Goal: Task Accomplishment & Management: Manage account settings

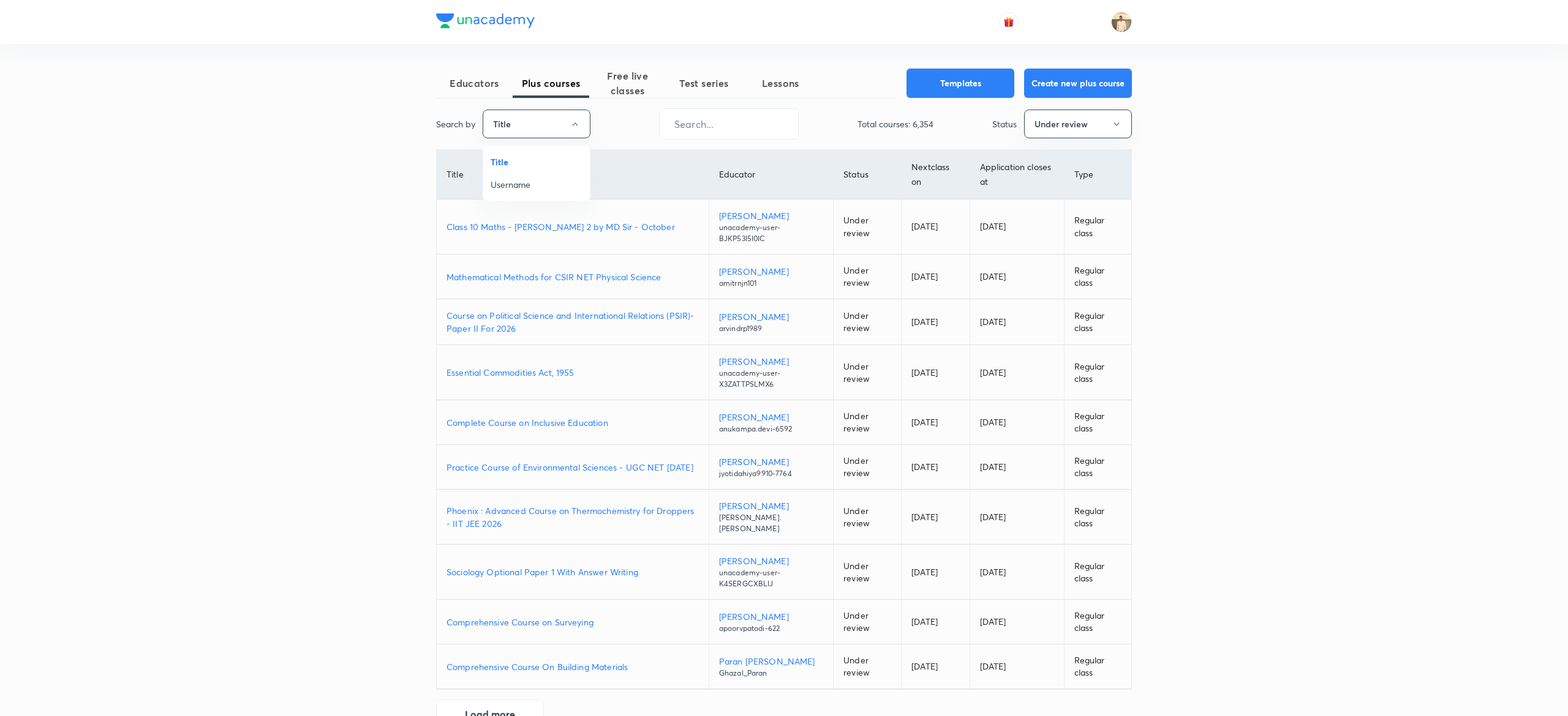
click at [546, 186] on span "Username" at bounding box center [536, 184] width 92 height 13
click at [755, 120] on input "text" at bounding box center [726, 124] width 138 height 32
paste input "poojashah-4017"
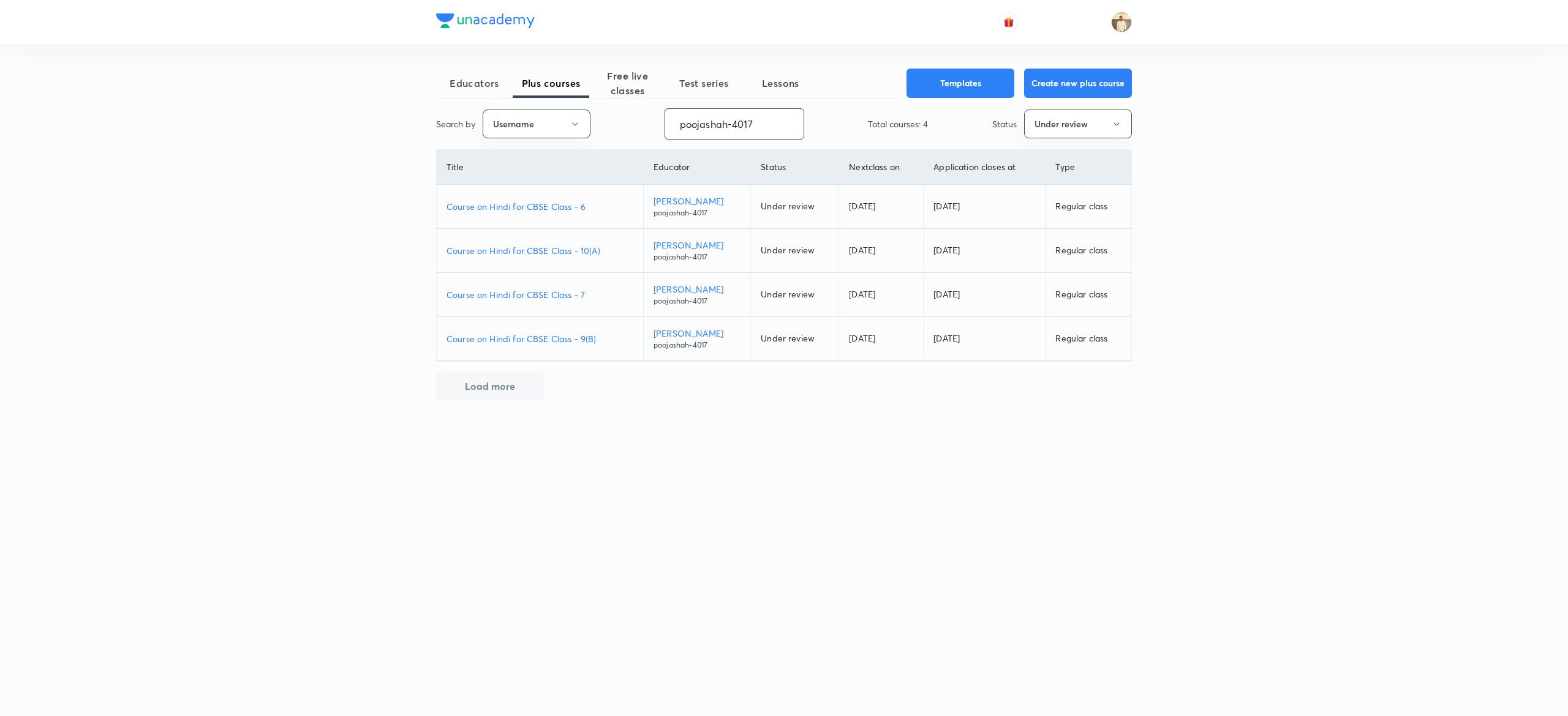
type input "poojashah-4017"
click at [572, 203] on p "Course on Hindi for CBSE Class - 6" at bounding box center [539, 206] width 187 height 13
click at [540, 299] on p "Course on Hindi for CBSE Class - 7" at bounding box center [539, 294] width 187 height 13
click at [520, 251] on p "Course on Hindi for CBSE Class - 10(A)" at bounding box center [539, 250] width 187 height 13
click at [569, 338] on p "Course on Hindi for CBSE Class - 9(B)" at bounding box center [539, 338] width 187 height 13
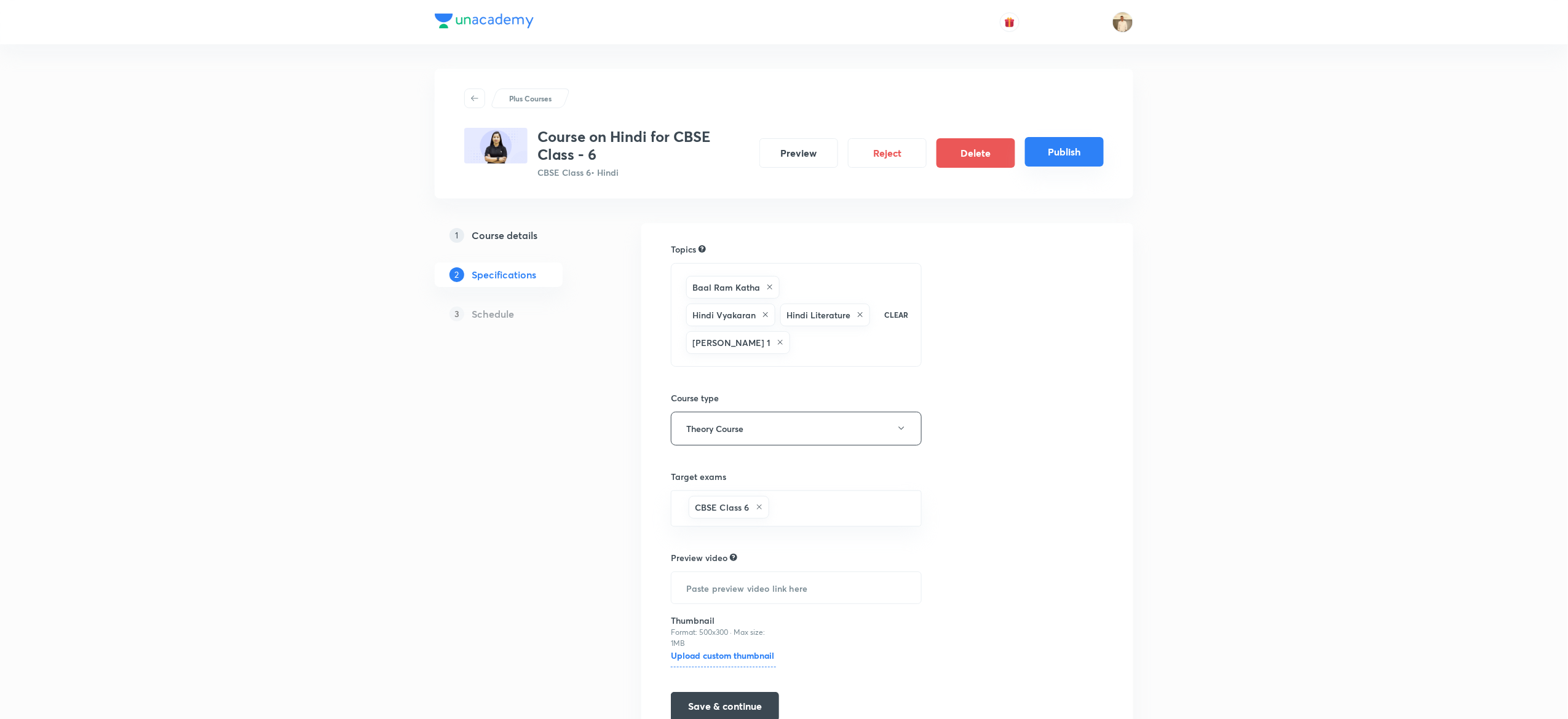
click at [1054, 140] on button "Publish" at bounding box center [1064, 152] width 79 height 29
click at [1085, 154] on button "Publish" at bounding box center [1064, 152] width 79 height 29
click at [1069, 152] on button "Publish" at bounding box center [1064, 152] width 79 height 29
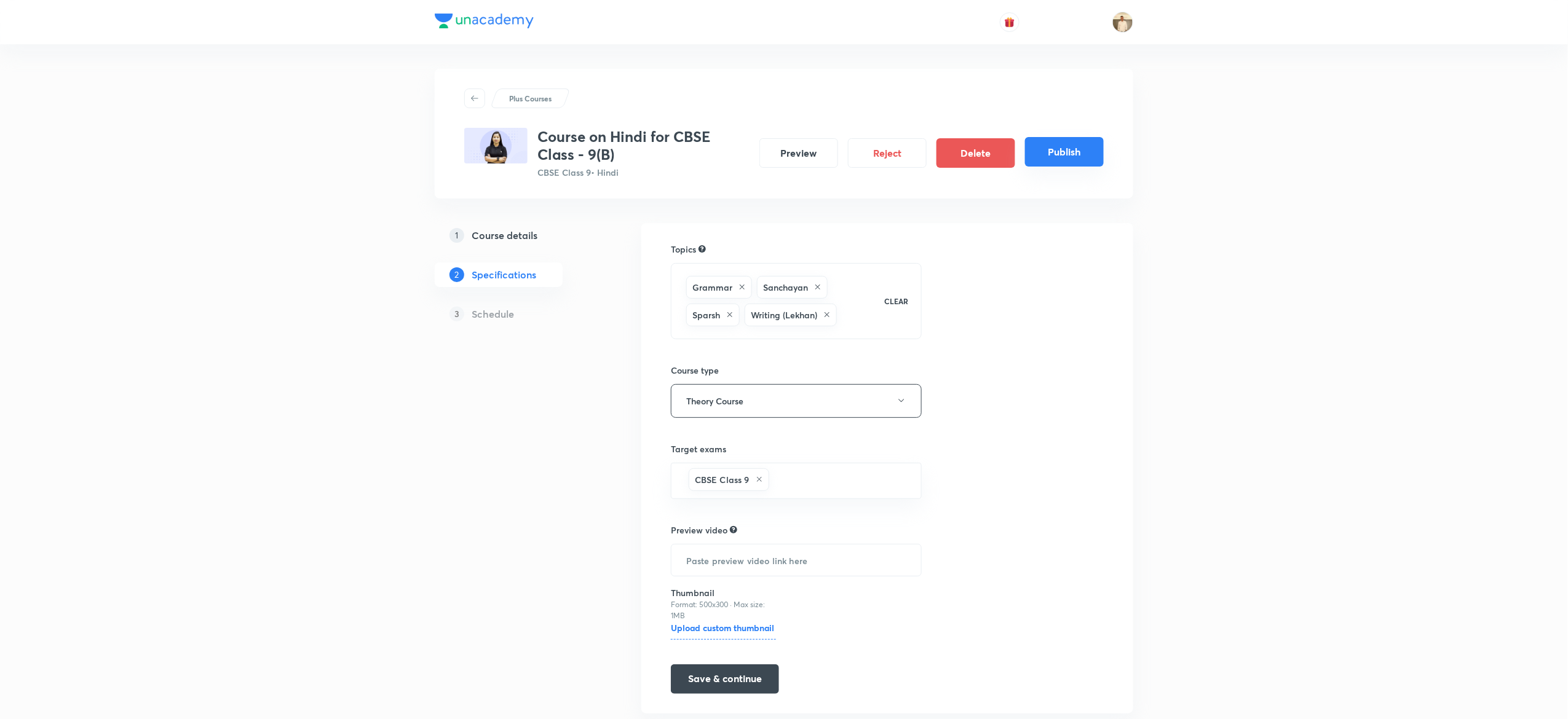
click at [1063, 147] on button "Publish" at bounding box center [1064, 152] width 79 height 29
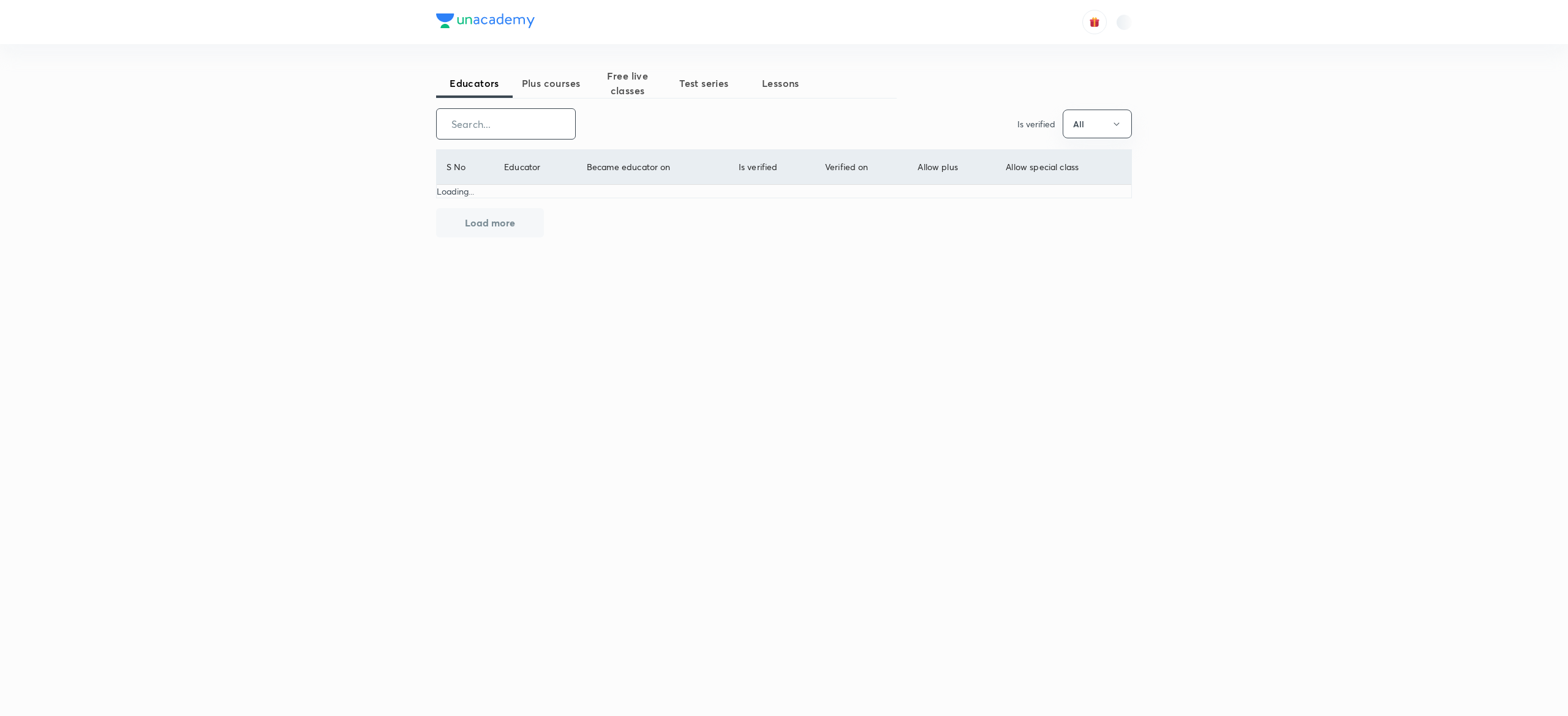
click at [533, 129] on input "text" at bounding box center [506, 124] width 138 height 32
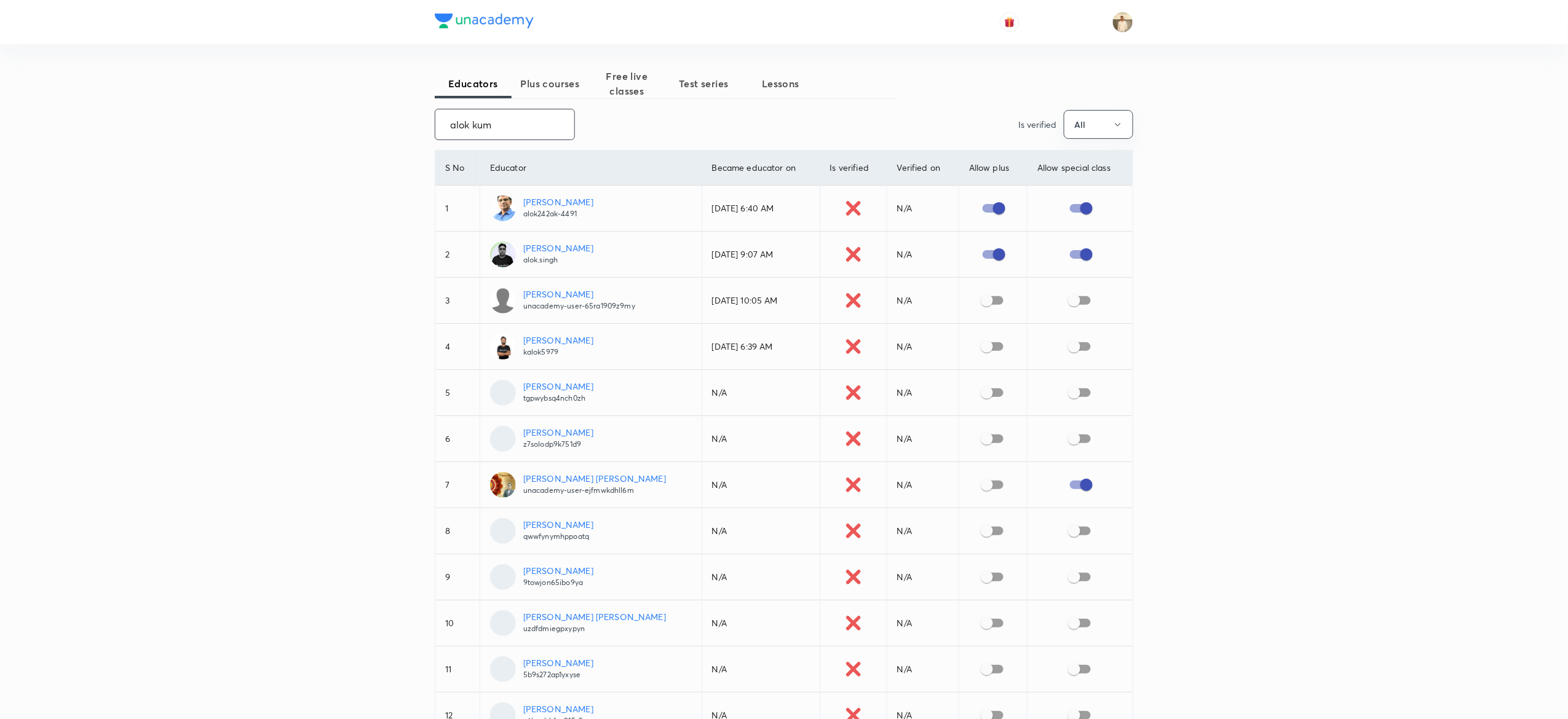
type input "alok ku"
checkbox input "true"
checkbox input "false"
checkbox input "true"
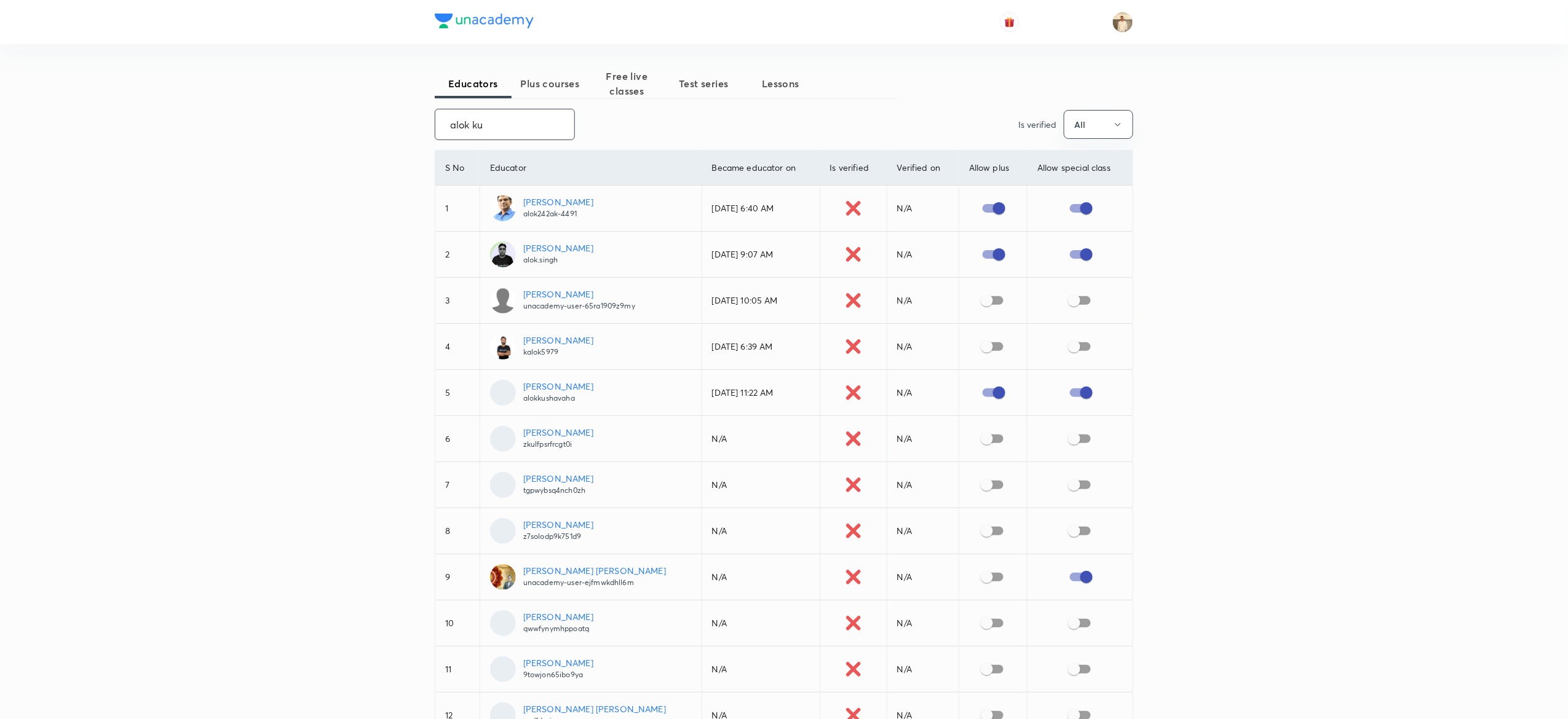
type input "alok k"
checkbox input "false"
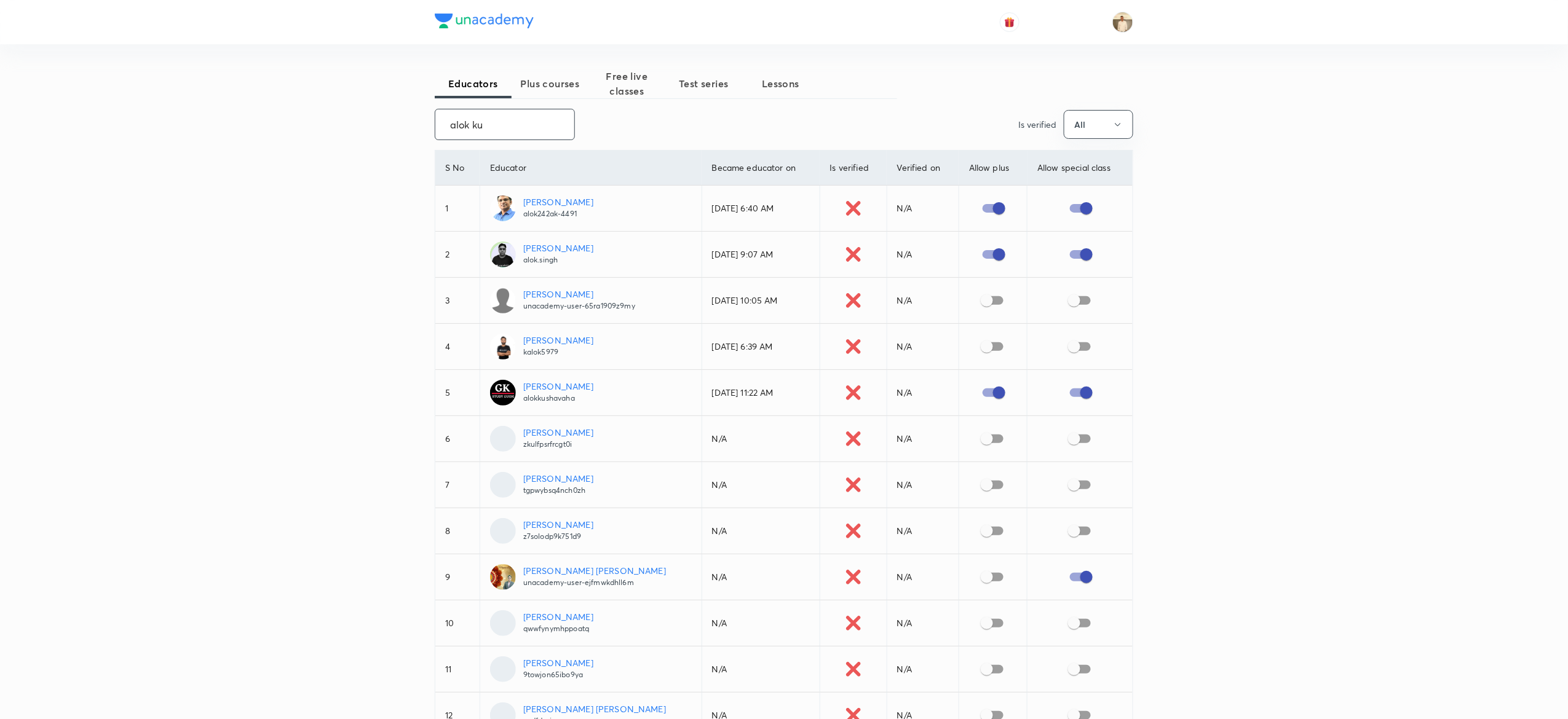
checkbox input "true"
checkbox input "false"
checkbox input "true"
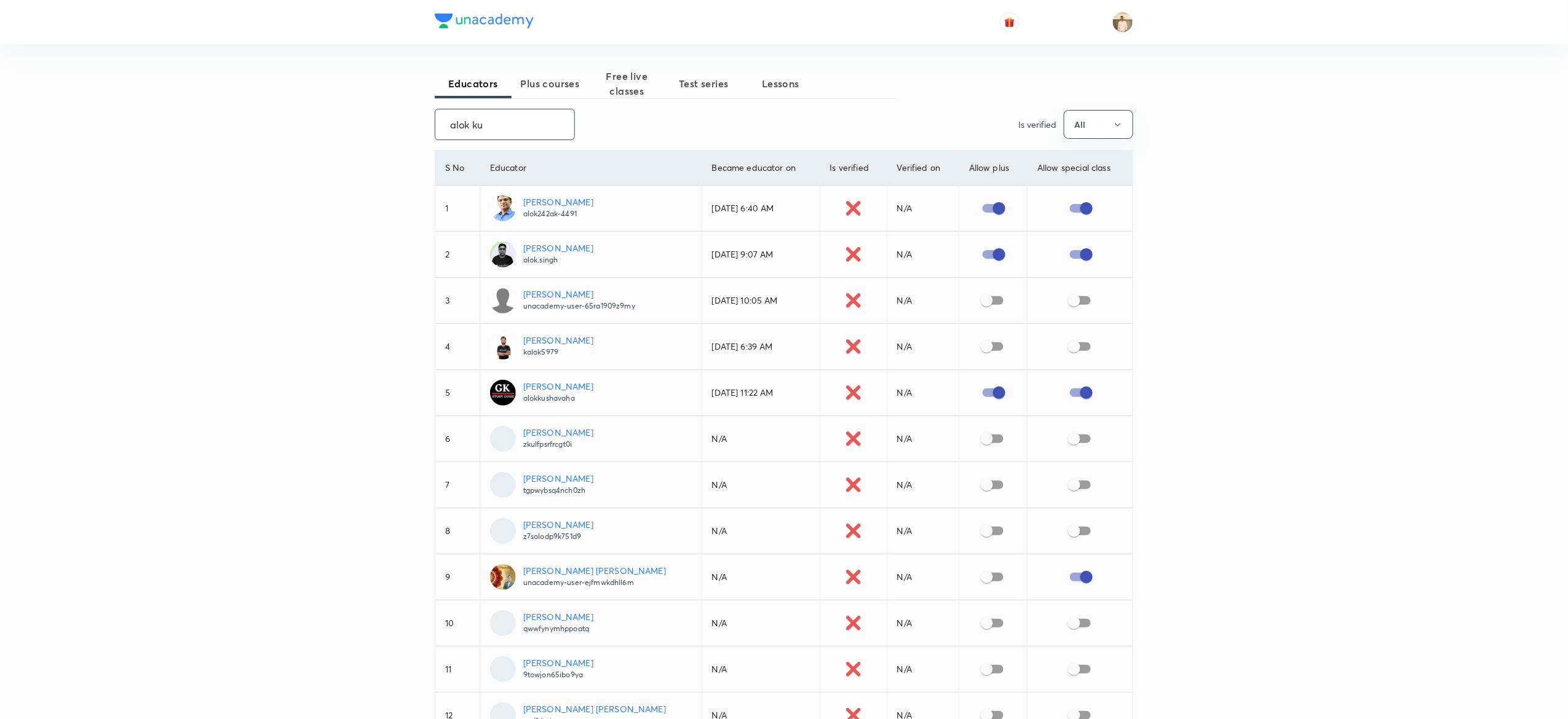
checkbox input "true"
checkbox input "false"
checkbox input "true"
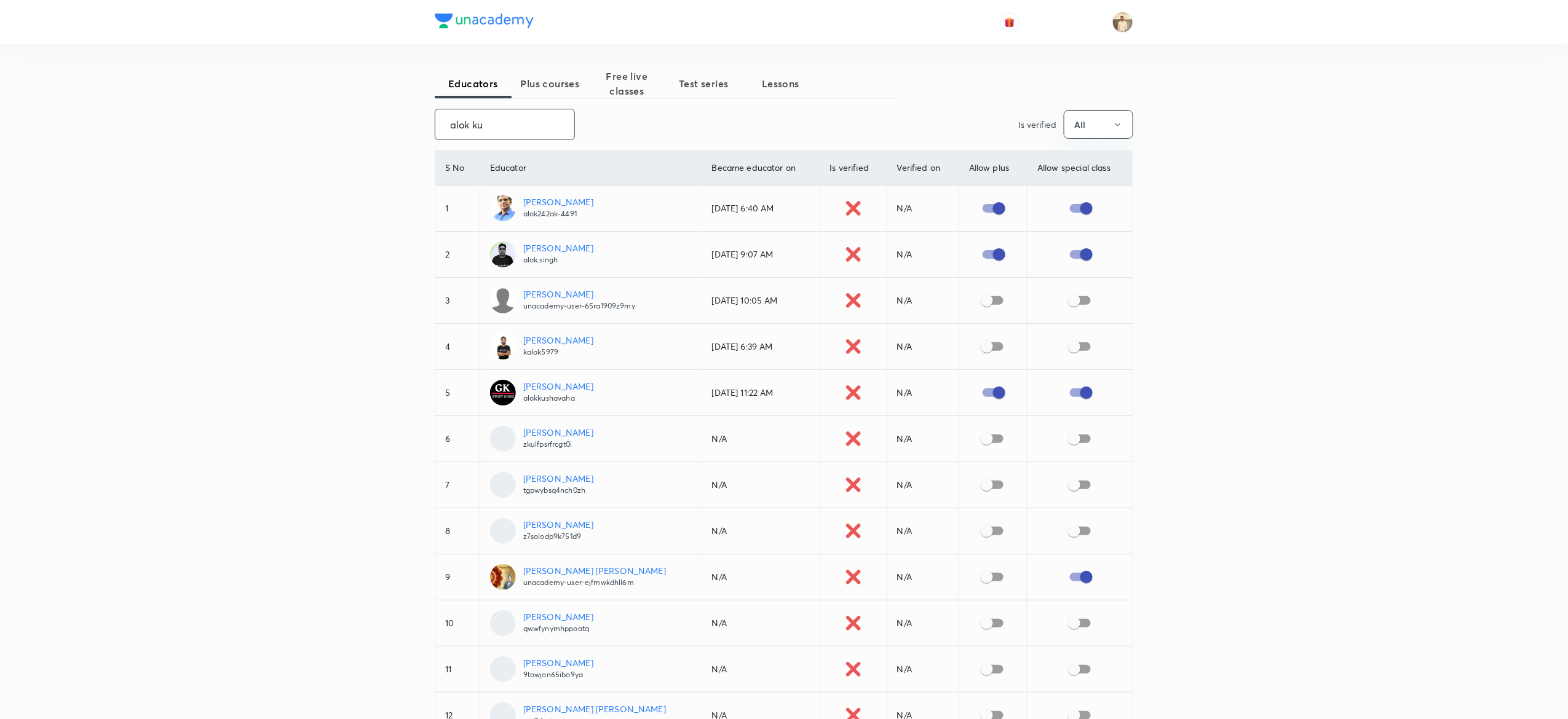
checkbox input "true"
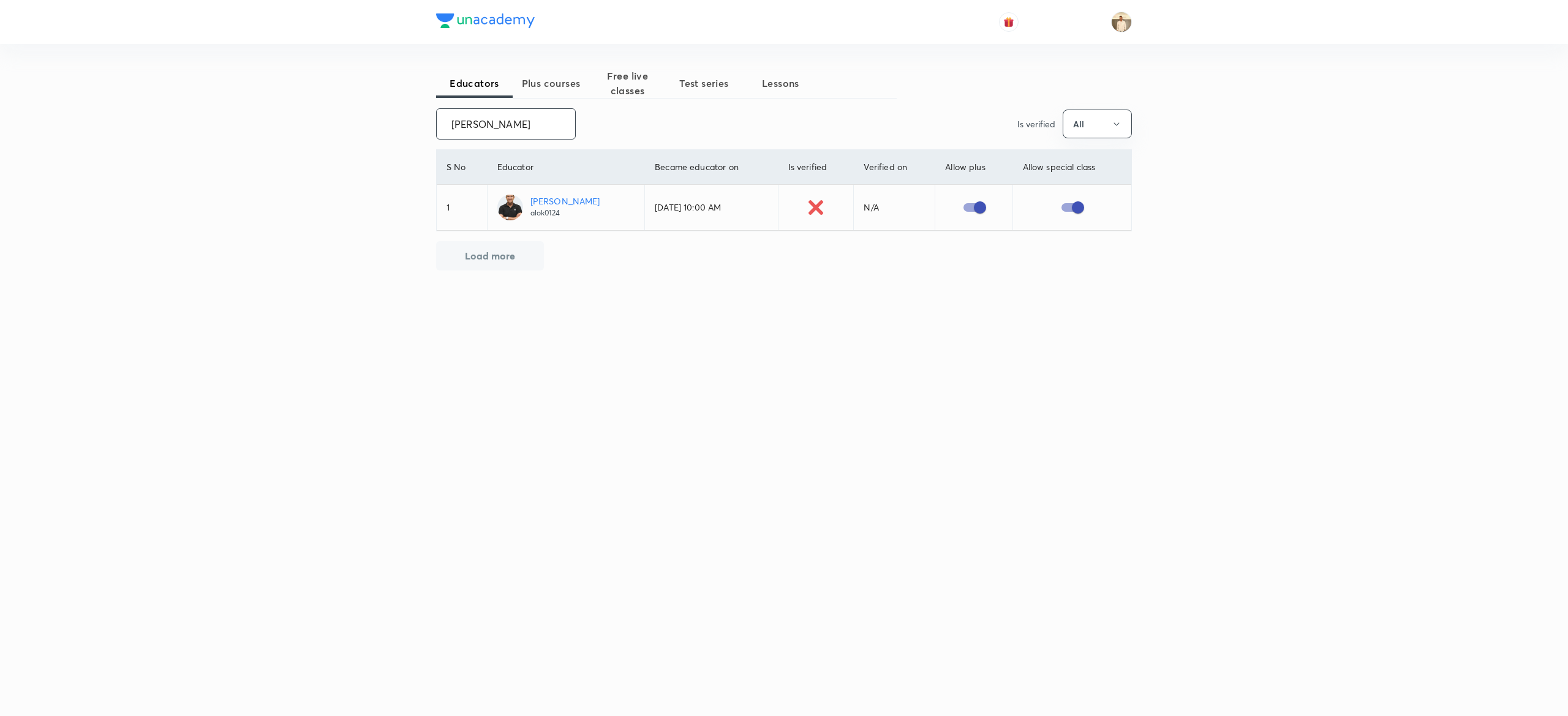
type input "alok prat"
click at [562, 205] on p "Alok Choubey" at bounding box center [565, 201] width 70 height 13
click at [558, 85] on span "Plus courses" at bounding box center [551, 83] width 77 height 15
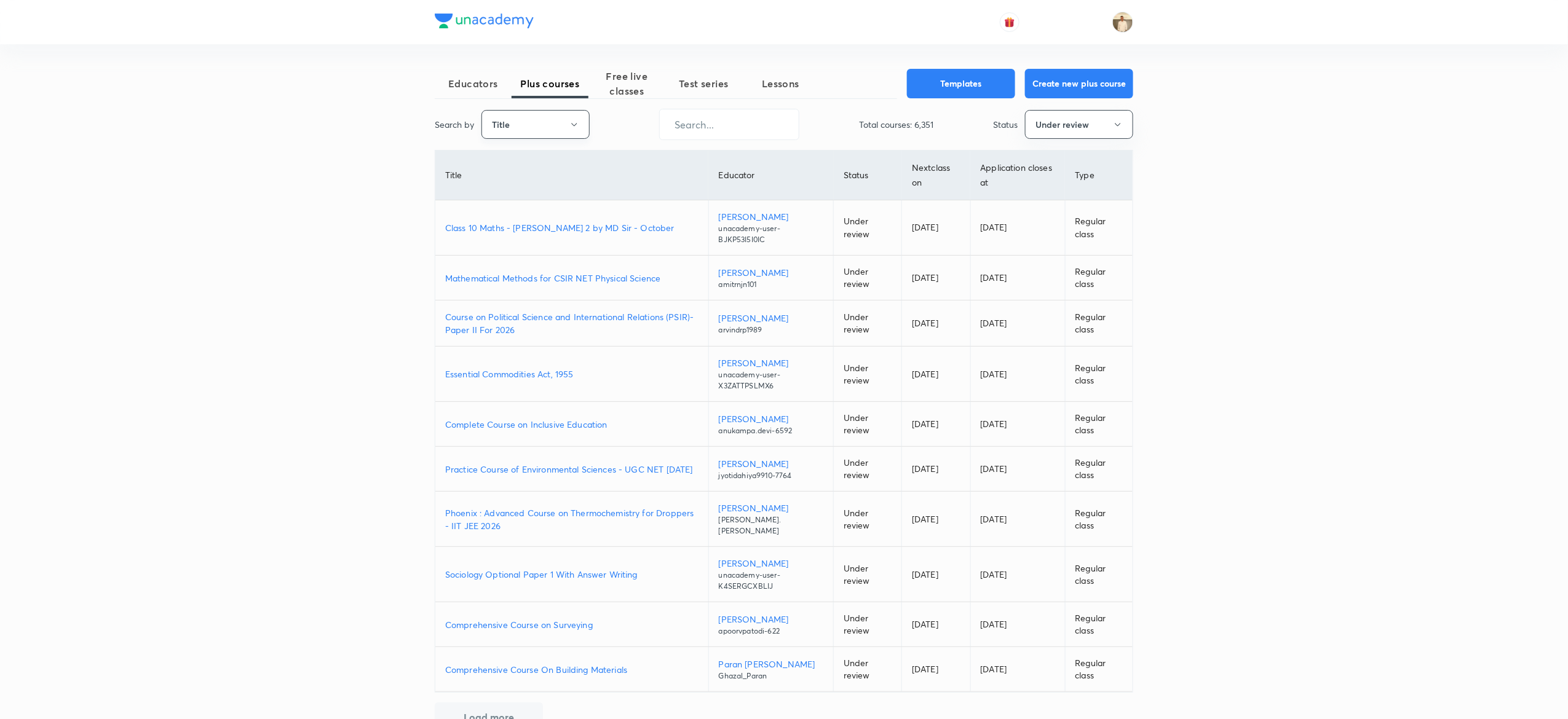
click at [526, 130] on button "Title" at bounding box center [535, 125] width 108 height 29
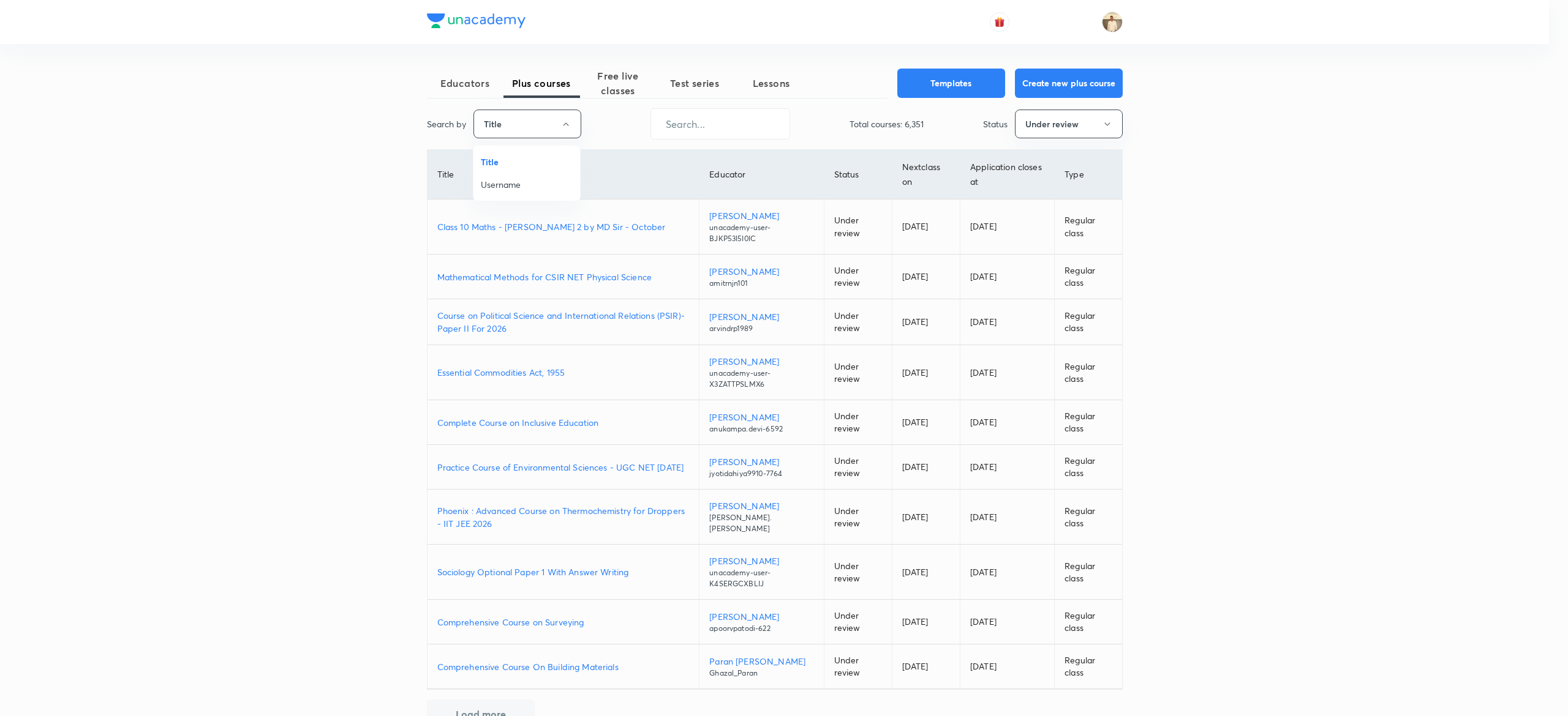
click at [529, 186] on span "Username" at bounding box center [527, 184] width 92 height 13
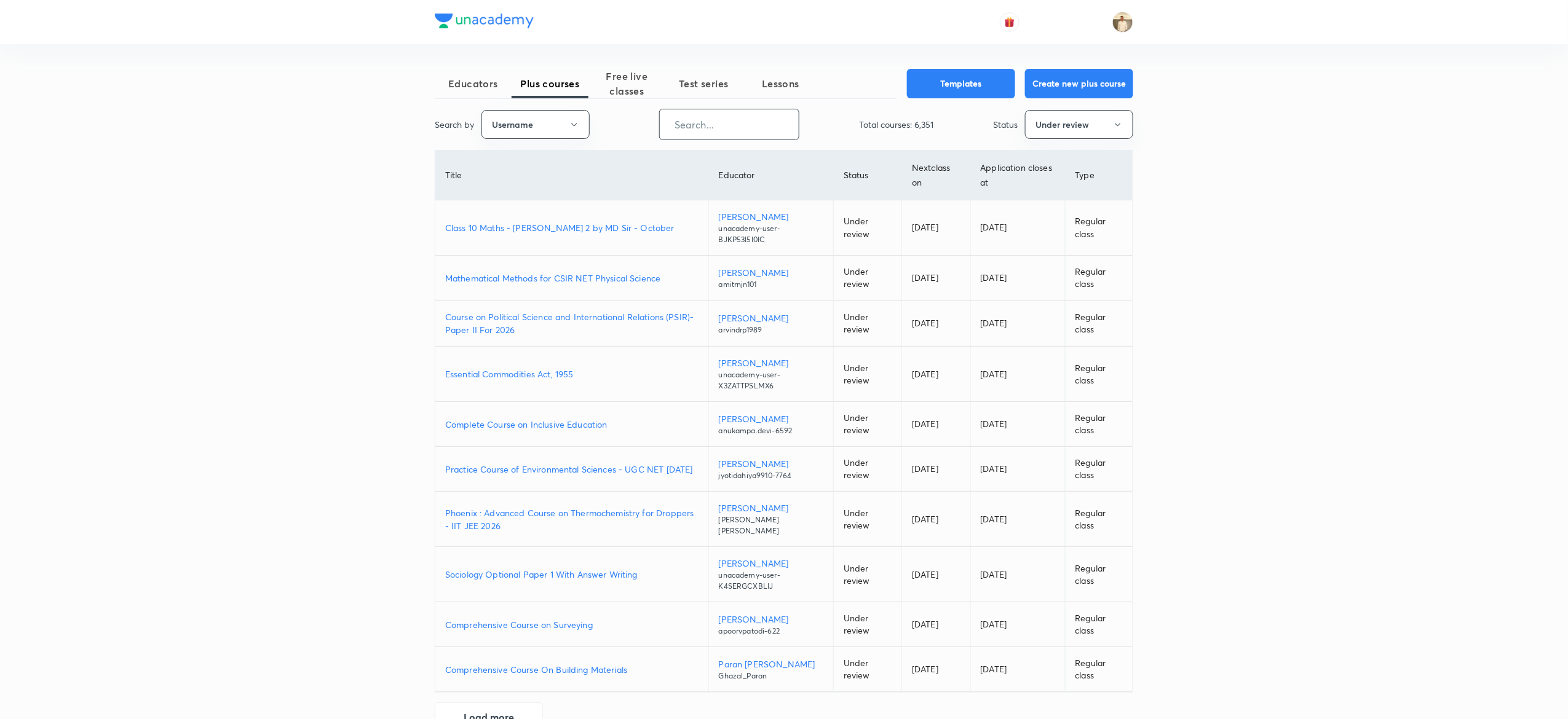
click at [756, 130] on input "text" at bounding box center [730, 125] width 139 height 32
paste input "alok0124"
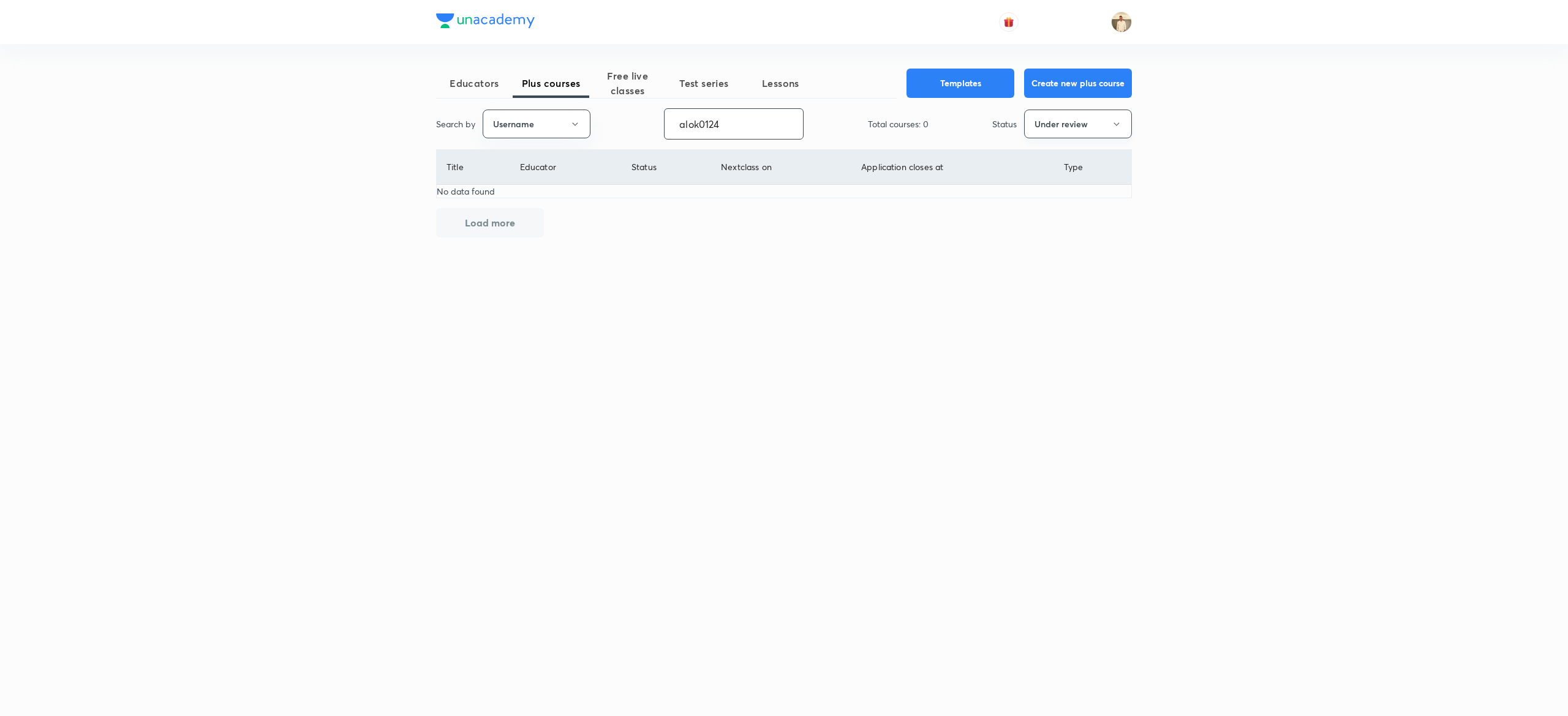
type input "alok0124"
click at [1108, 129] on button "Under review" at bounding box center [1077, 124] width 108 height 29
click at [1056, 227] on span "Live" at bounding box center [1078, 229] width 92 height 13
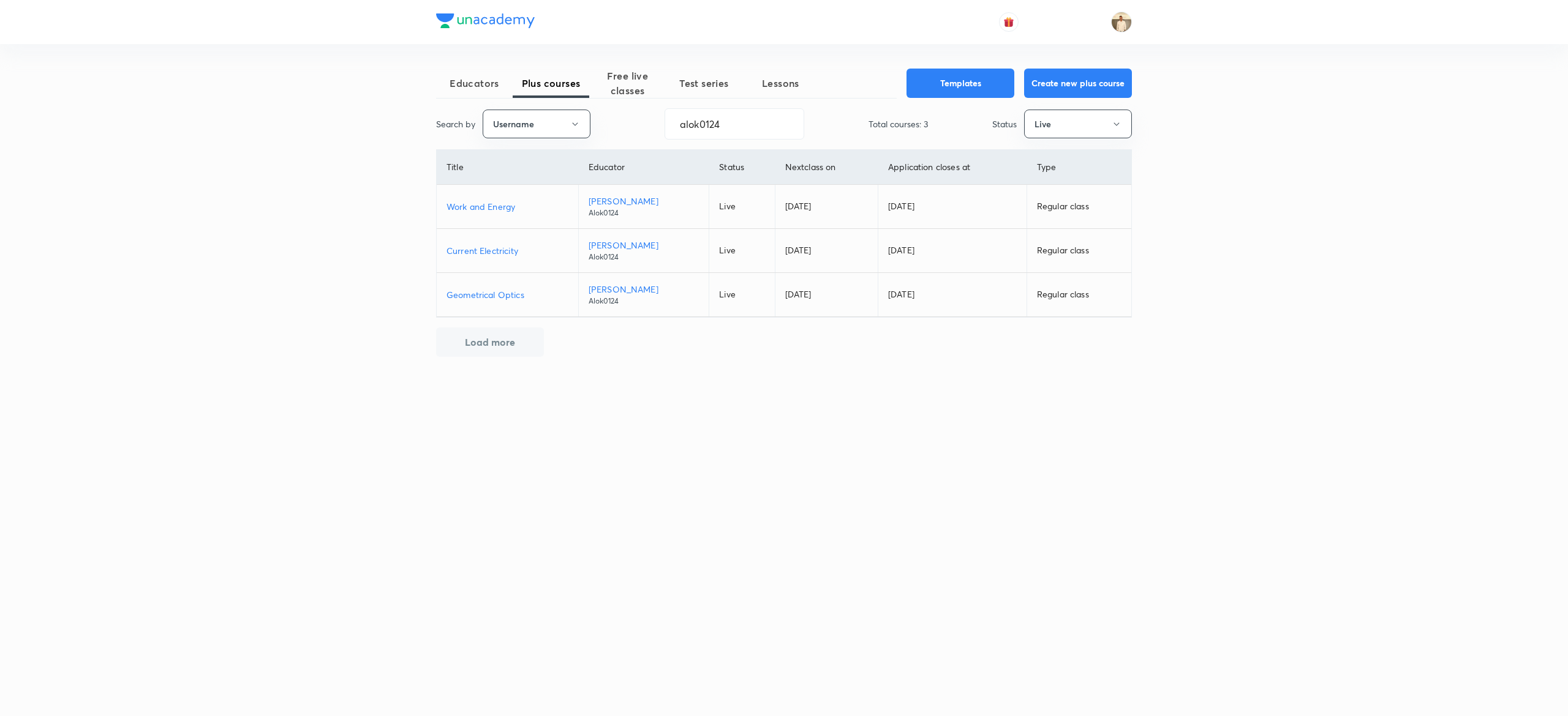
click at [493, 207] on p "Work and Energy" at bounding box center [507, 206] width 122 height 13
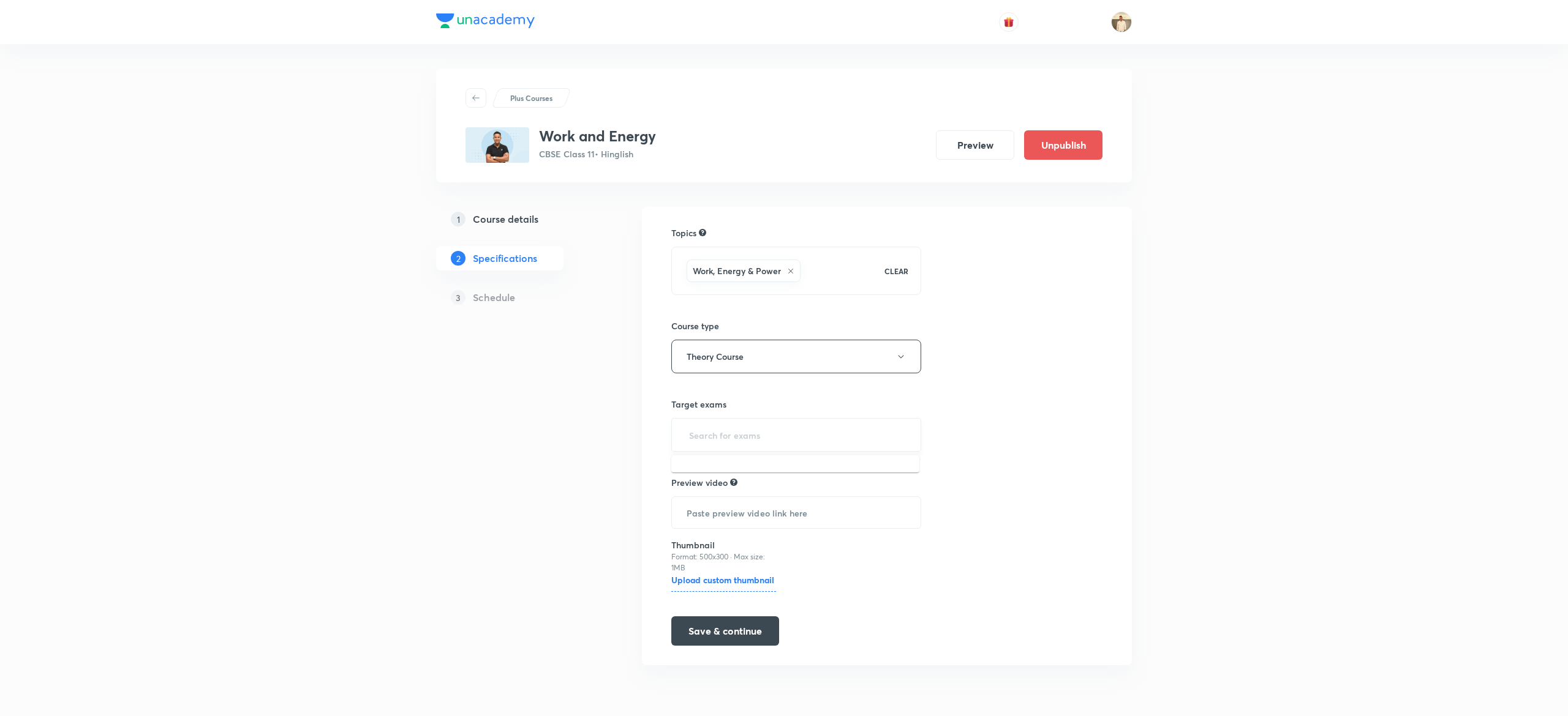
click at [810, 446] on input "text" at bounding box center [796, 435] width 219 height 23
type input "11"
click at [751, 632] on button "Save & continue" at bounding box center [725, 632] width 108 height 29
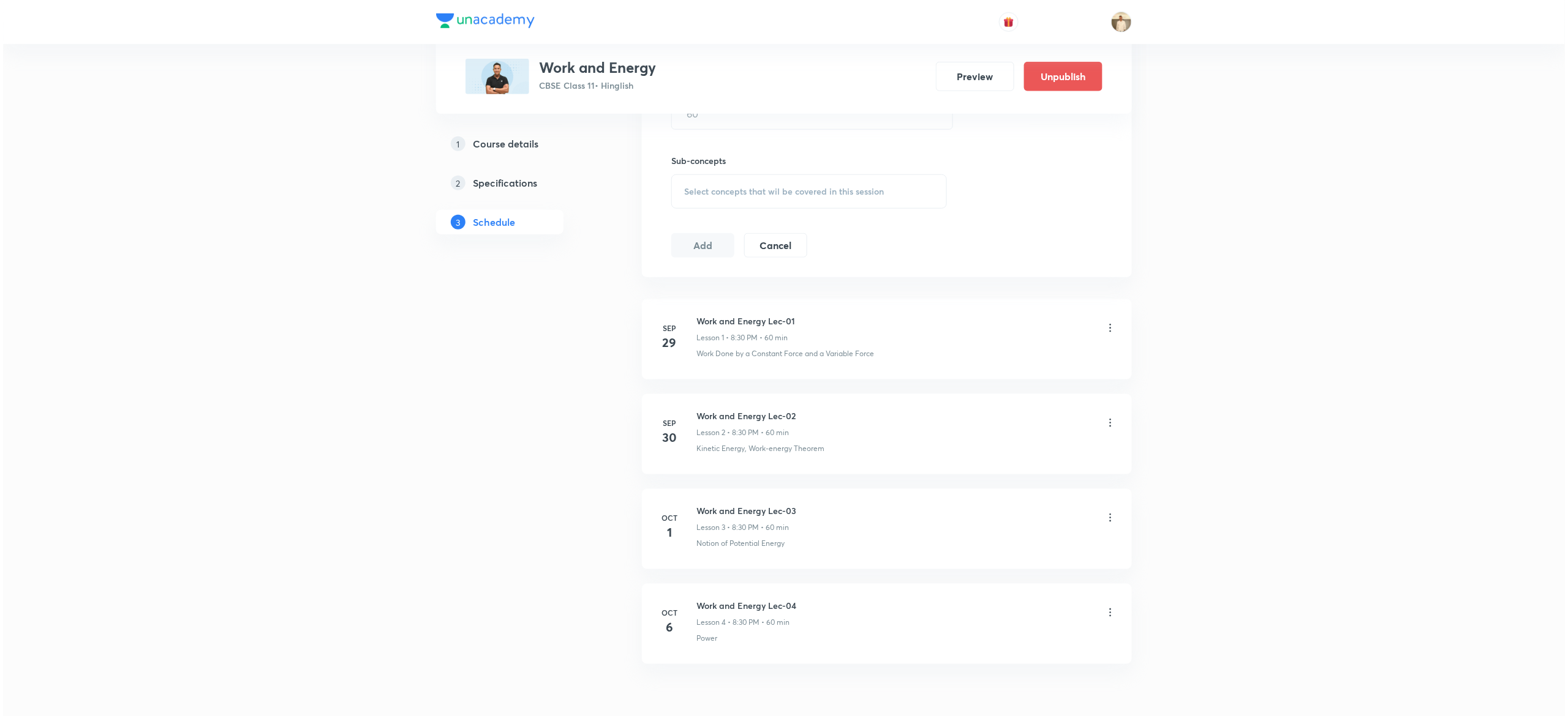
scroll to position [588, 0]
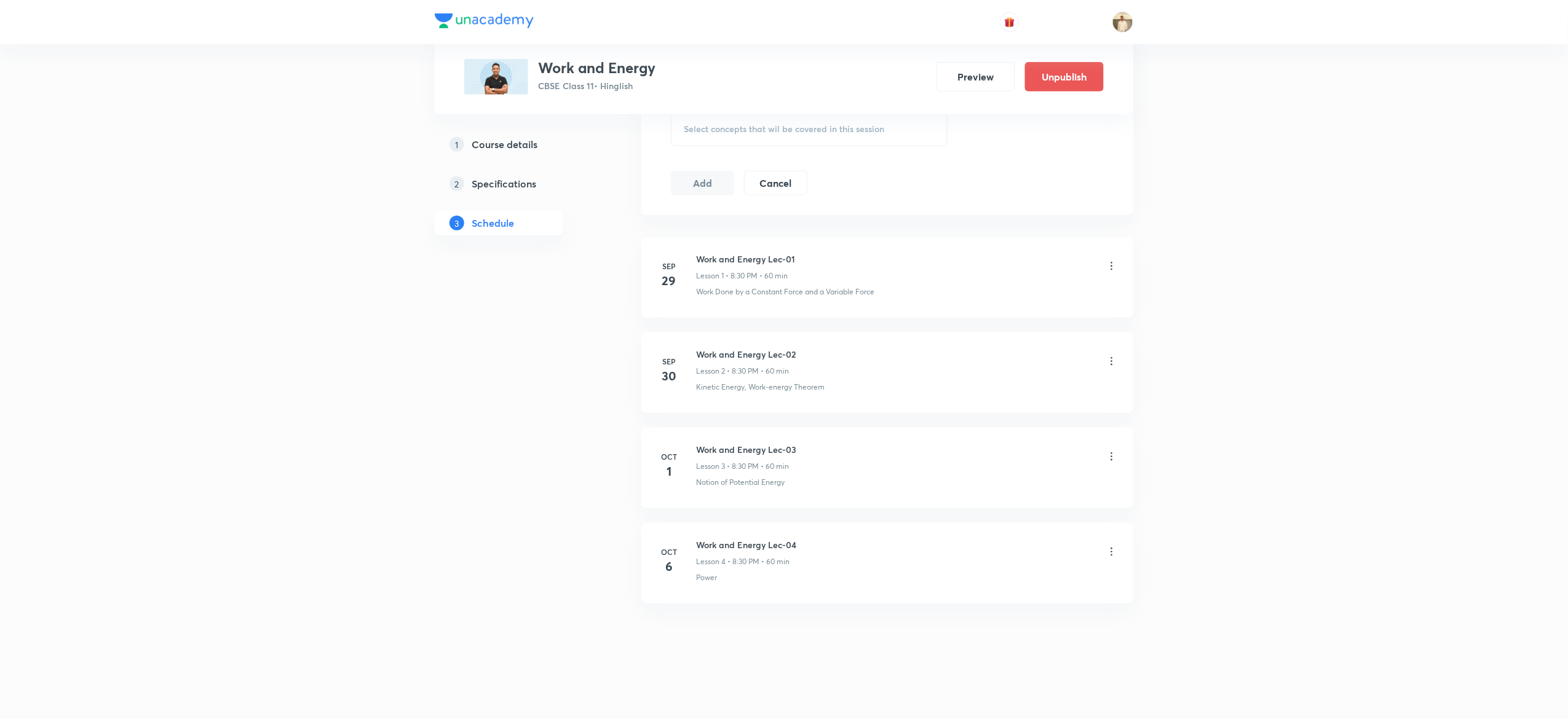
click at [1108, 359] on icon at bounding box center [1112, 362] width 12 height 12
click at [1020, 389] on li "Edit" at bounding box center [1043, 393] width 134 height 23
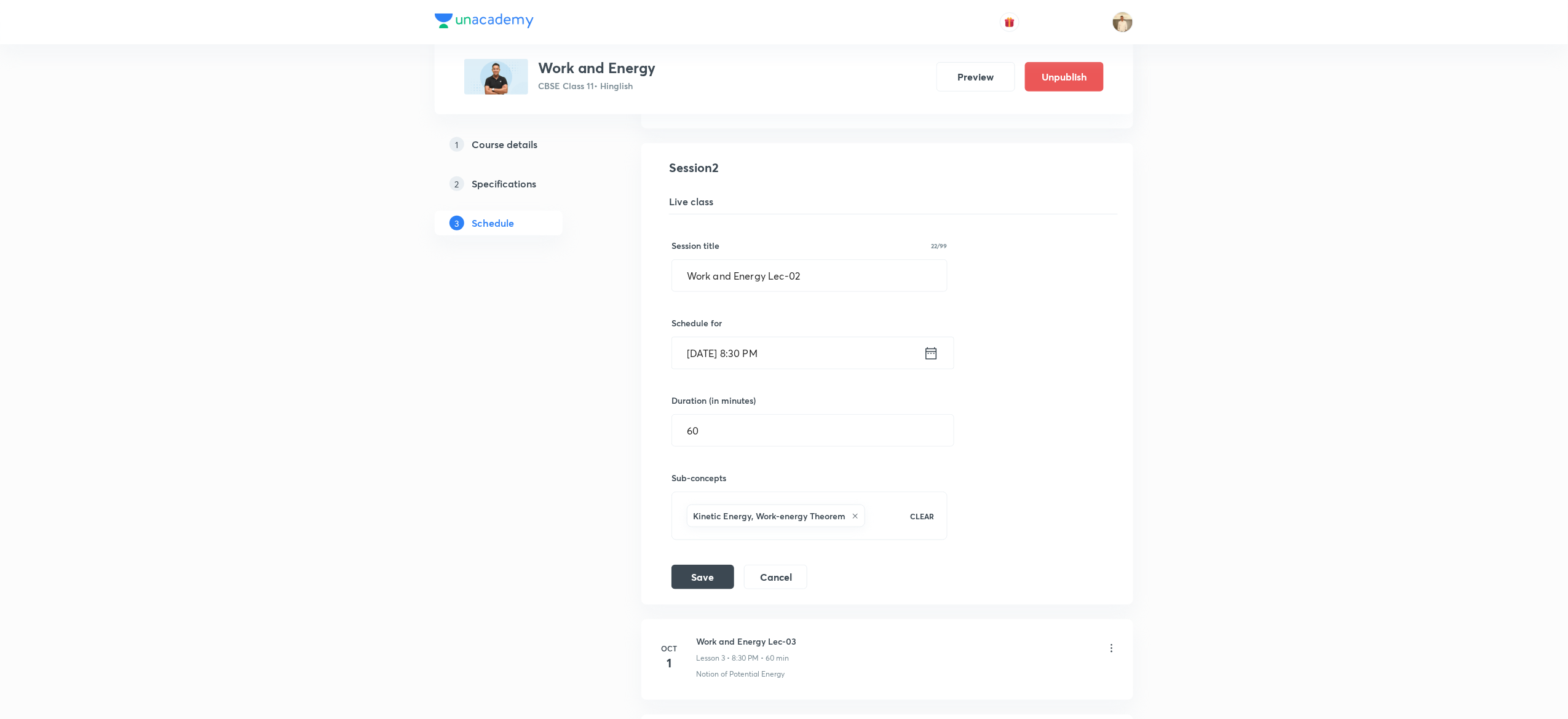
scroll to position [263, 0]
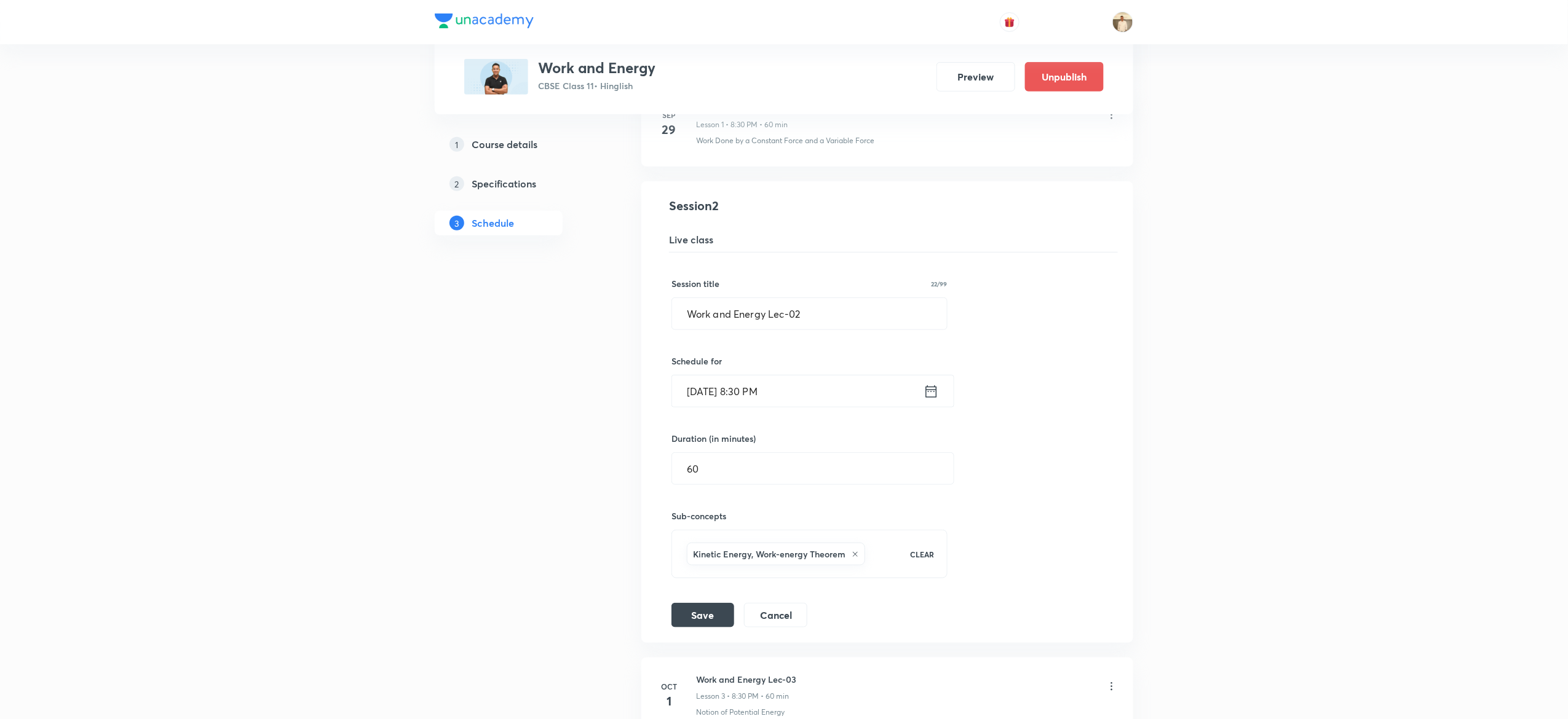
click at [760, 399] on input "Sep 30, 2025, 8:30 PM" at bounding box center [798, 391] width 252 height 32
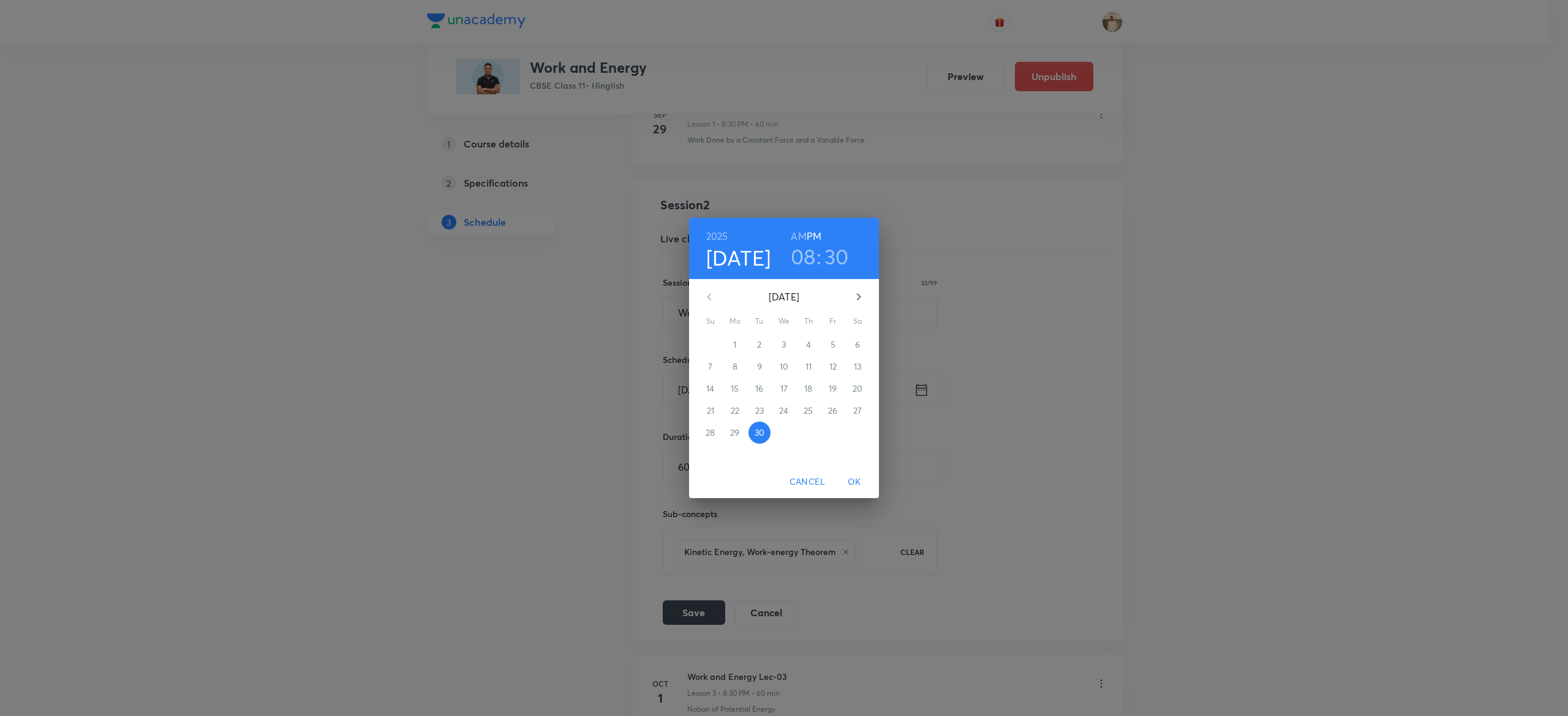
click at [806, 257] on h3 "08" at bounding box center [803, 256] width 25 height 26
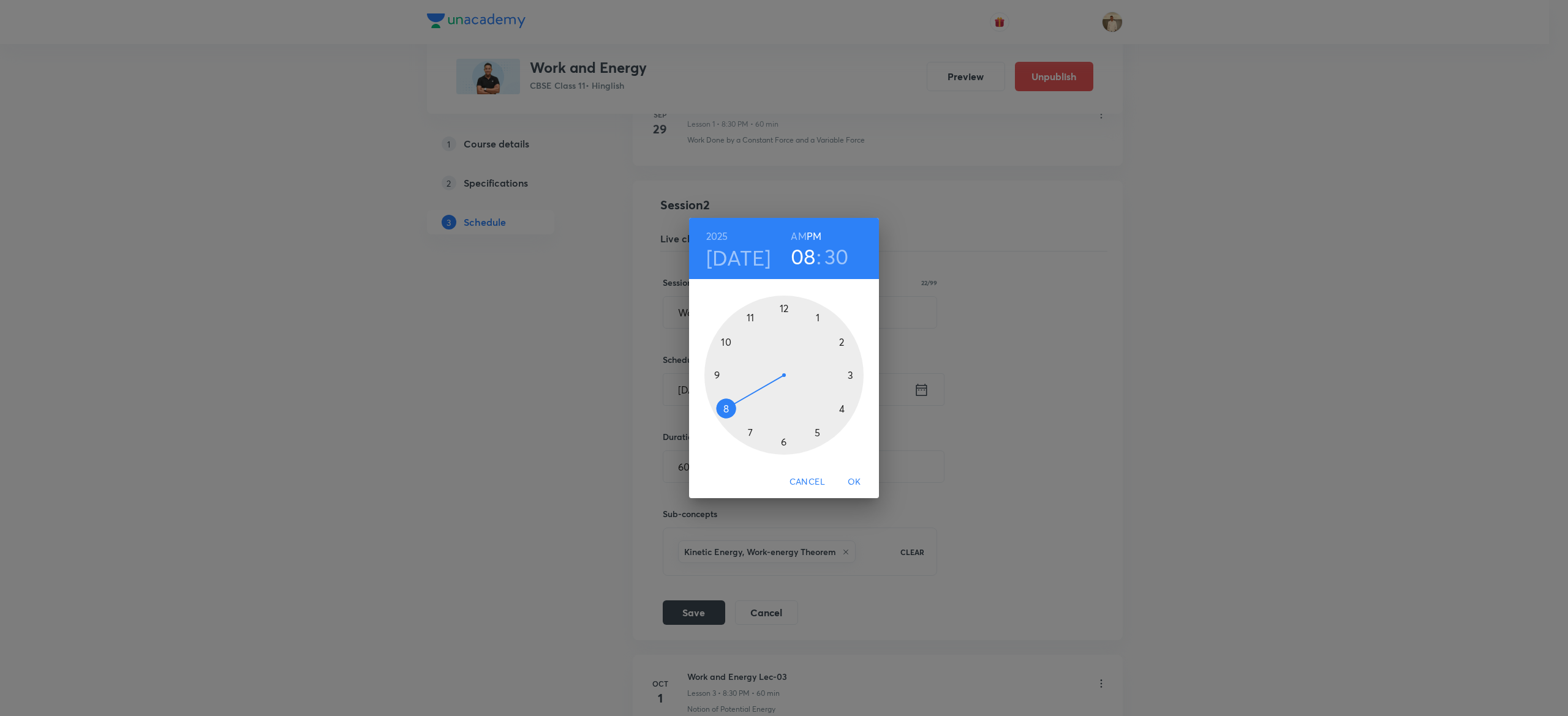
click at [782, 440] on div at bounding box center [784, 375] width 160 height 159
click at [851, 374] on div at bounding box center [784, 375] width 160 height 159
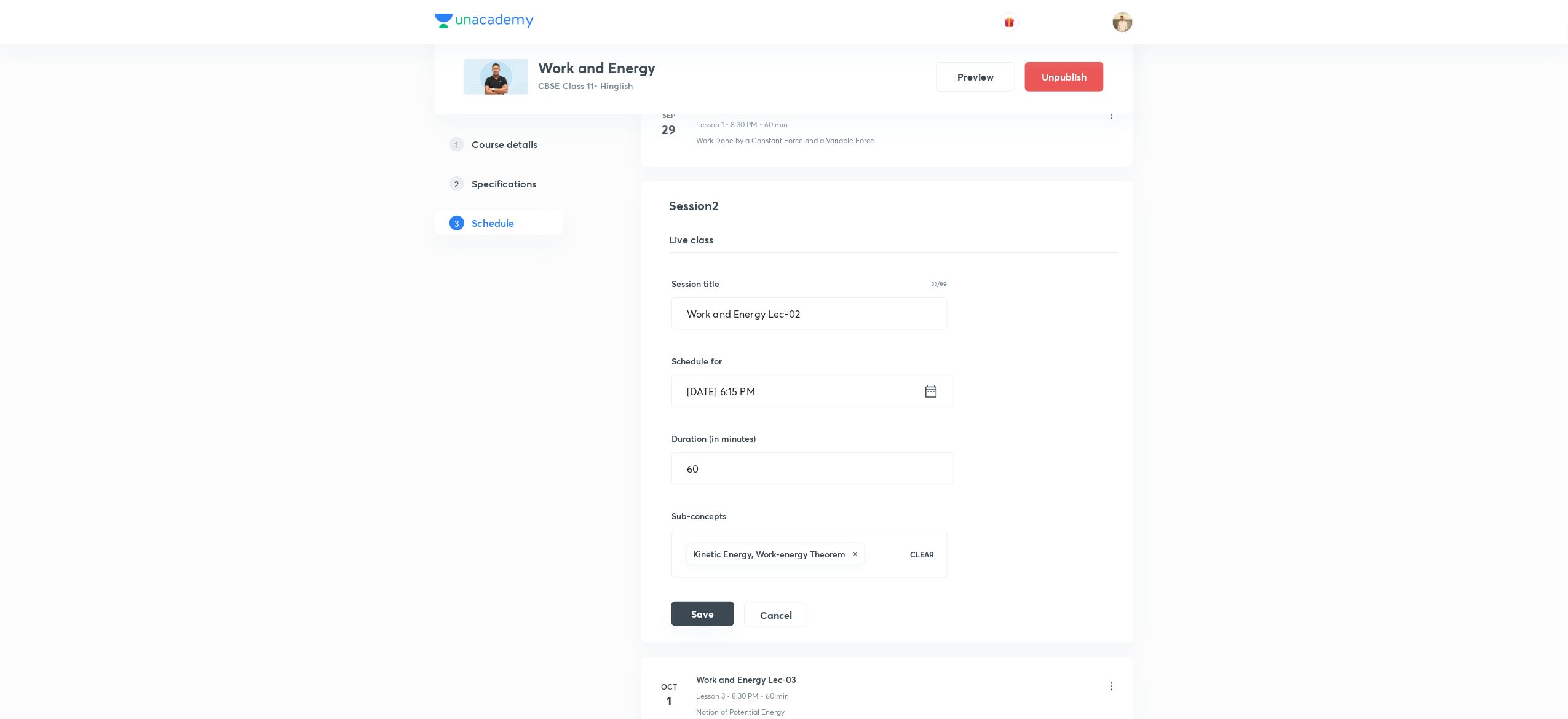
click at [706, 622] on button "Save" at bounding box center [702, 614] width 63 height 25
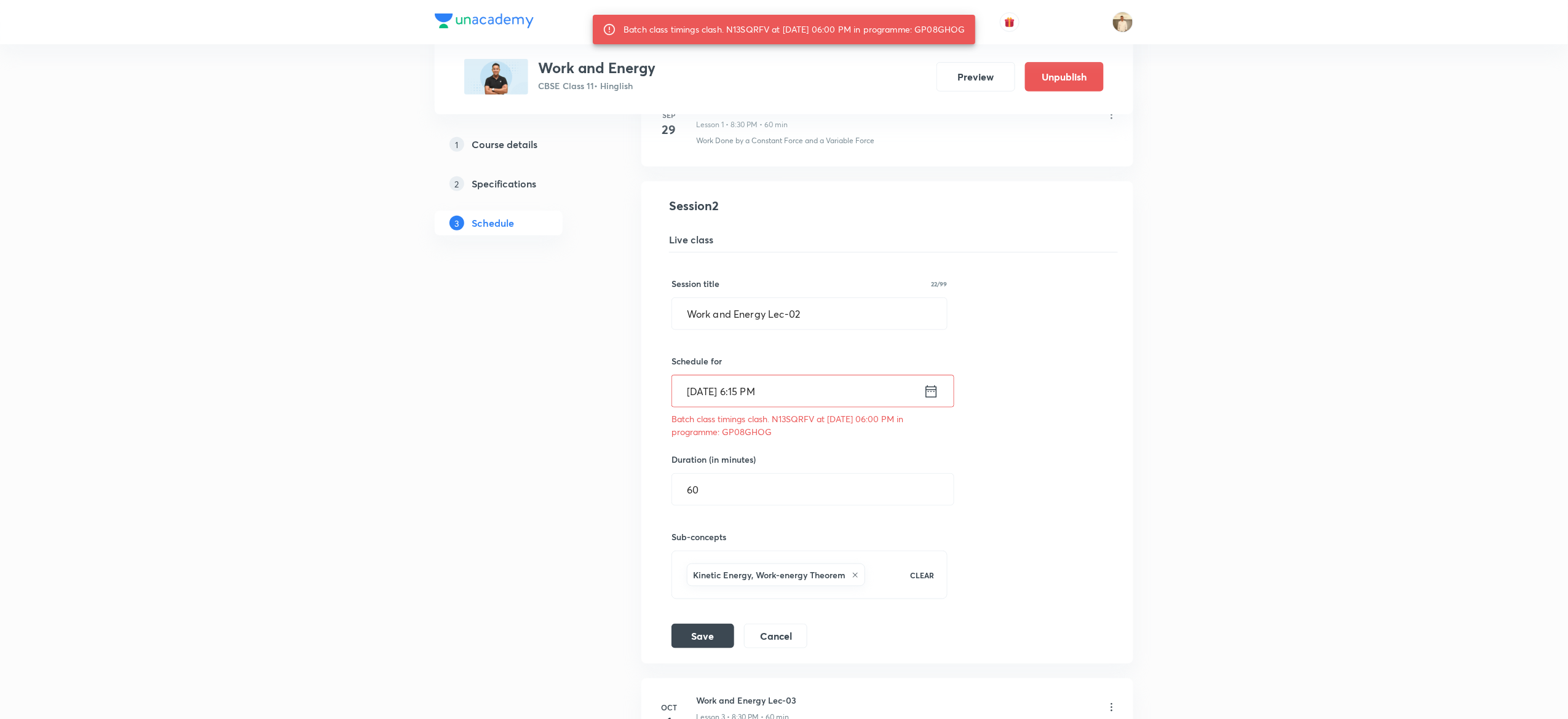
click at [961, 26] on div "Batch class timings clash. N13SQRFV at 30 Sep 2025 06:00 PM in programme: GP08G…" at bounding box center [794, 29] width 342 height 22
copy div "GP08GHOG"
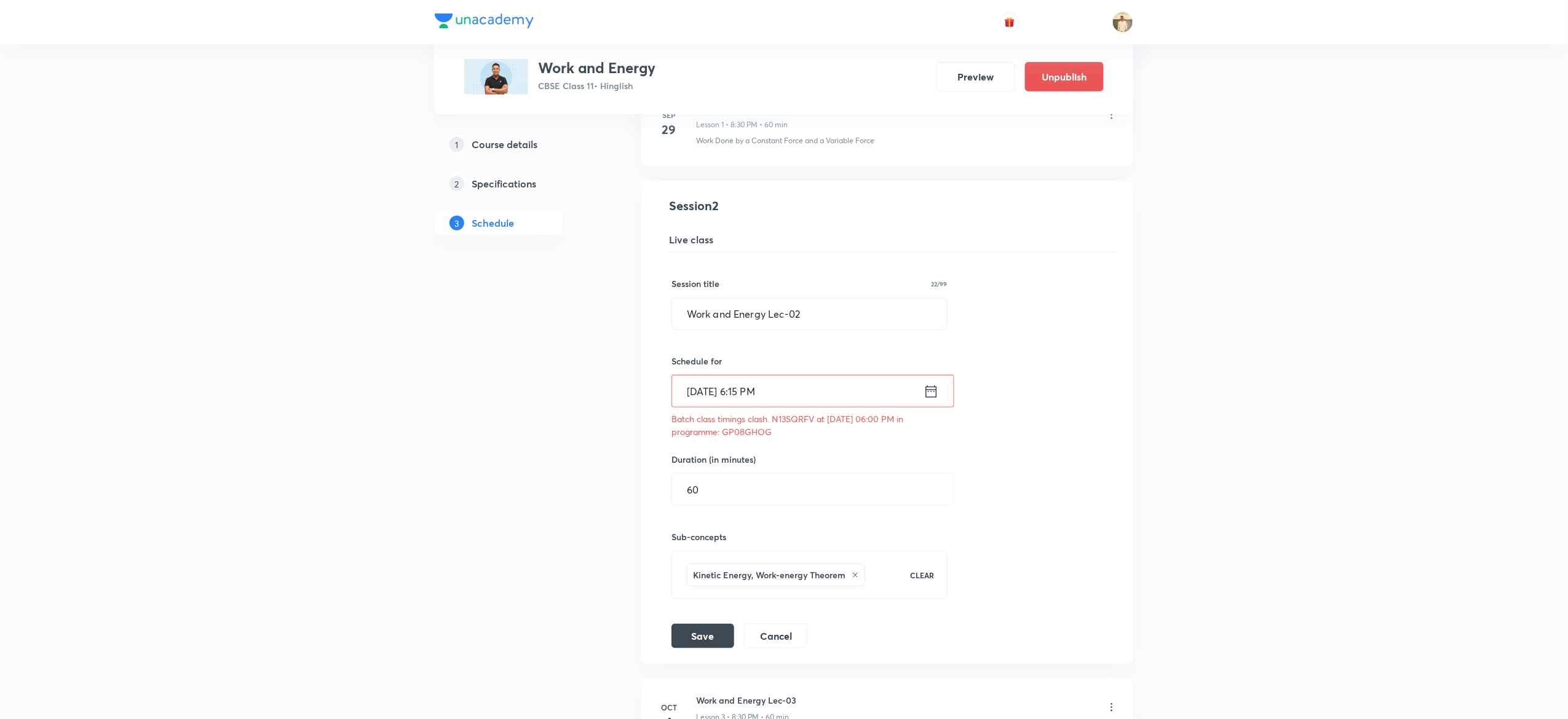
click at [701, 396] on input "Sep 30, 2025, 6:15 PM" at bounding box center [798, 391] width 252 height 32
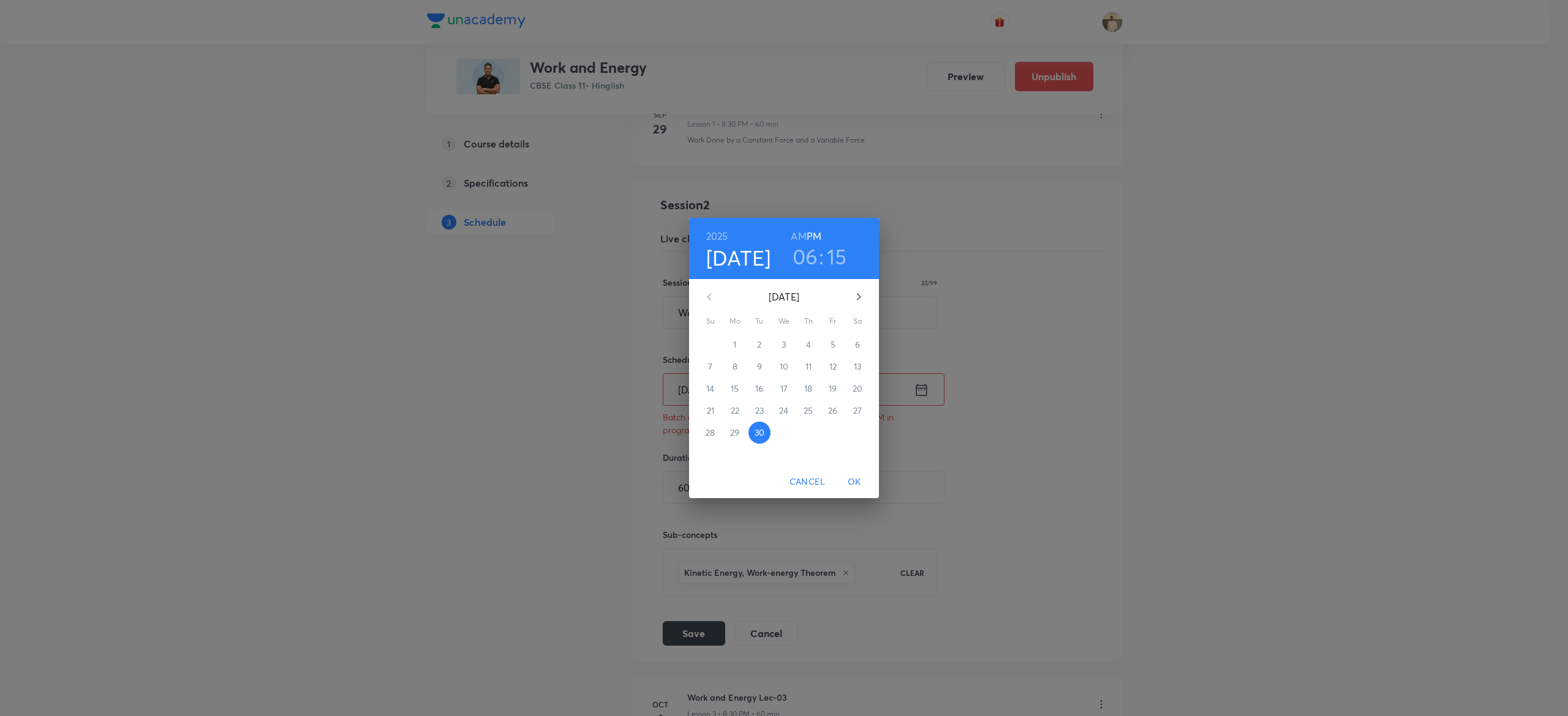
click at [858, 293] on icon "button" at bounding box center [859, 297] width 15 height 15
click at [806, 344] on p "2" at bounding box center [808, 344] width 5 height 12
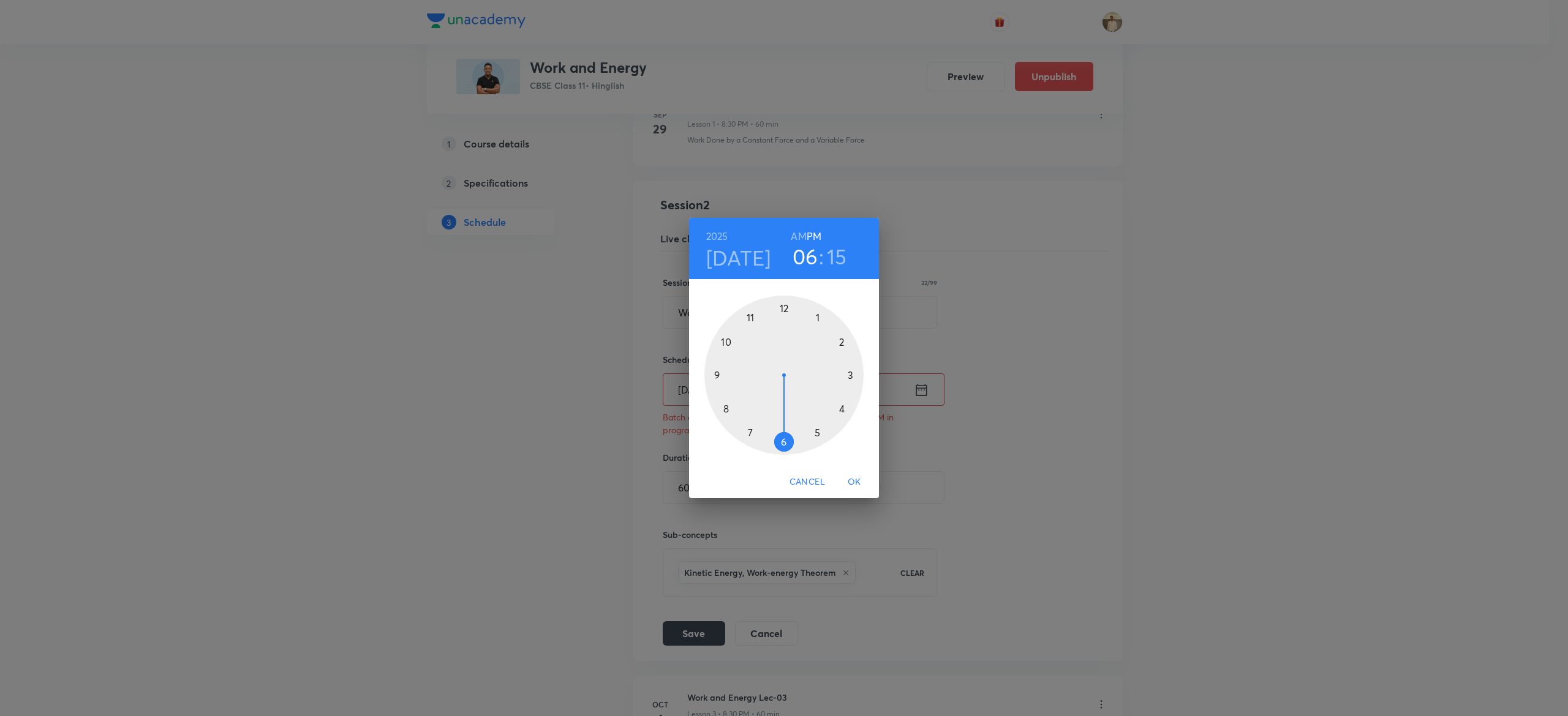
click at [733, 254] on h4 "Oct 2" at bounding box center [739, 258] width 65 height 26
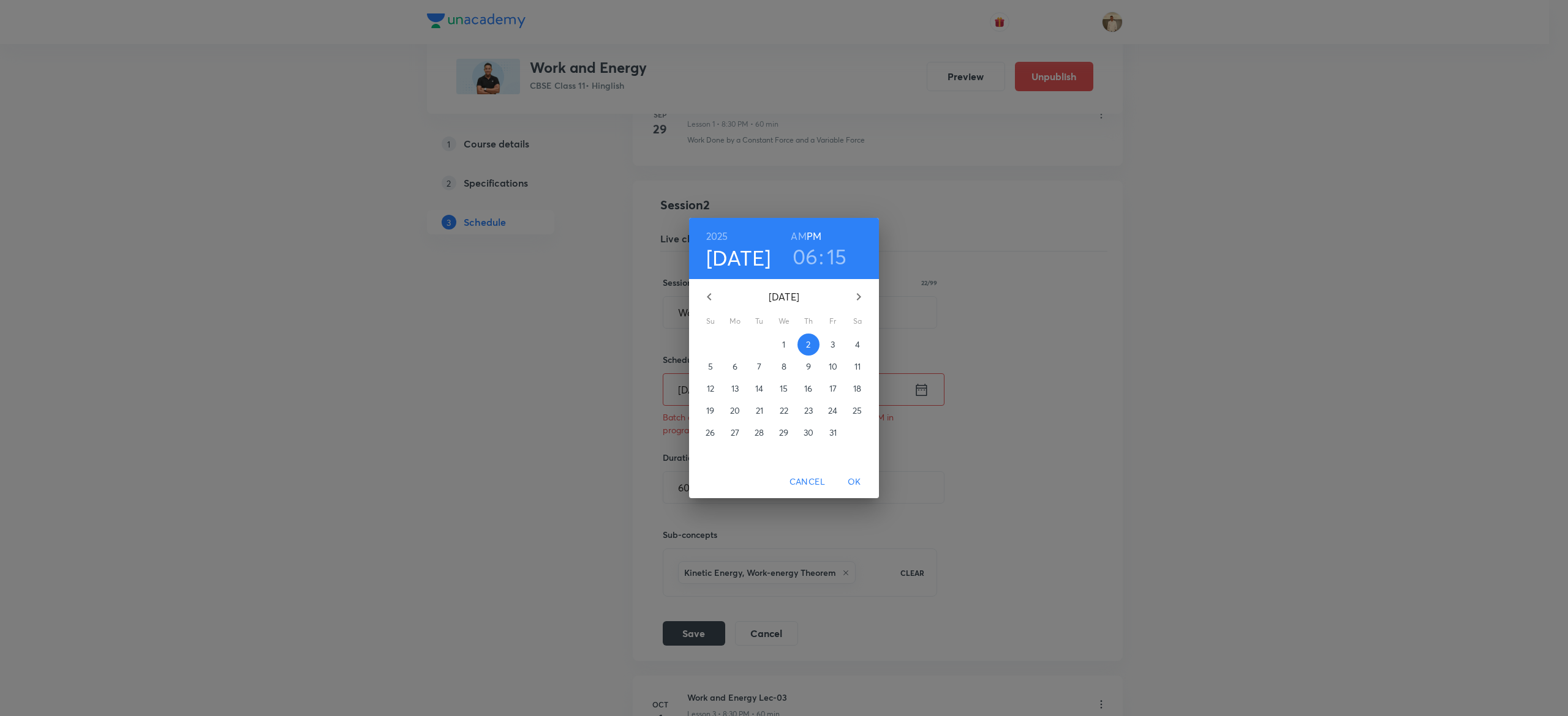
click at [858, 347] on p "4" at bounding box center [857, 344] width 5 height 12
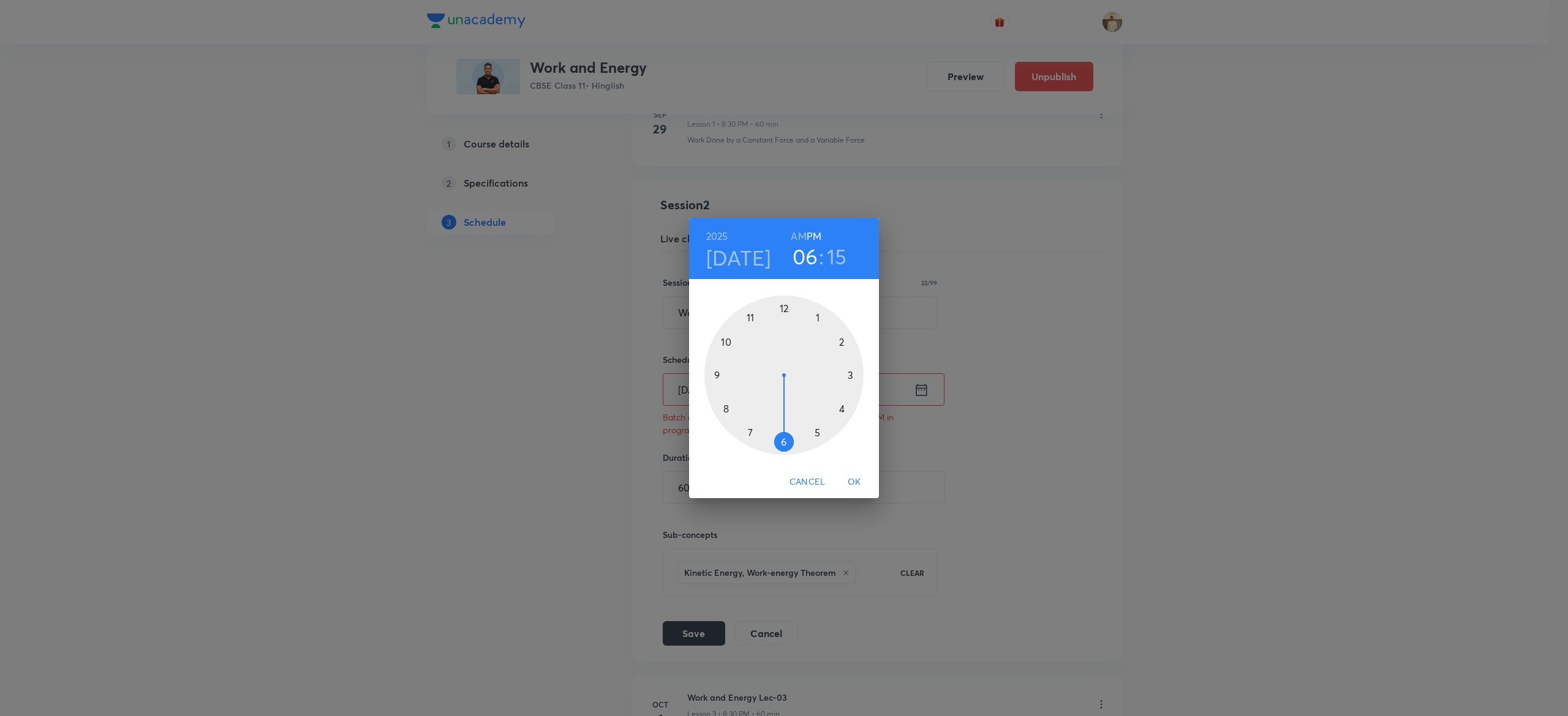
click at [724, 406] on div at bounding box center [784, 375] width 160 height 159
click at [785, 442] on div at bounding box center [784, 375] width 160 height 159
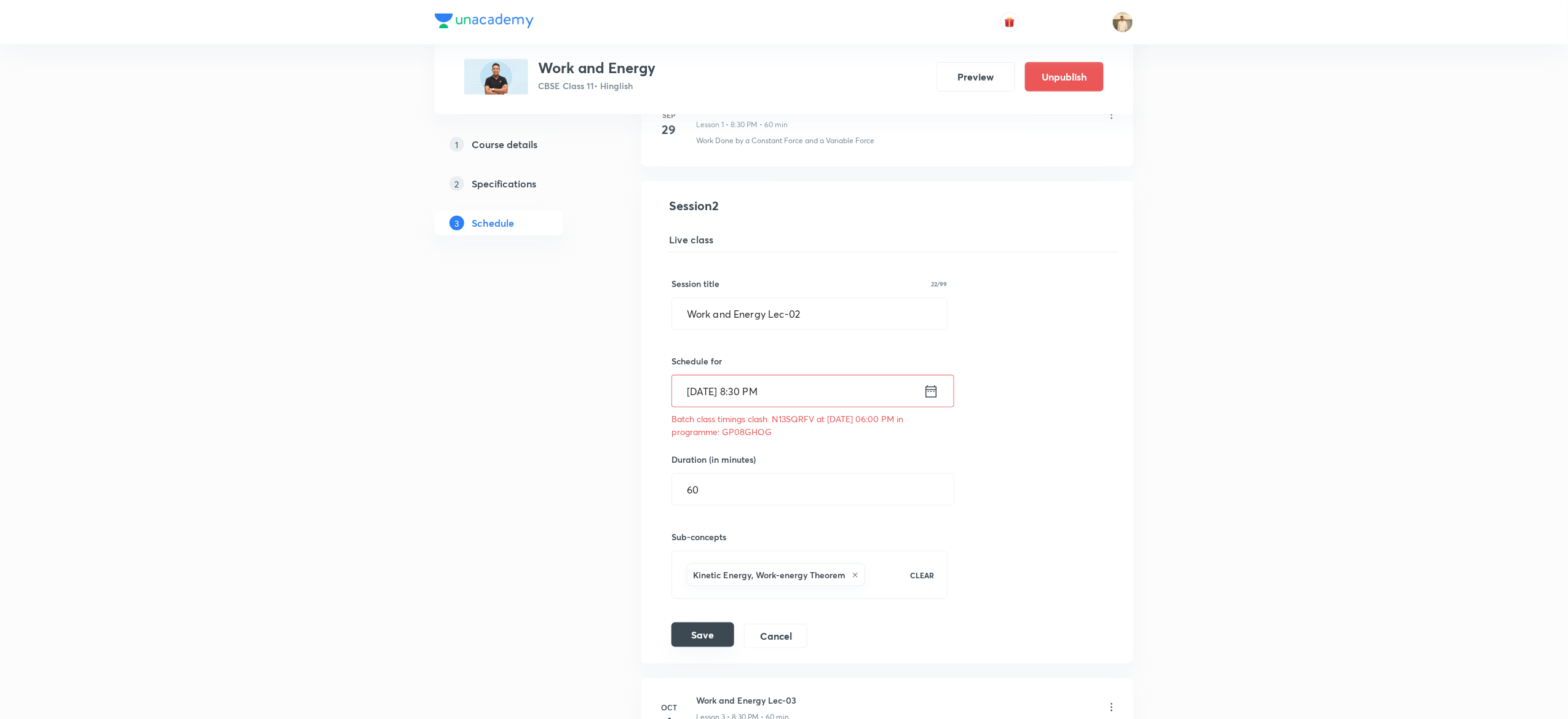
click at [707, 634] on button "Save" at bounding box center [702, 635] width 63 height 25
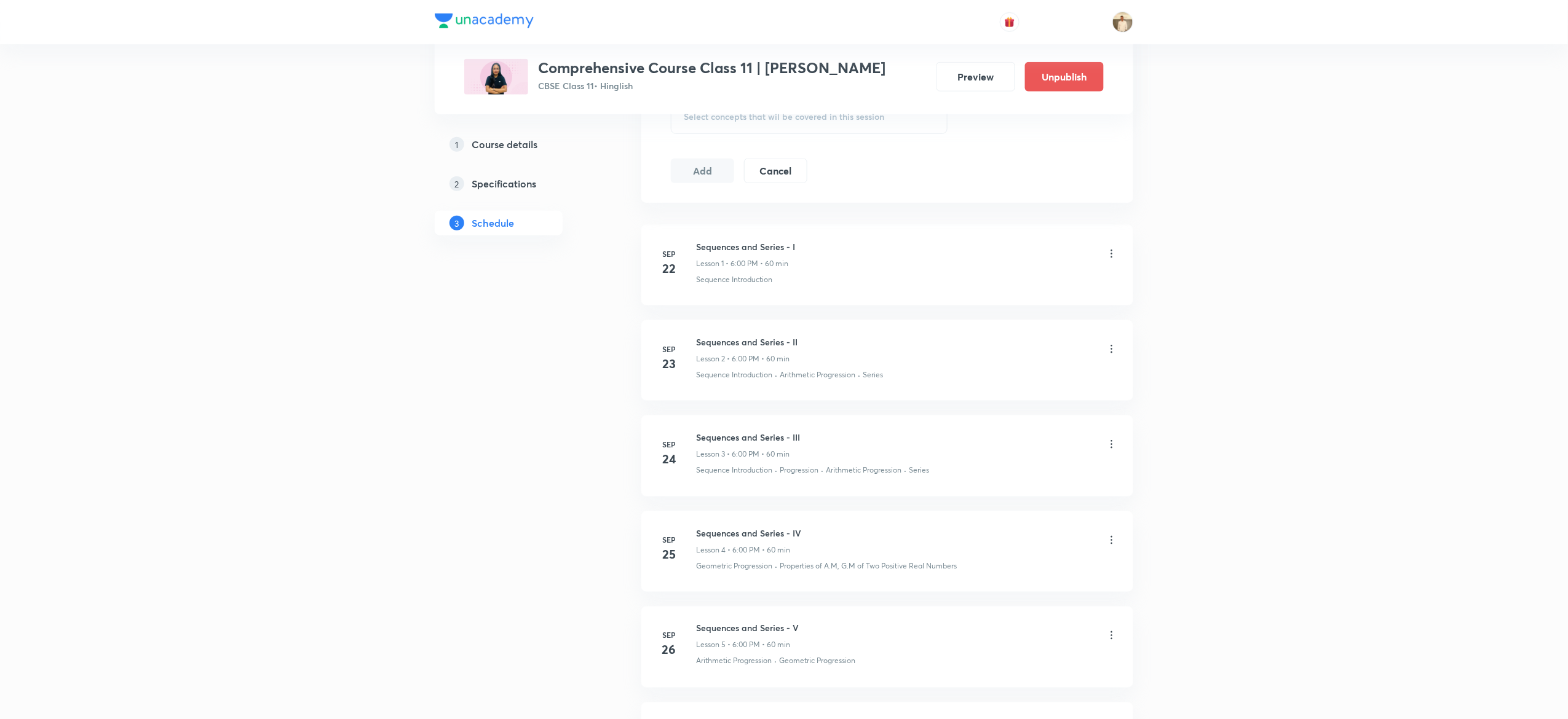
scroll to position [974, 0]
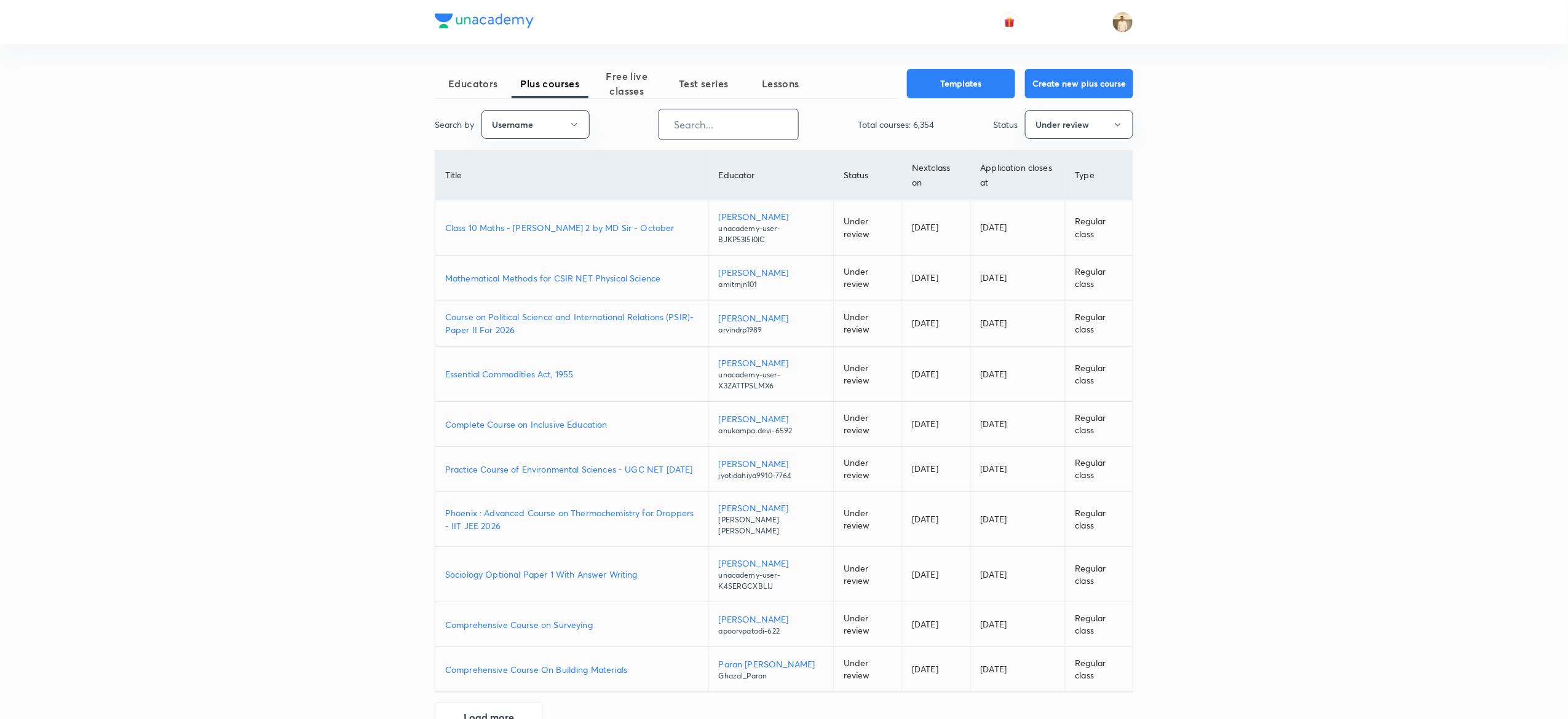
click at [756, 120] on input "text" at bounding box center [729, 125] width 139 height 32
paste input "poojashah-4017"
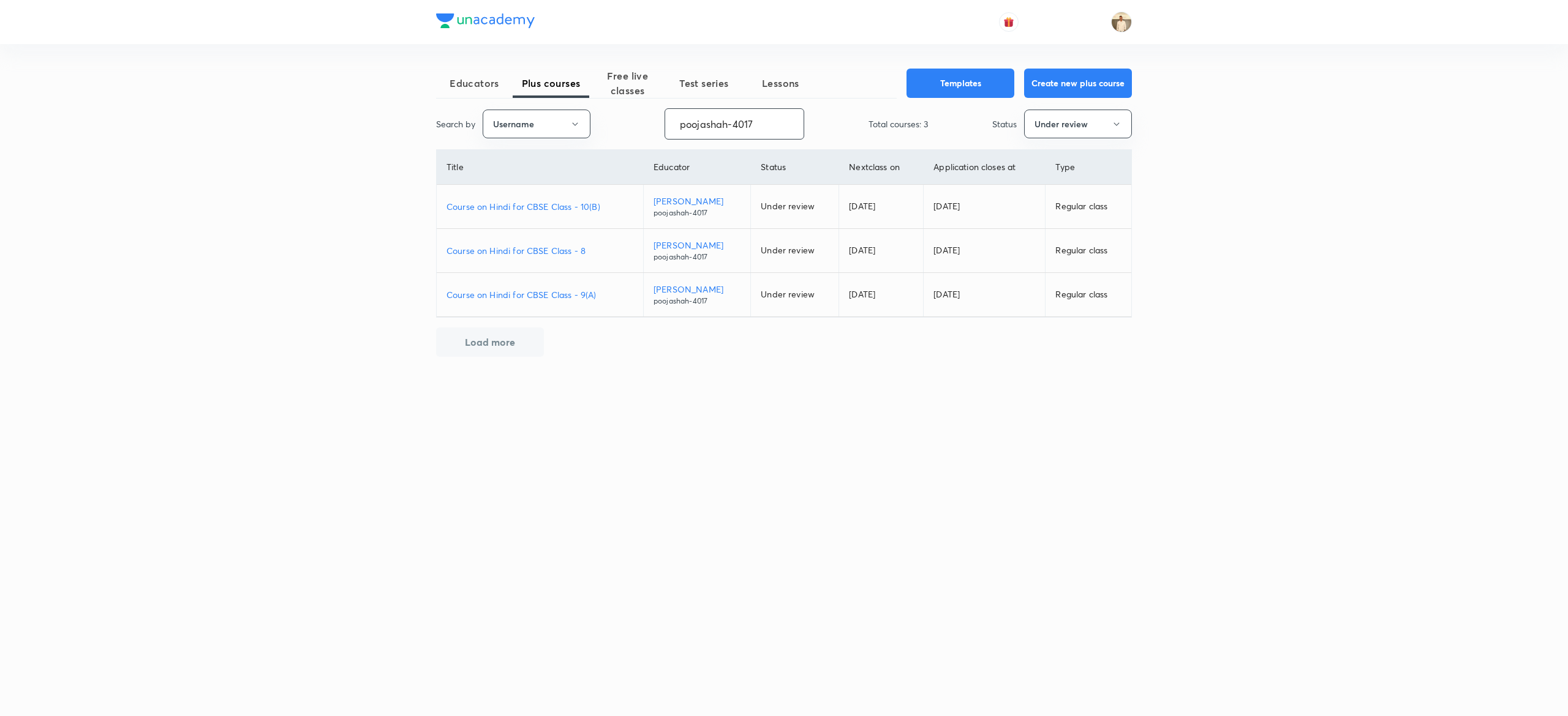
type input "poojashah-4017"
click at [547, 207] on p "Course on Hindi for CBSE Class - 10(B)" at bounding box center [539, 206] width 187 height 13
click at [545, 253] on p "Course on Hindi for CBSE Class - 8" at bounding box center [539, 250] width 187 height 13
click at [582, 292] on p "Course on Hindi for CBSE Class - 9(A)" at bounding box center [539, 294] width 187 height 13
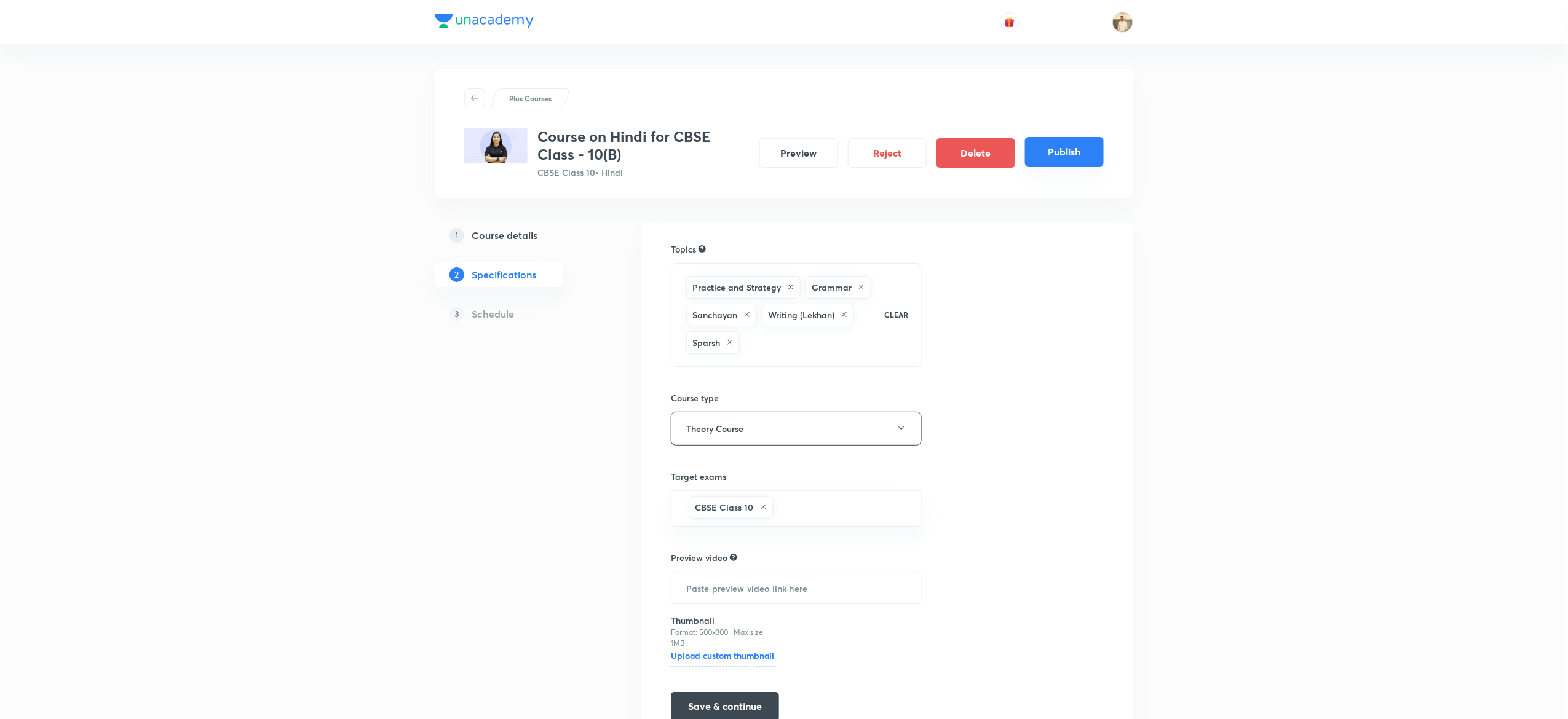
click at [1065, 155] on button "Publish" at bounding box center [1064, 152] width 79 height 29
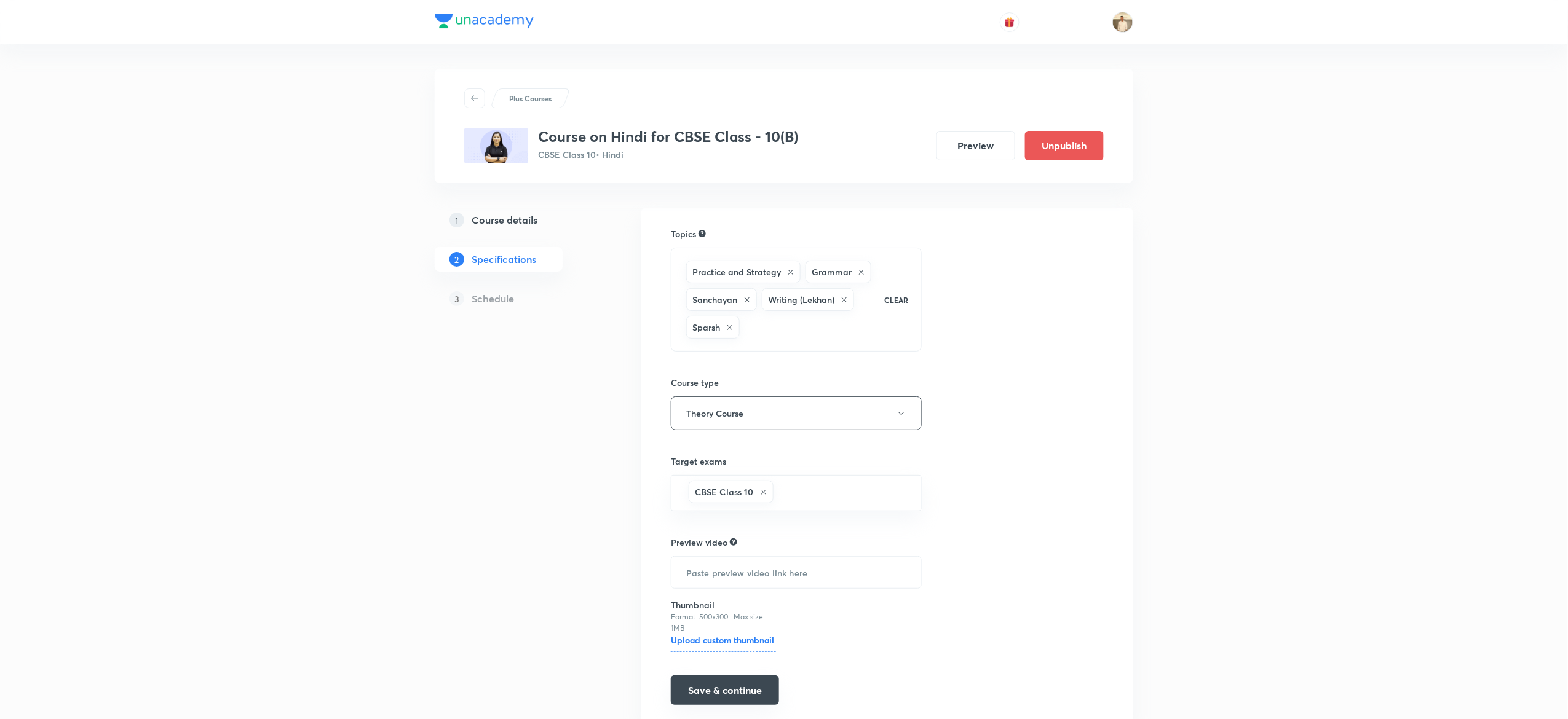
click at [738, 683] on button "Save & continue" at bounding box center [724, 690] width 108 height 29
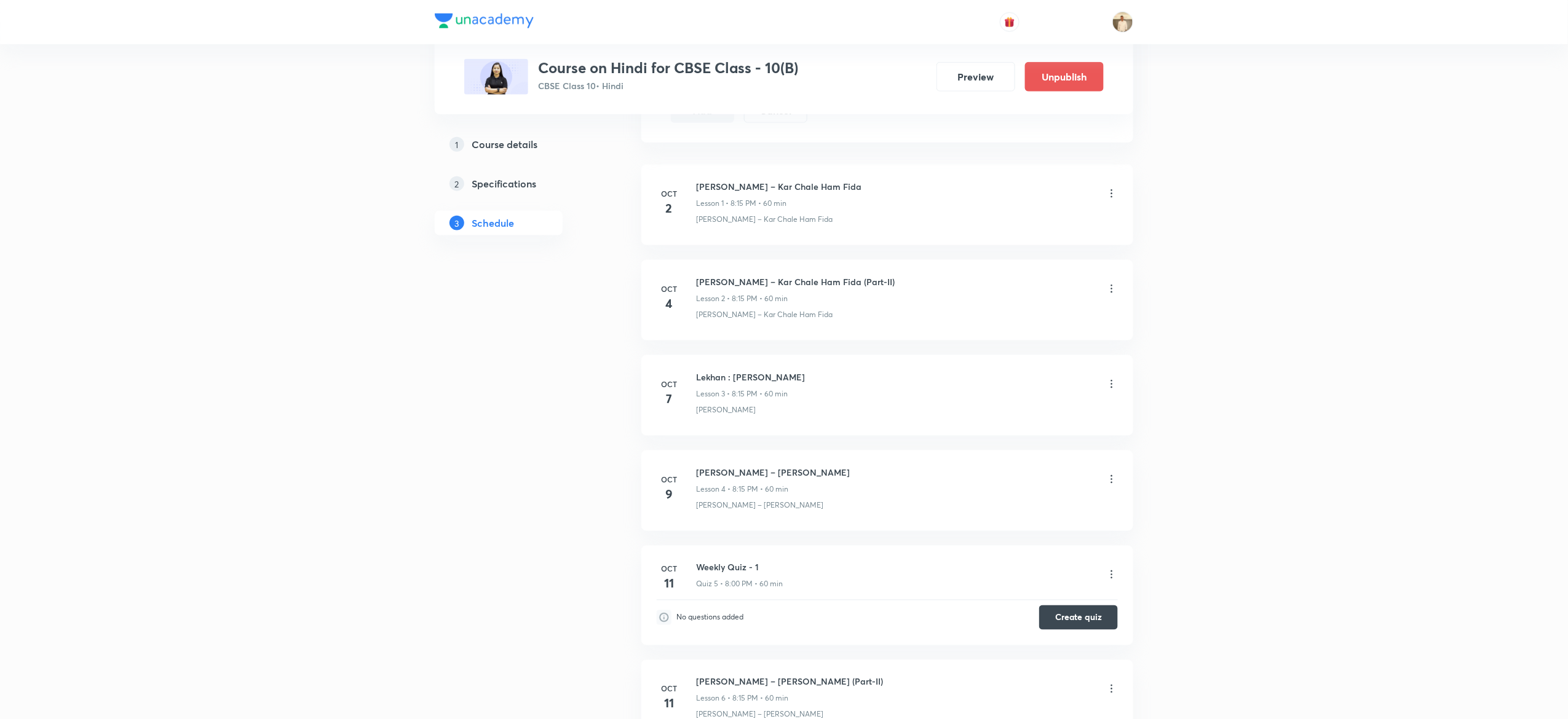
scroll to position [699, 0]
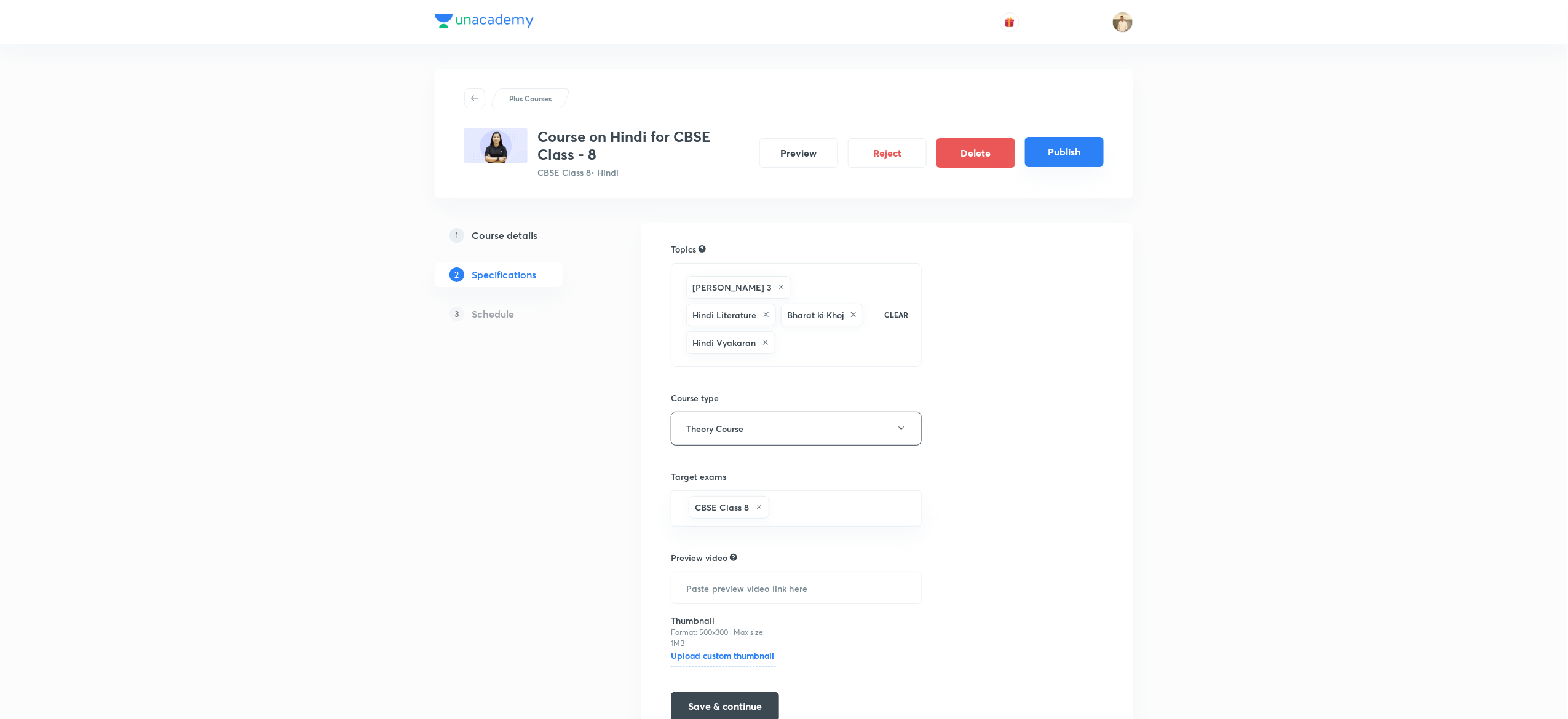
click at [1075, 157] on button "Publish" at bounding box center [1064, 152] width 79 height 29
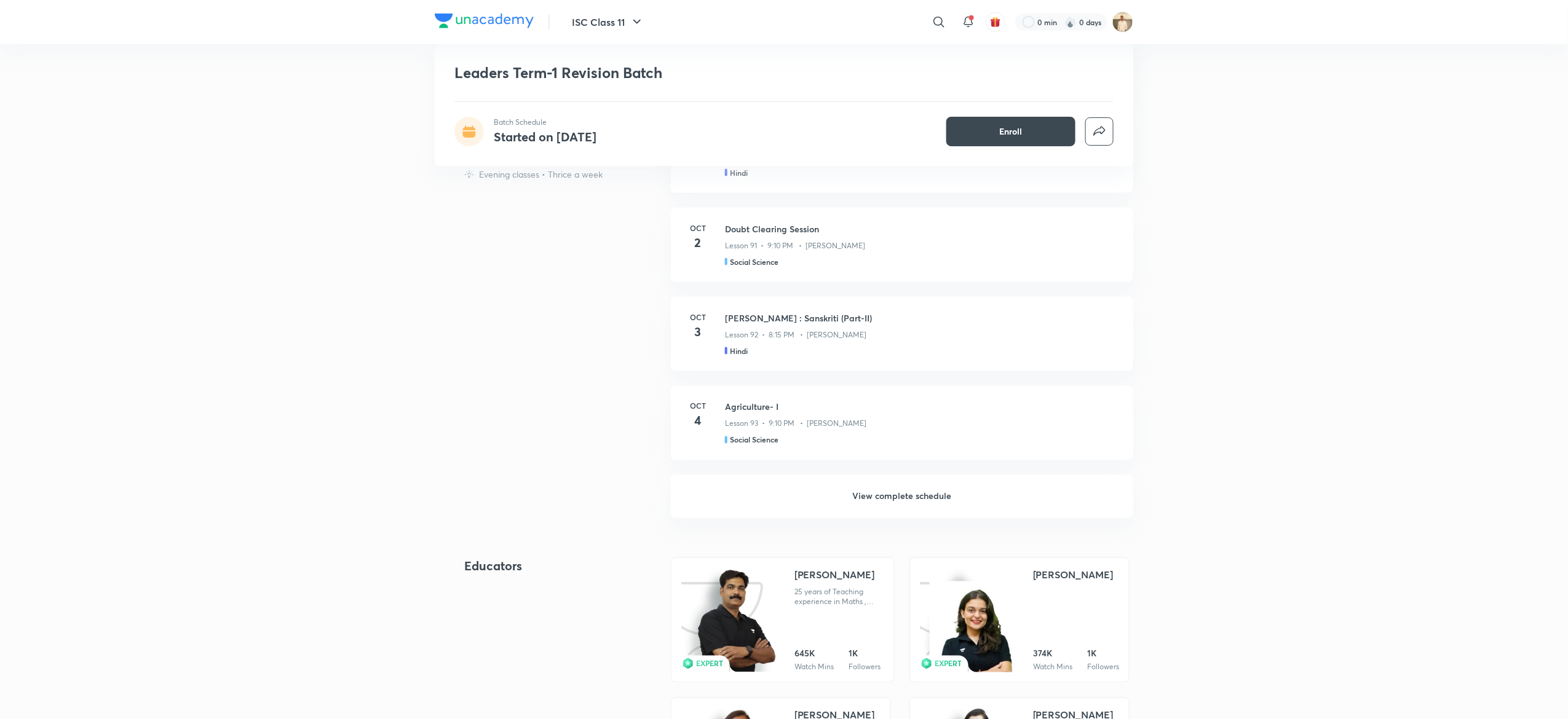
scroll to position [782, 0]
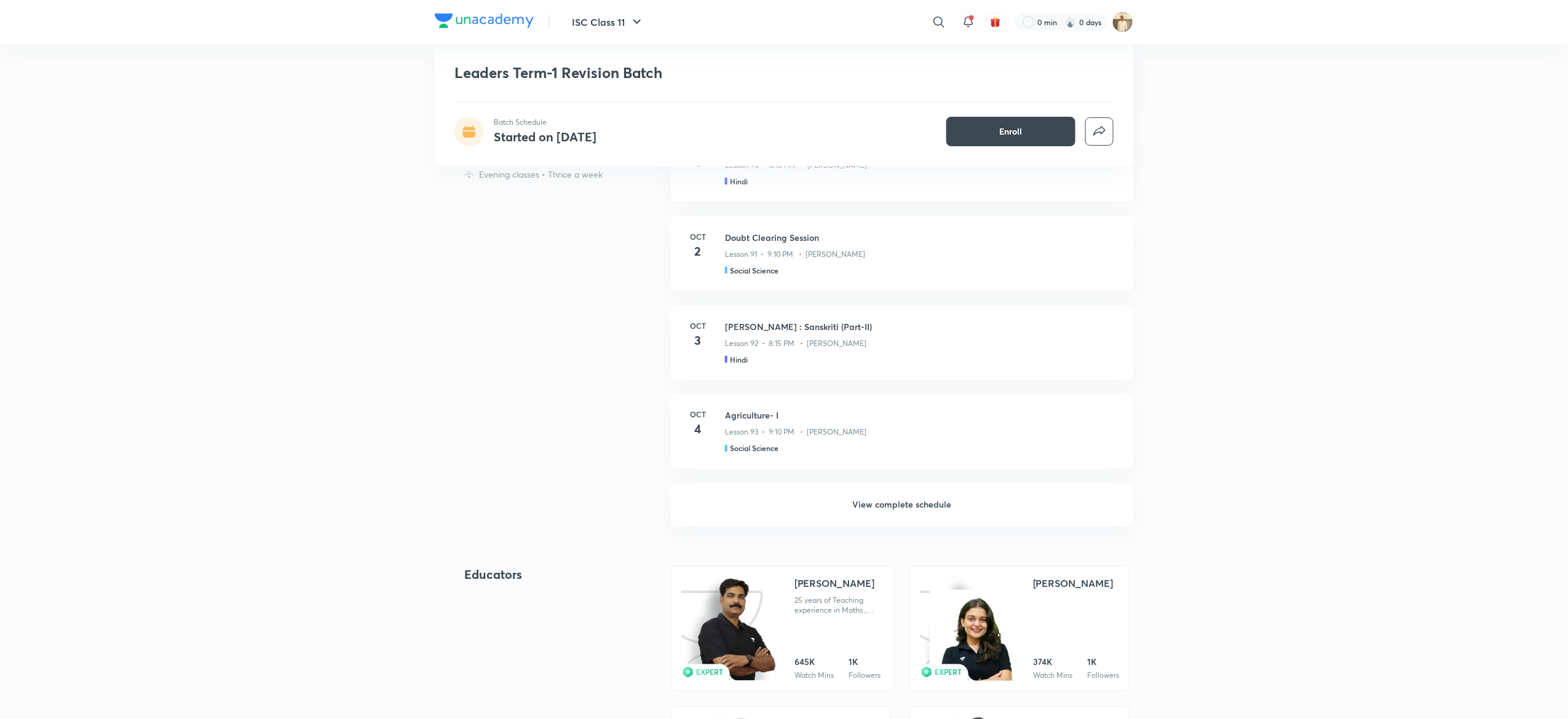
click at [876, 492] on h6 "View complete schedule" at bounding box center [902, 505] width 462 height 43
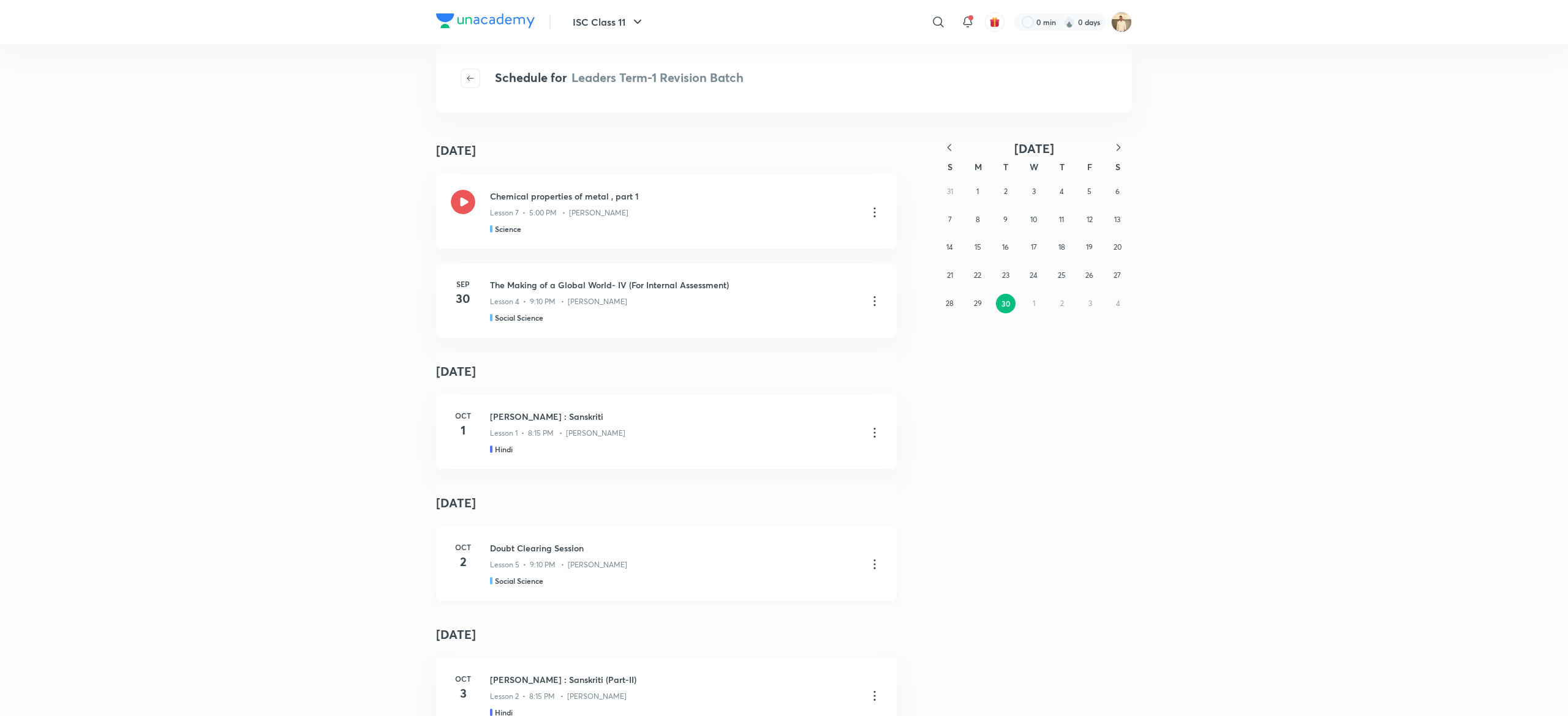
click at [868, 565] on icon at bounding box center [875, 565] width 15 height 15
click at [782, 595] on p "Go to course page" at bounding box center [778, 594] width 73 height 13
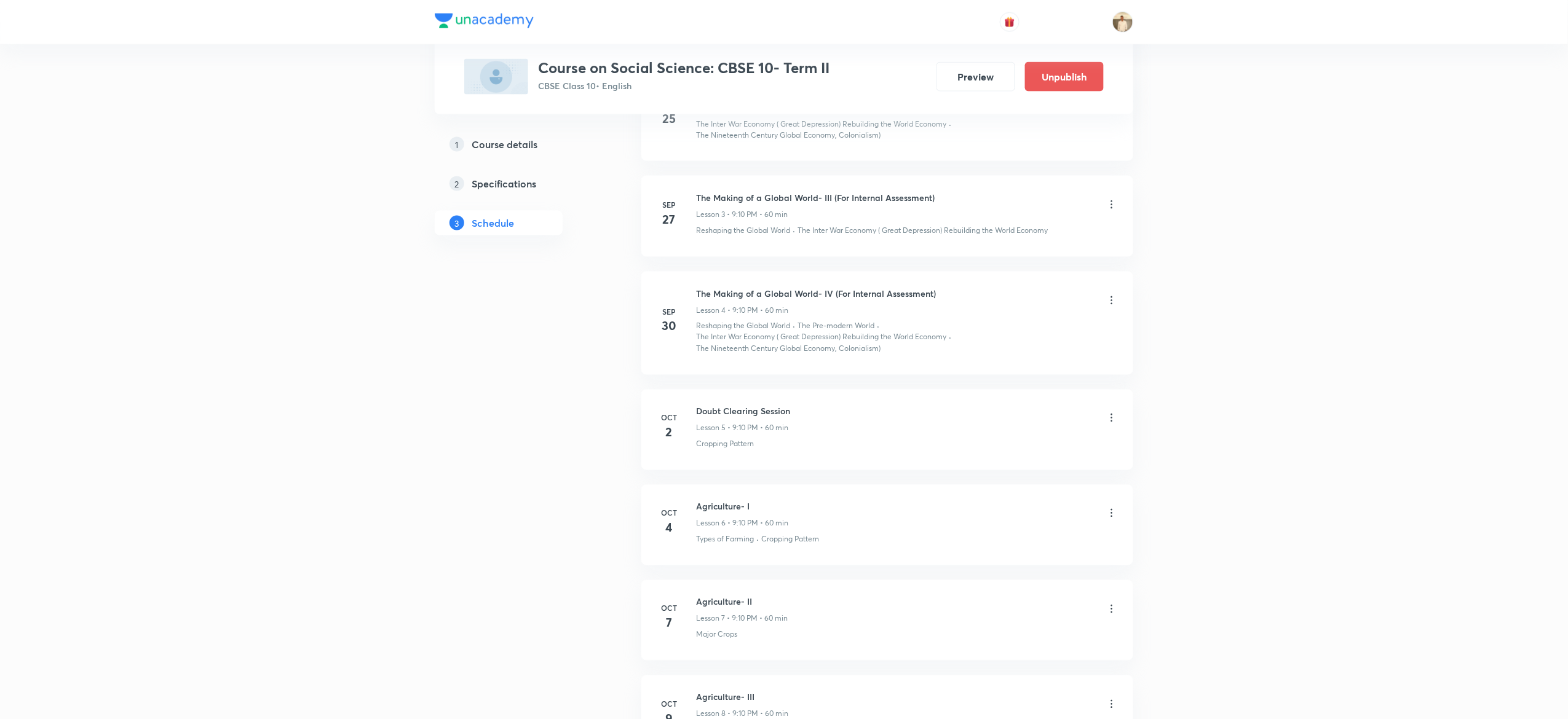
scroll to position [883, 0]
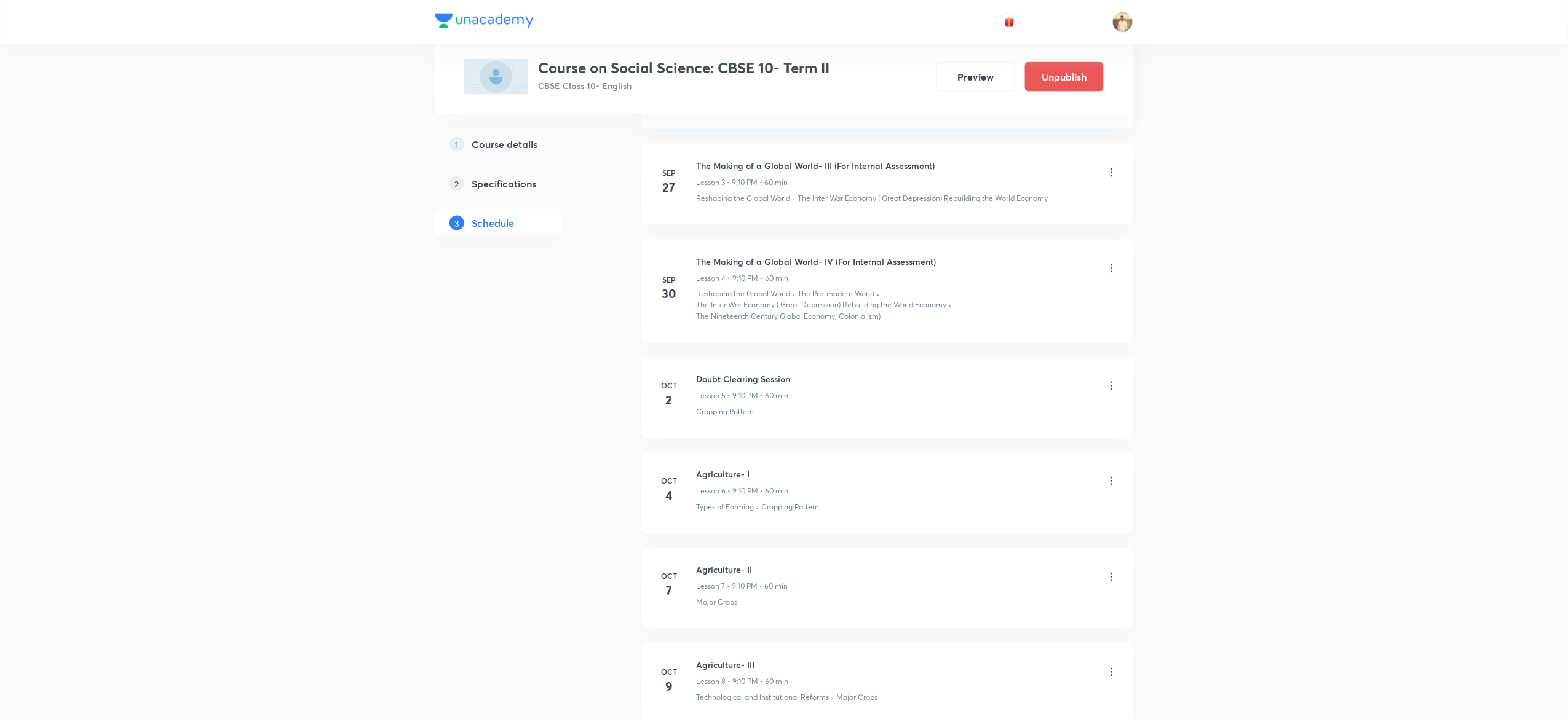
click at [1115, 389] on icon at bounding box center [1112, 386] width 12 height 12
click at [1028, 413] on li "Edit" at bounding box center [1043, 421] width 134 height 23
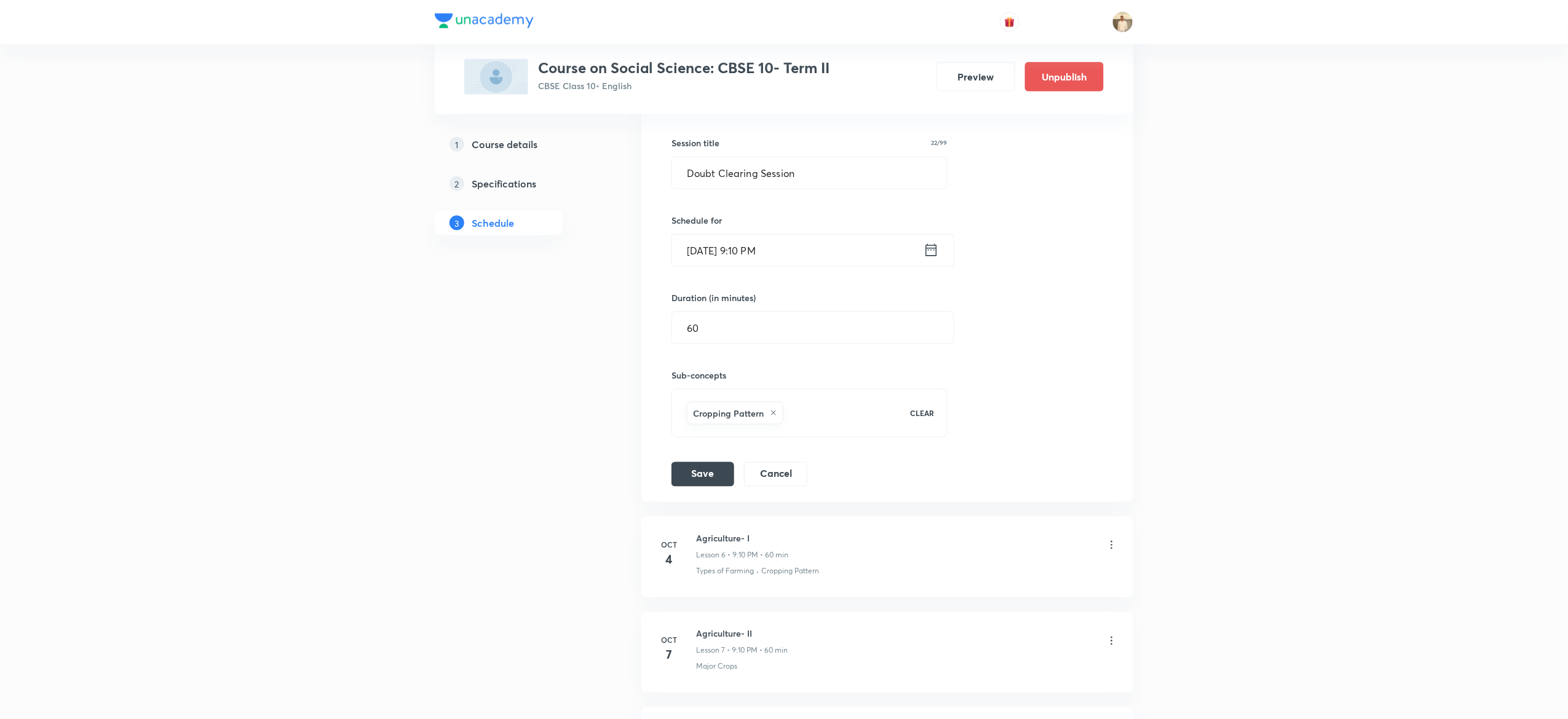
scroll to position [637, 0]
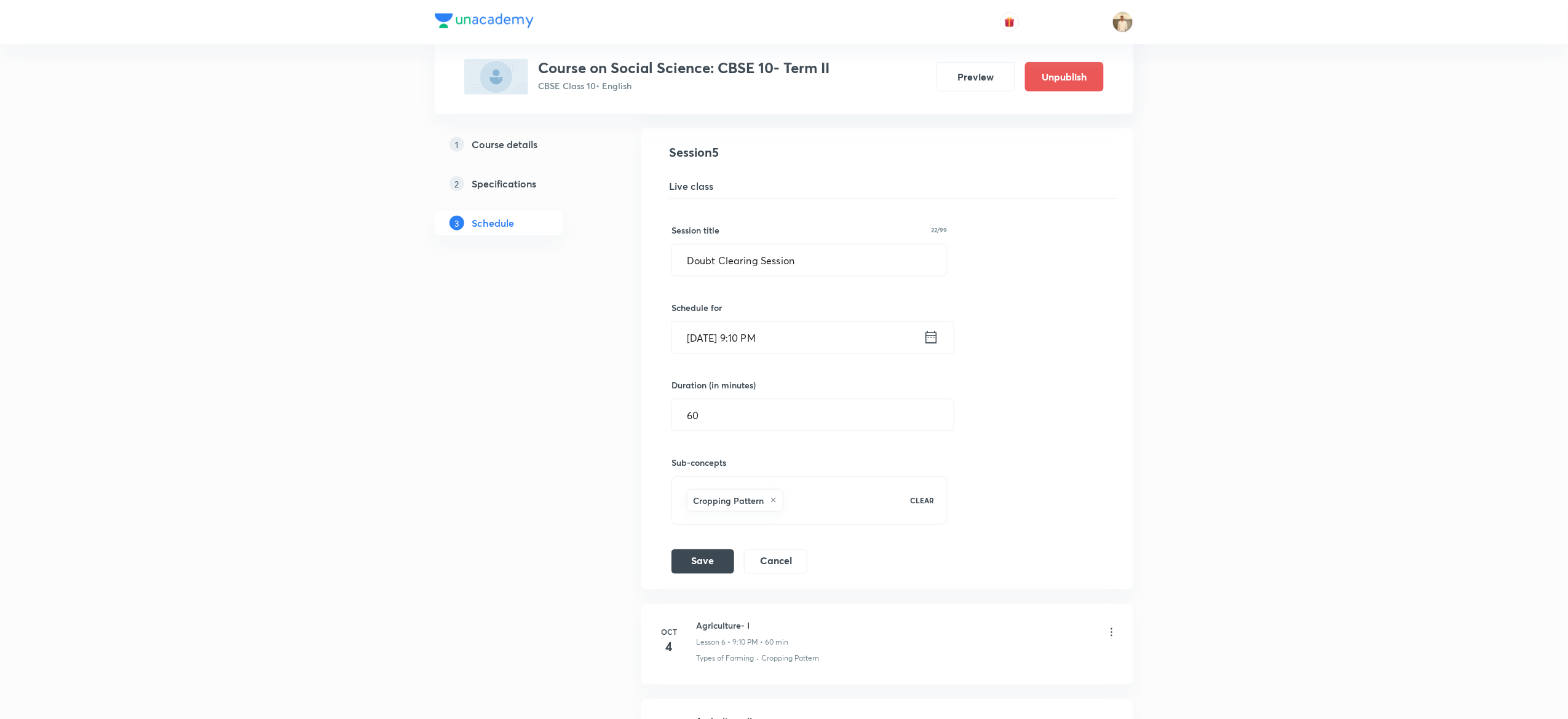
click at [756, 344] on input "[DATE] 9:10 PM" at bounding box center [798, 338] width 252 height 32
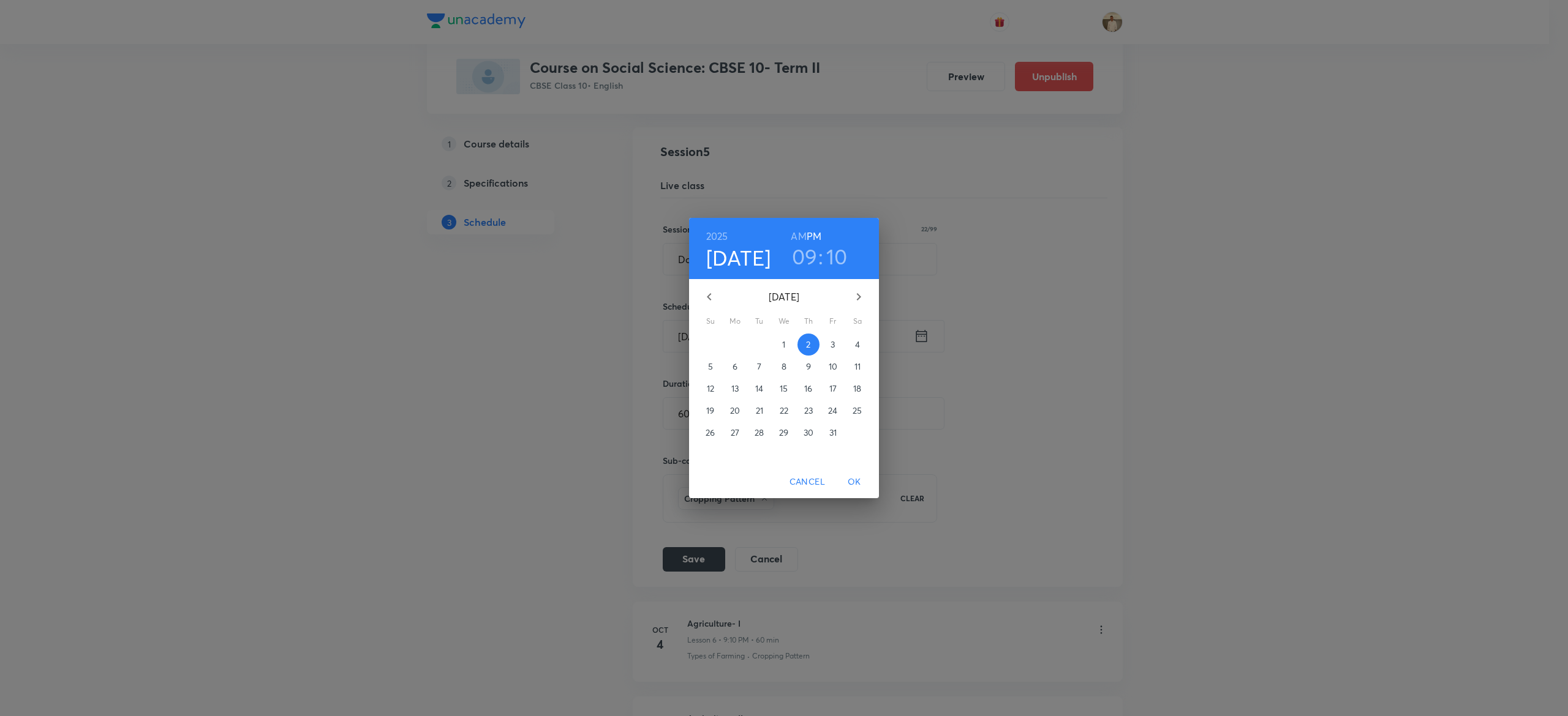
click at [843, 262] on h3 "10" at bounding box center [837, 256] width 21 height 26
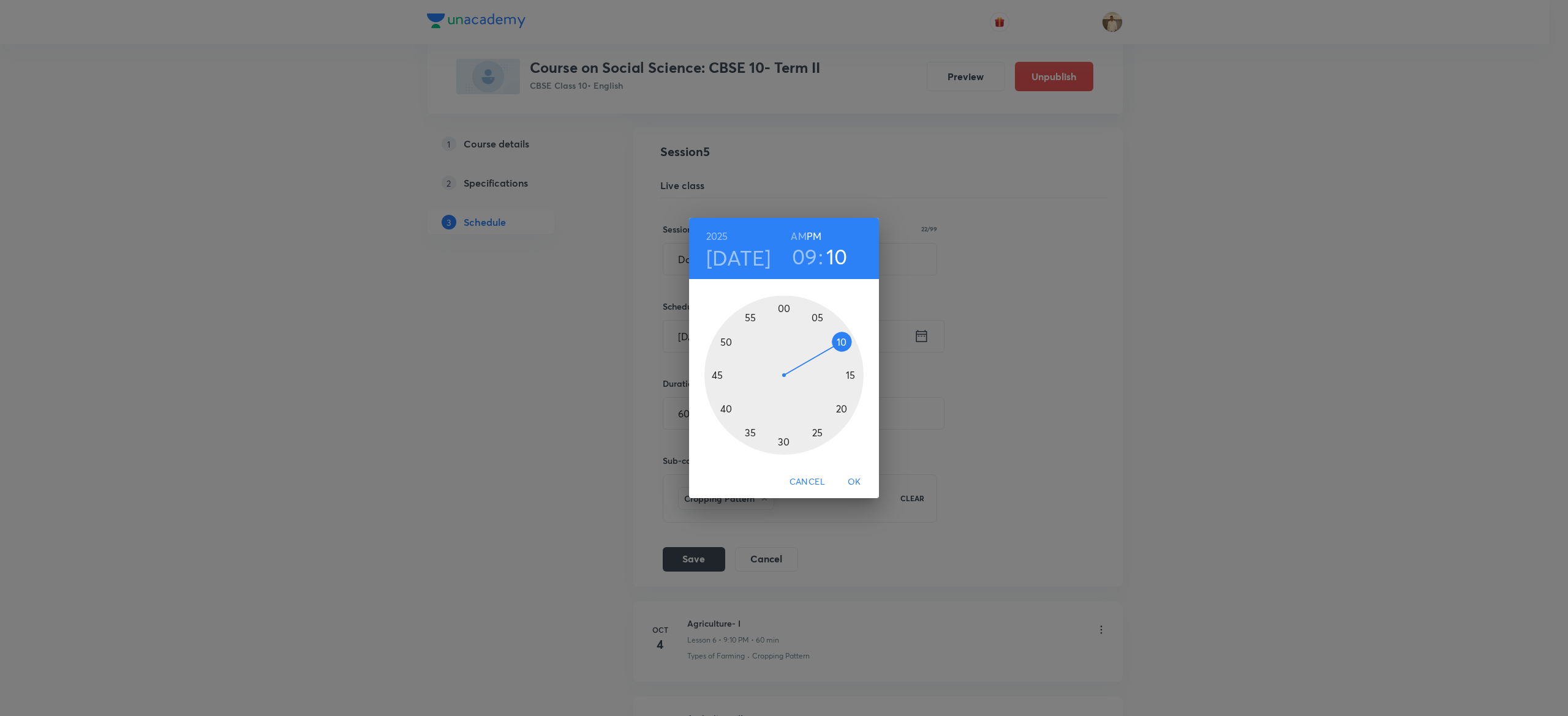
click at [841, 407] on div at bounding box center [784, 375] width 160 height 159
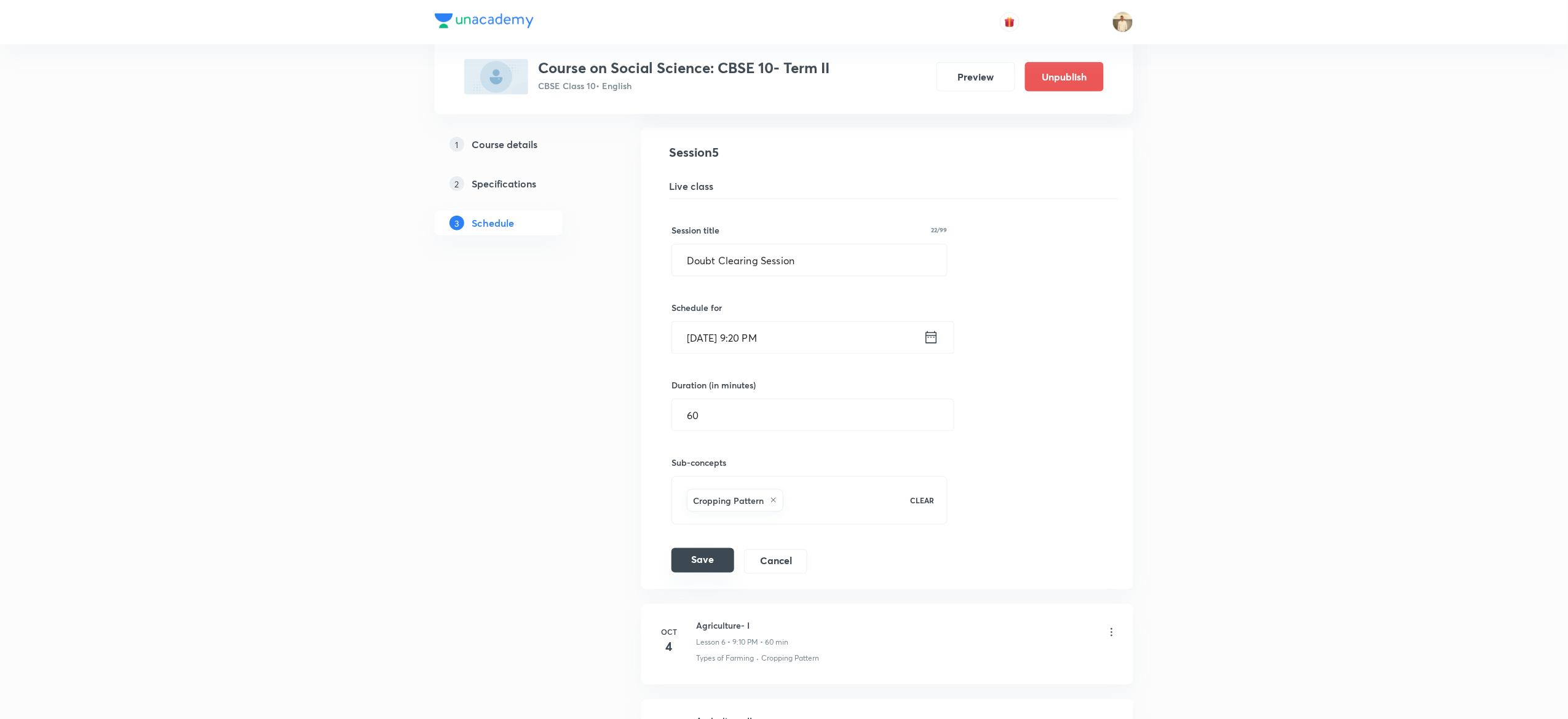
click at [707, 570] on button "Save" at bounding box center [702, 560] width 63 height 25
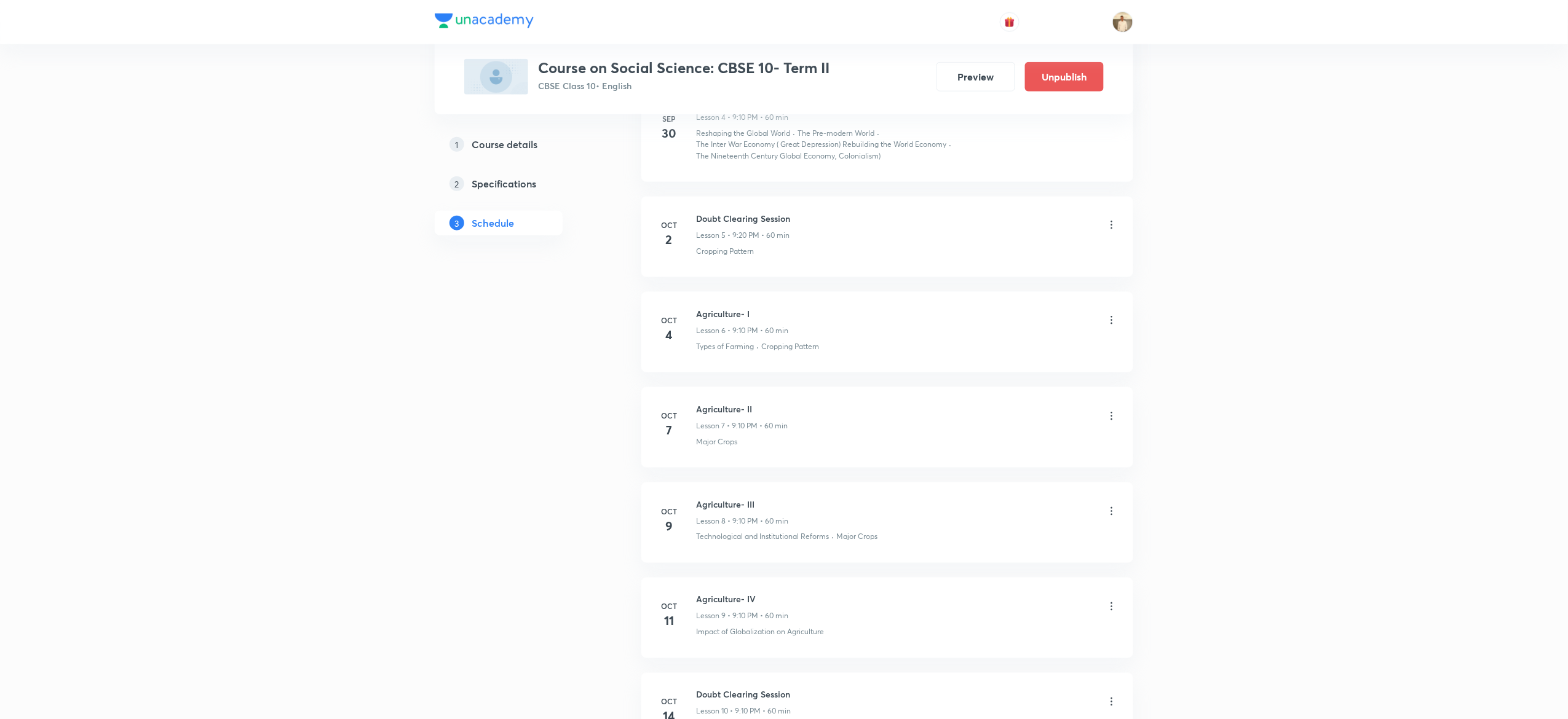
click at [1113, 319] on icon at bounding box center [1112, 320] width 12 height 12
click at [1008, 353] on li "Edit" at bounding box center [1043, 354] width 134 height 23
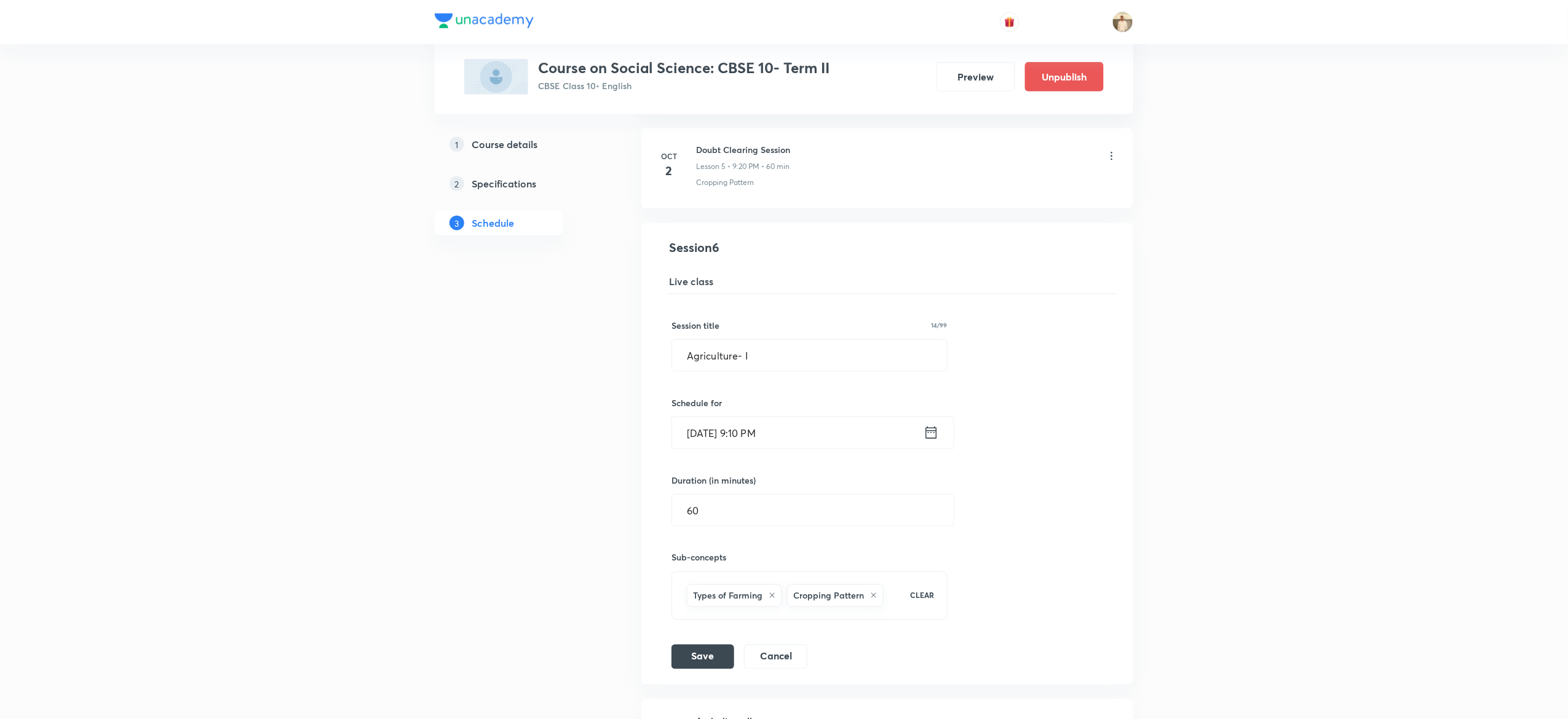
click at [760, 437] on input "[DATE] 9:10 PM" at bounding box center [798, 434] width 252 height 32
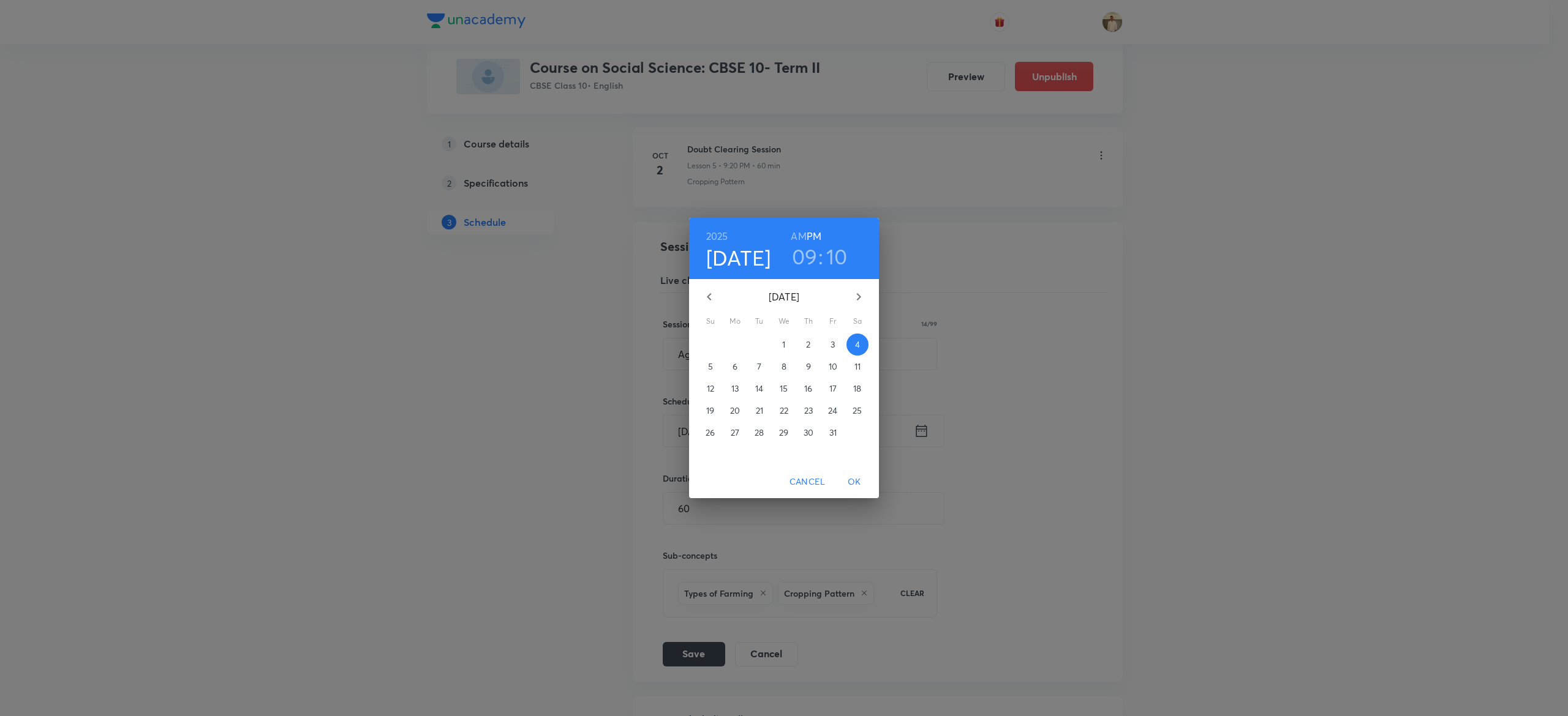
click at [834, 262] on h3 "10" at bounding box center [837, 256] width 21 height 26
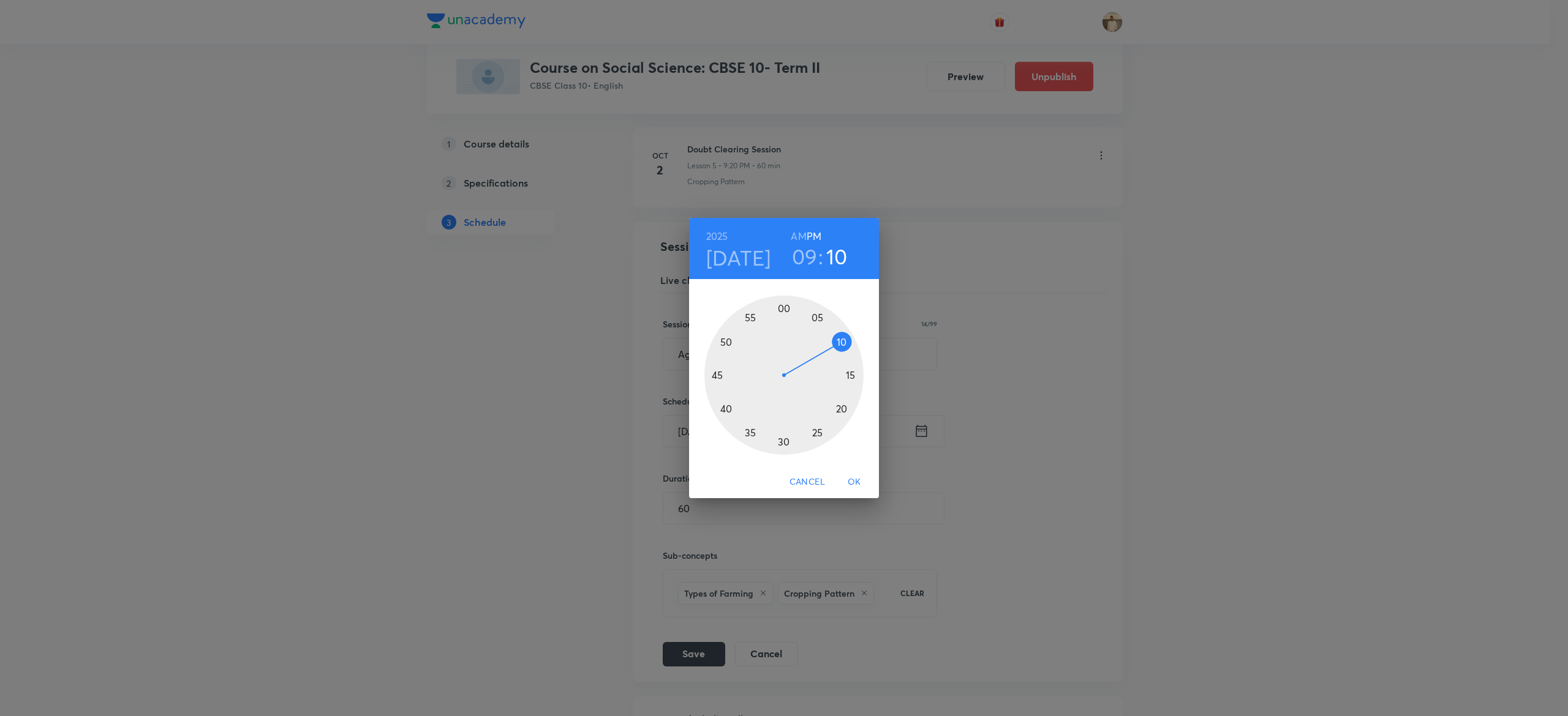
click at [845, 407] on div at bounding box center [784, 375] width 160 height 159
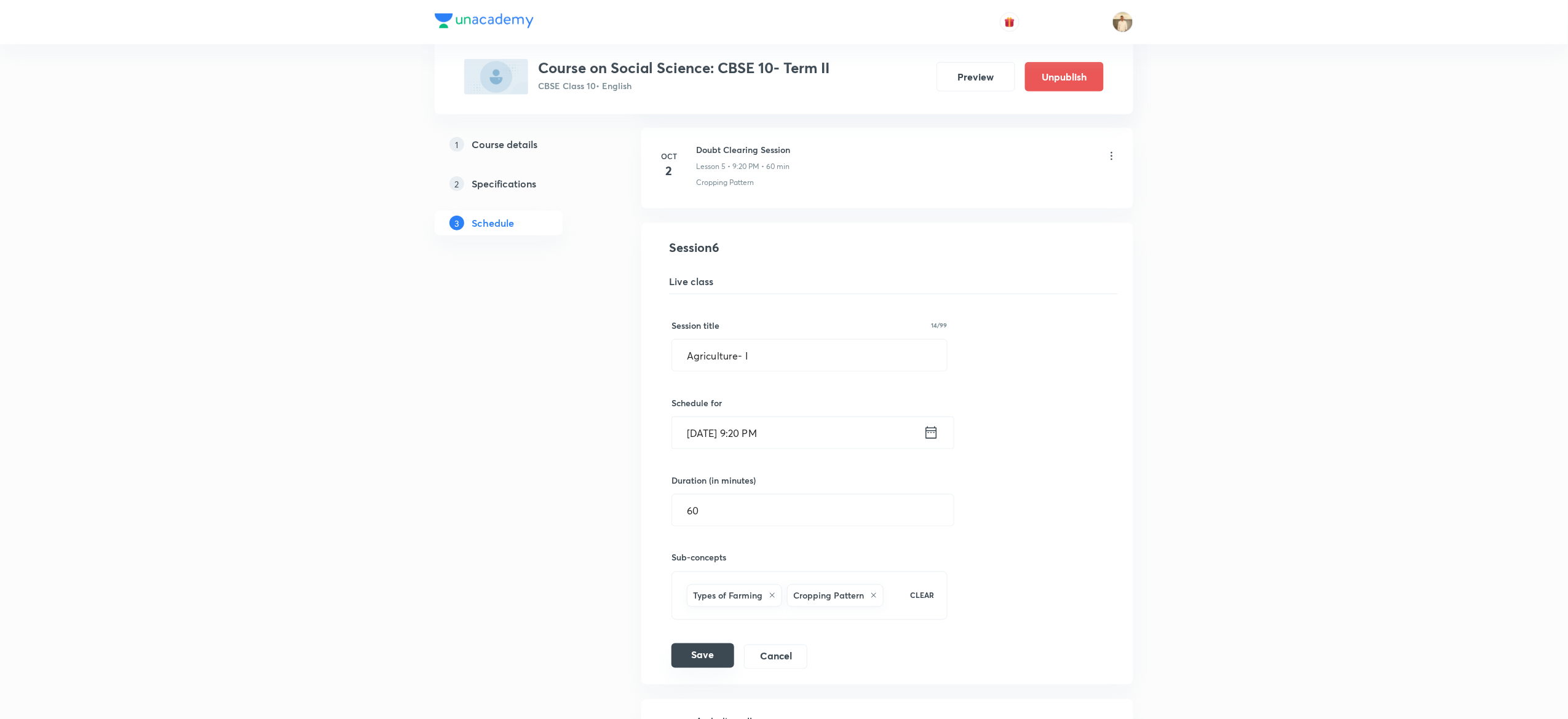
click at [706, 662] on button "Save" at bounding box center [702, 656] width 63 height 25
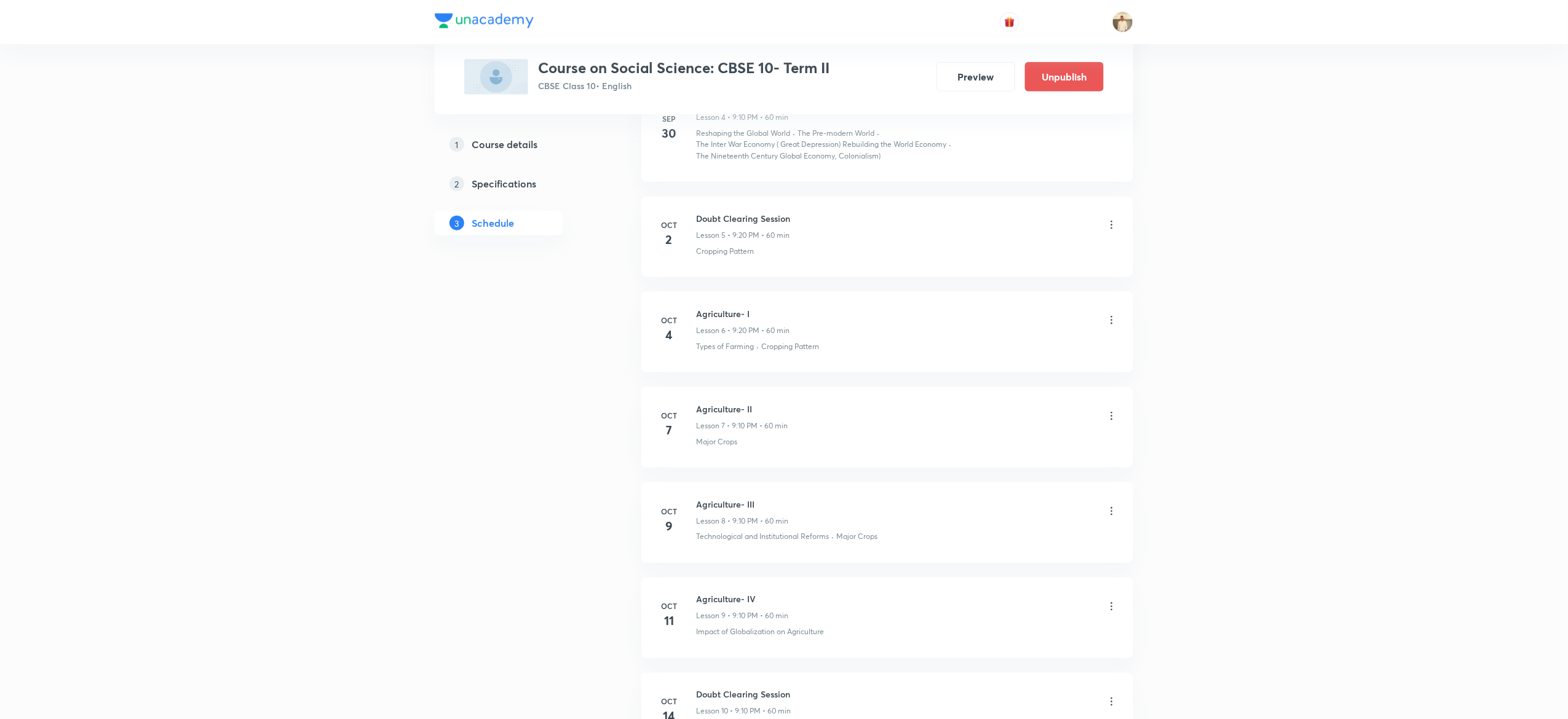
click at [1114, 415] on icon at bounding box center [1112, 416] width 12 height 12
click at [1017, 440] on li "Edit" at bounding box center [1043, 450] width 134 height 23
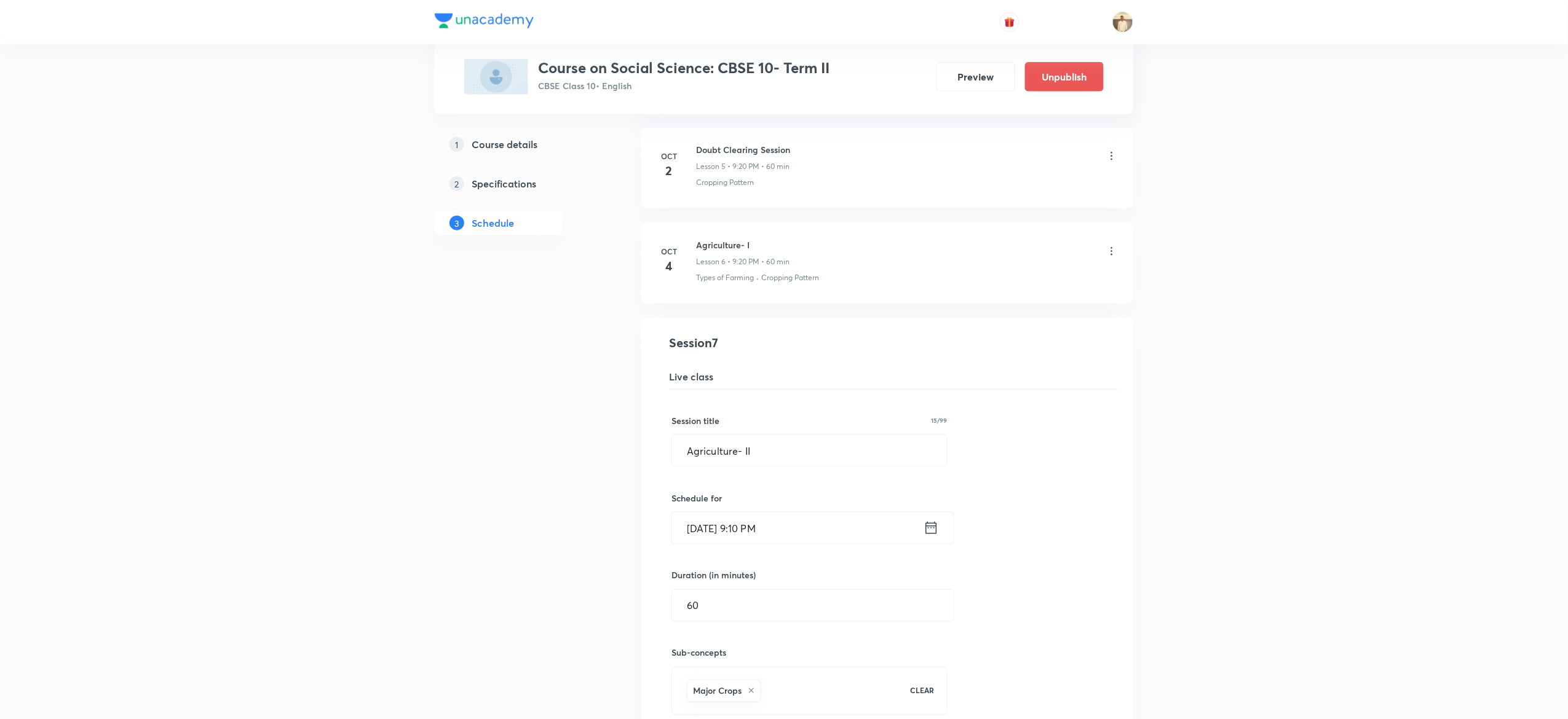
click at [752, 532] on input "[DATE] 9:10 PM" at bounding box center [798, 529] width 252 height 32
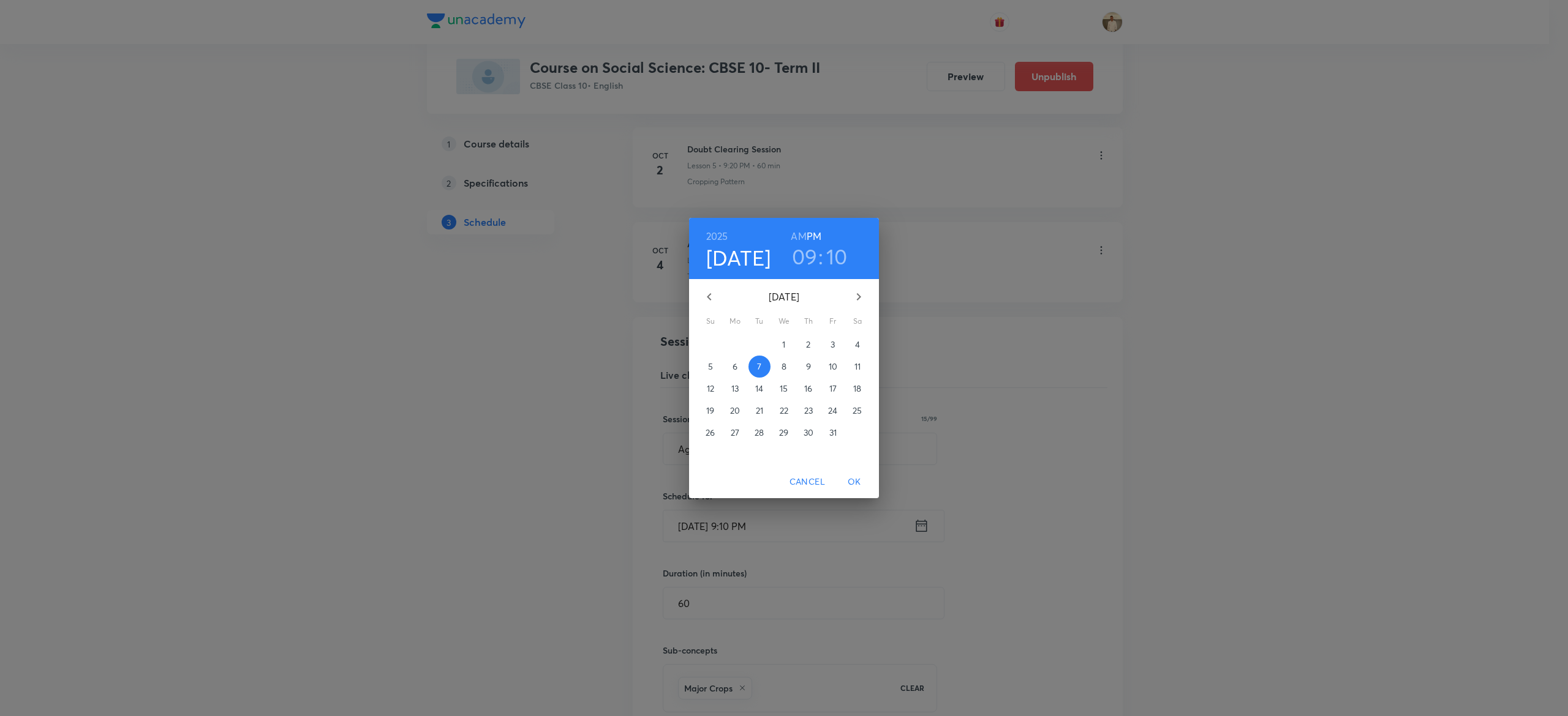
click at [835, 256] on h3 "10" at bounding box center [837, 256] width 21 height 26
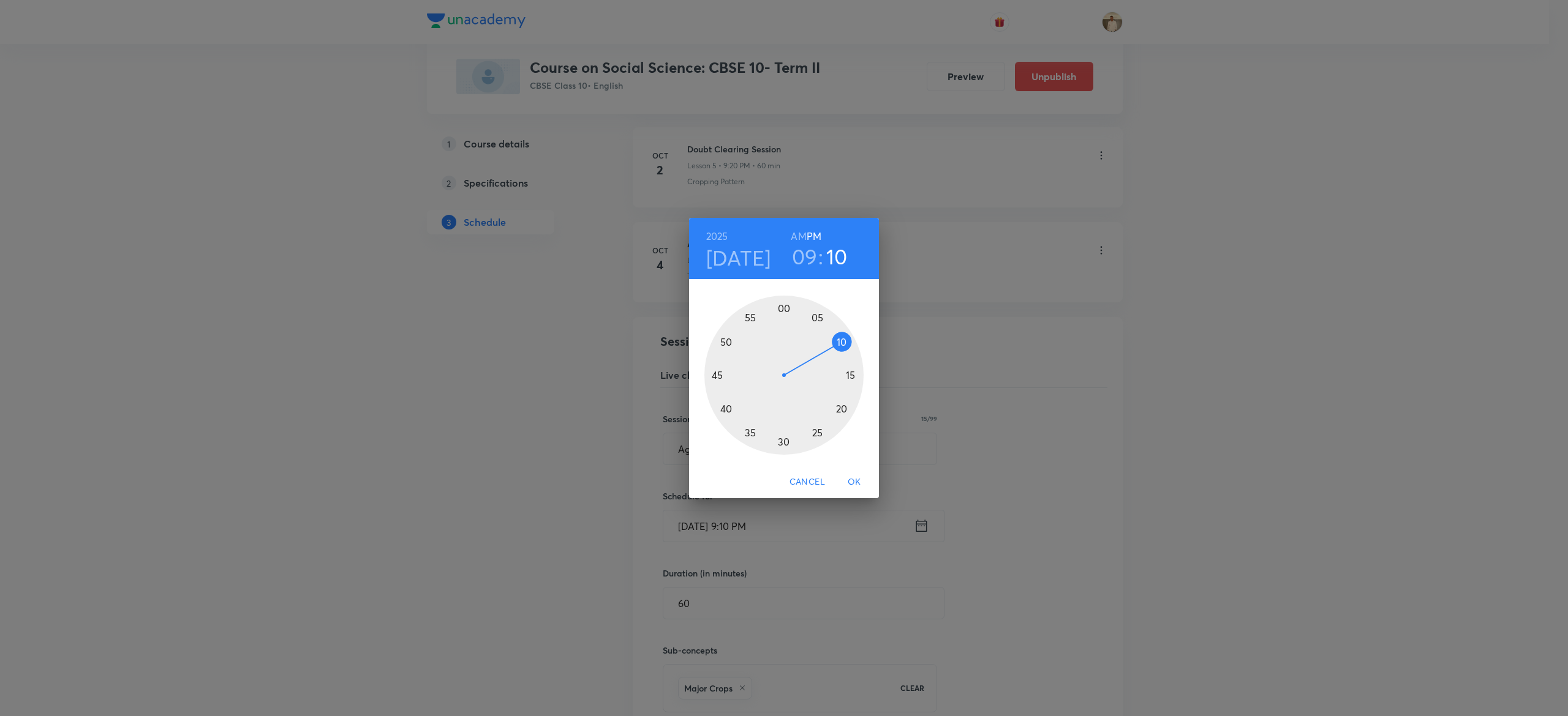
click at [843, 404] on div at bounding box center [784, 375] width 160 height 159
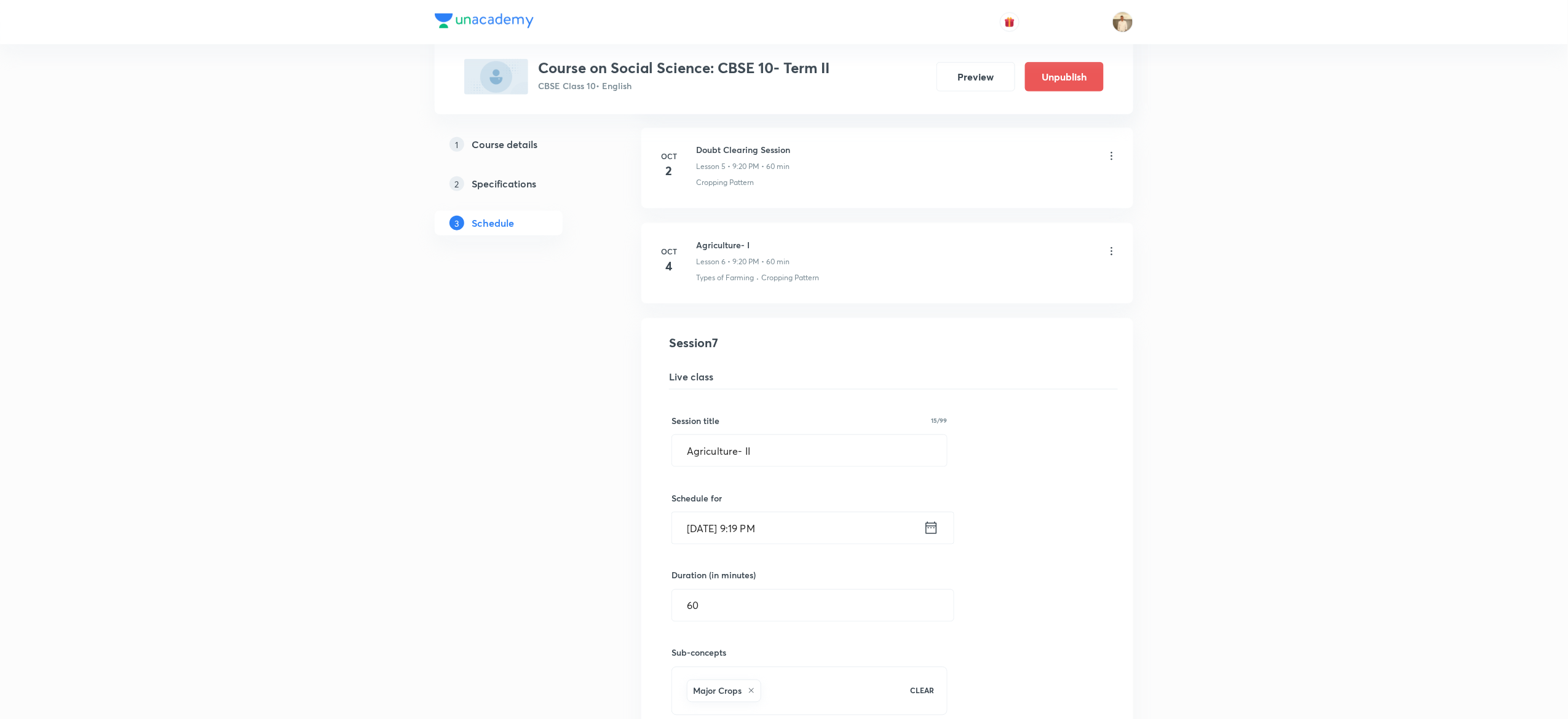
scroll to position [760, 0]
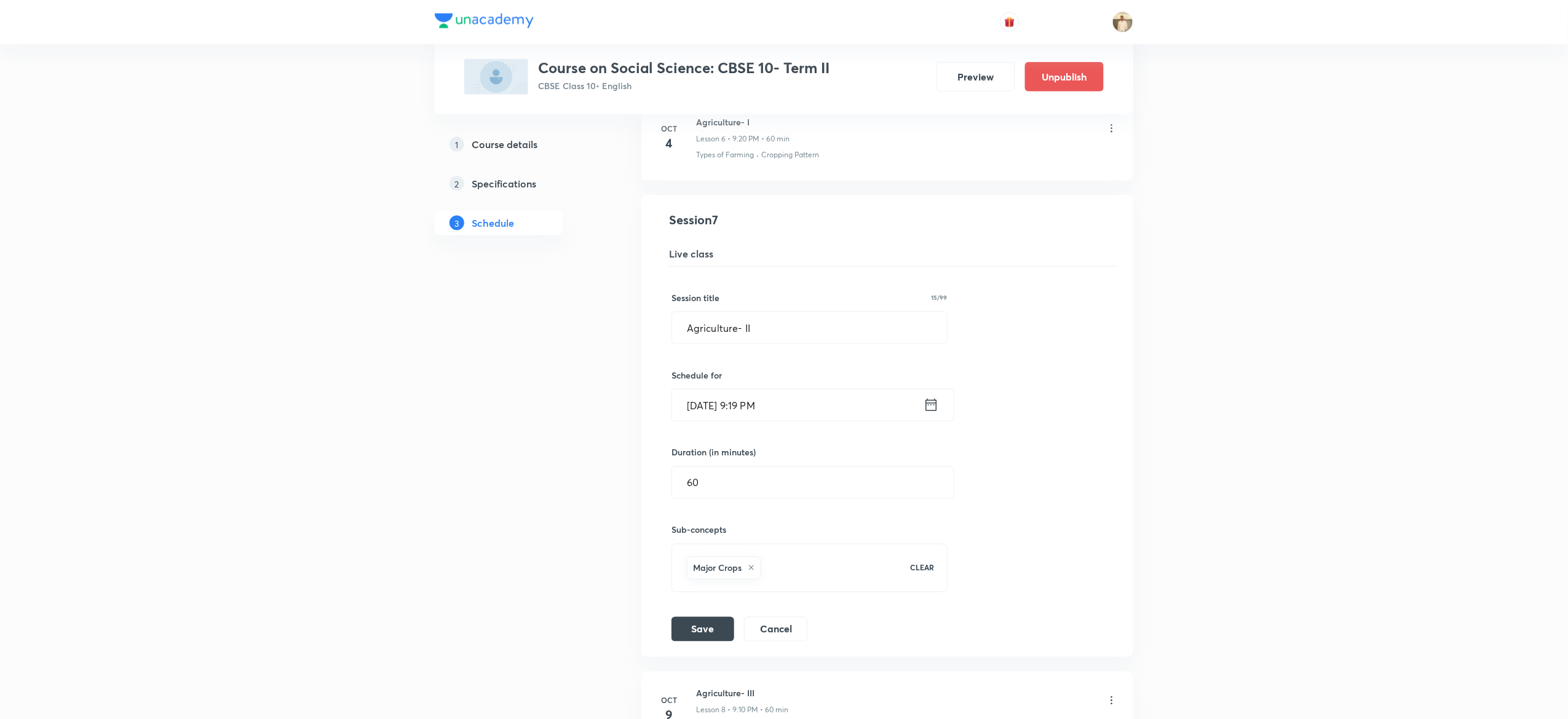
click at [755, 409] on input "[DATE] 9:19 PM" at bounding box center [798, 406] width 252 height 32
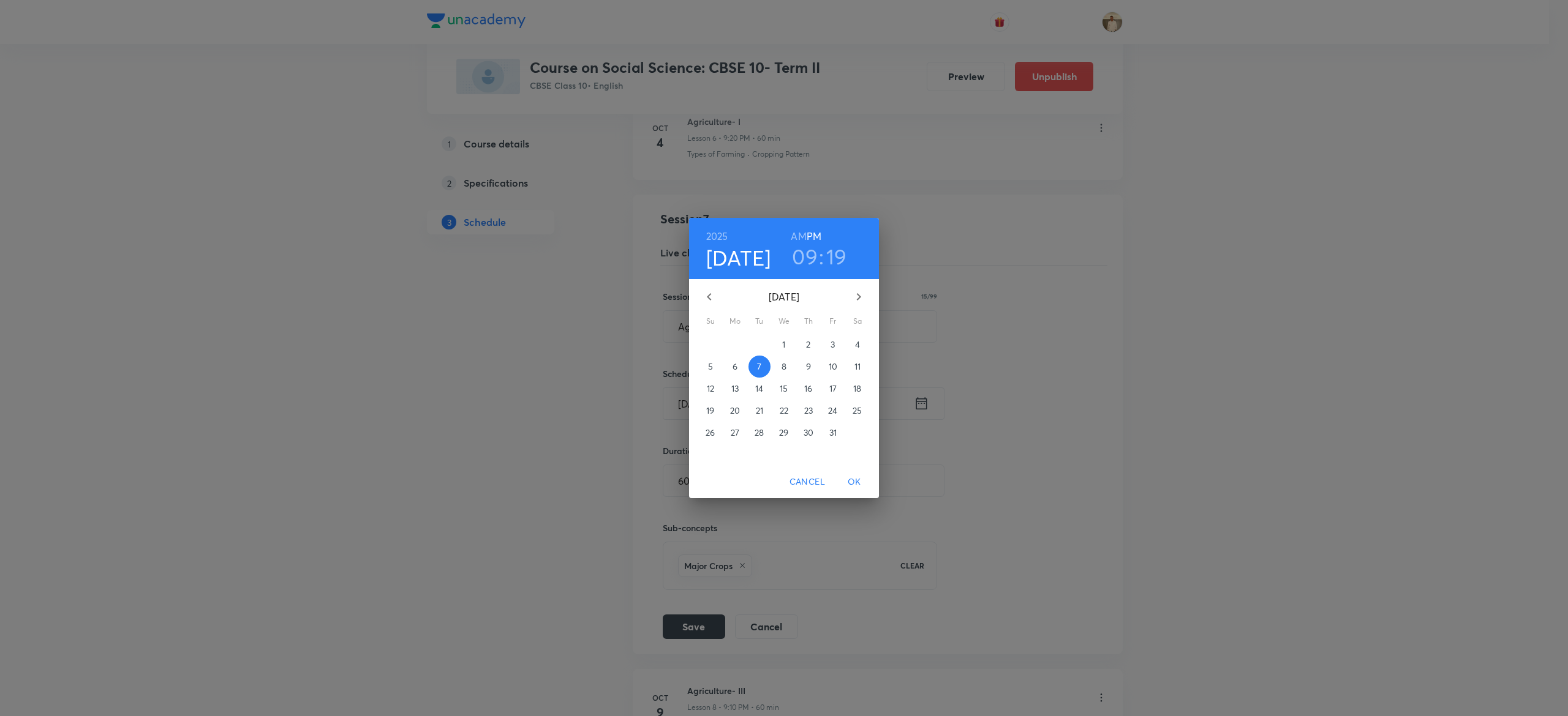
click at [834, 256] on h3 "19" at bounding box center [837, 256] width 21 height 26
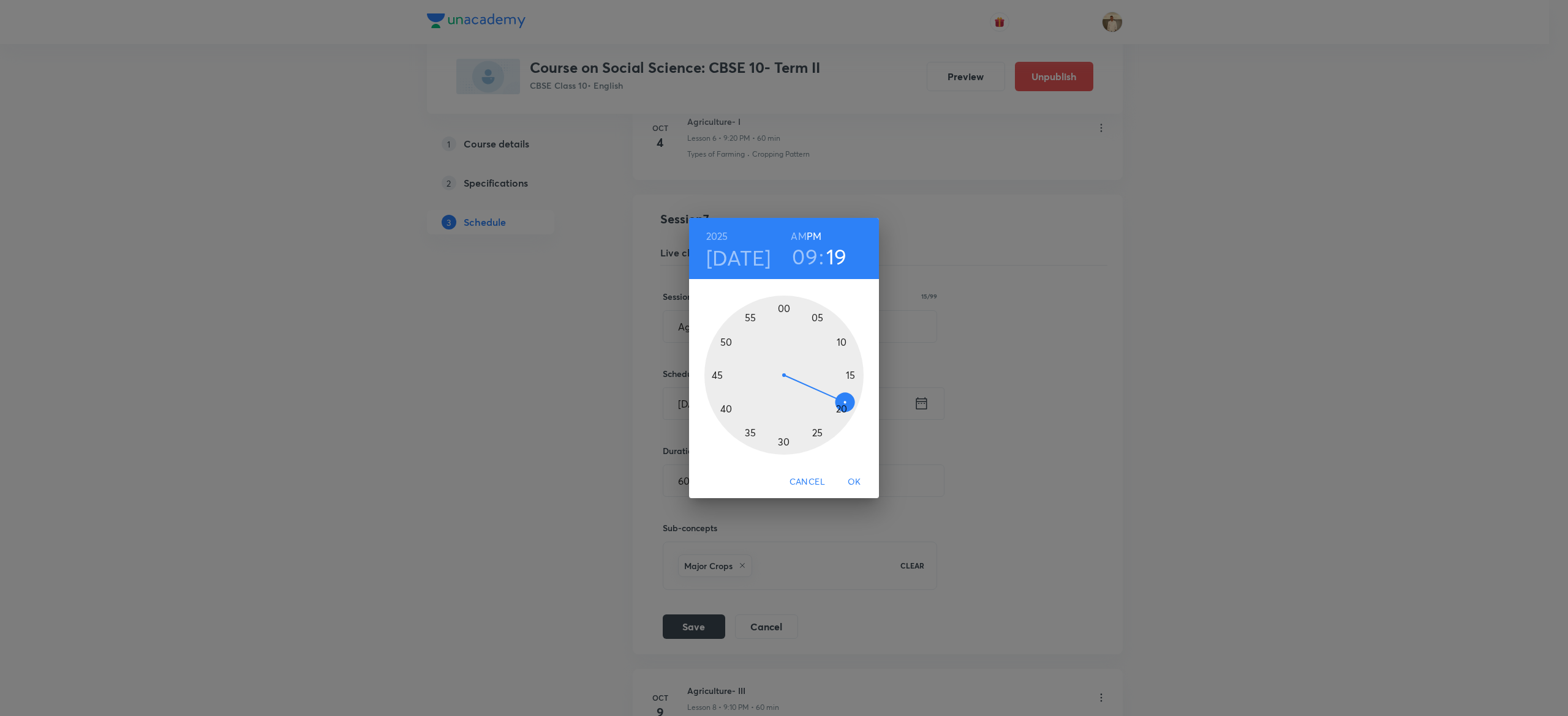
click at [841, 405] on div at bounding box center [784, 375] width 160 height 159
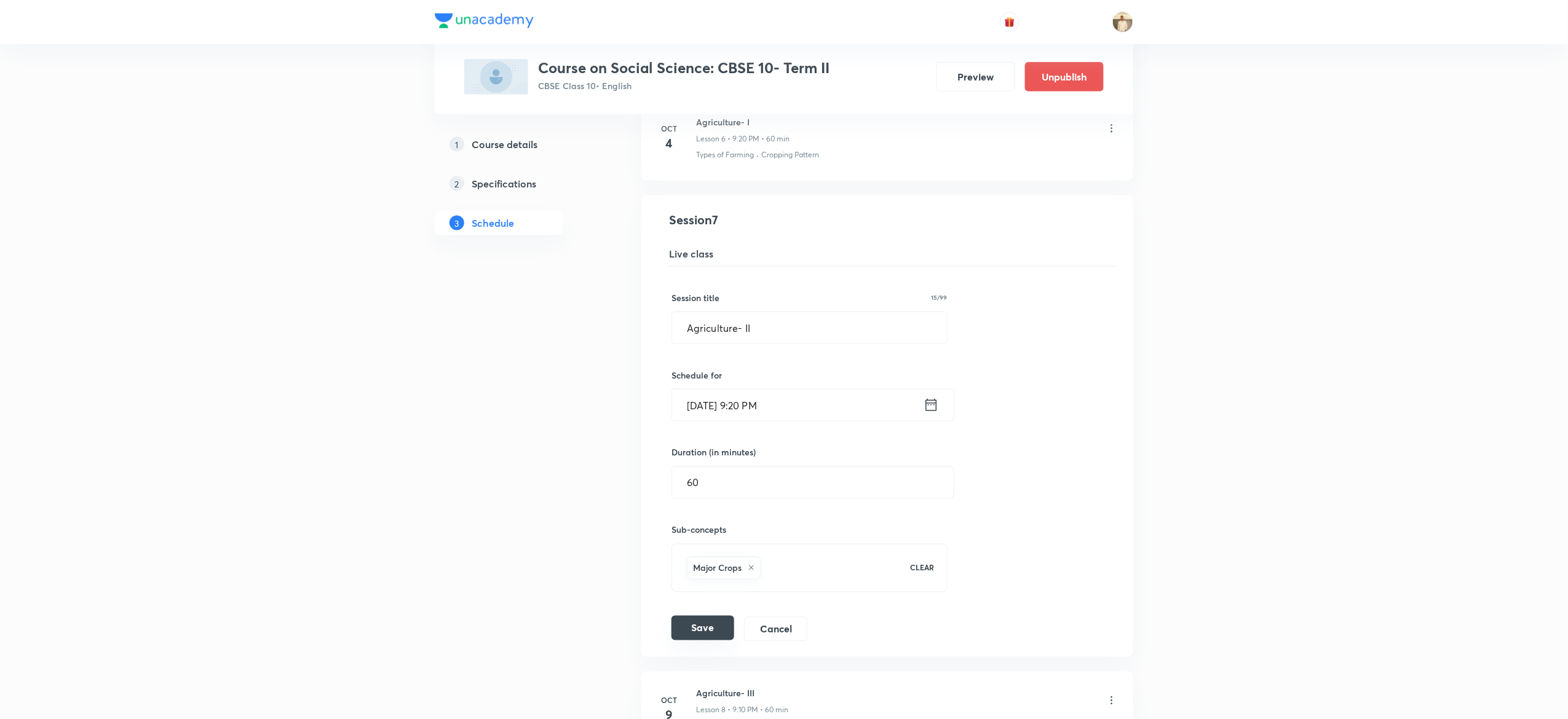
click at [696, 637] on button "Save" at bounding box center [702, 628] width 63 height 25
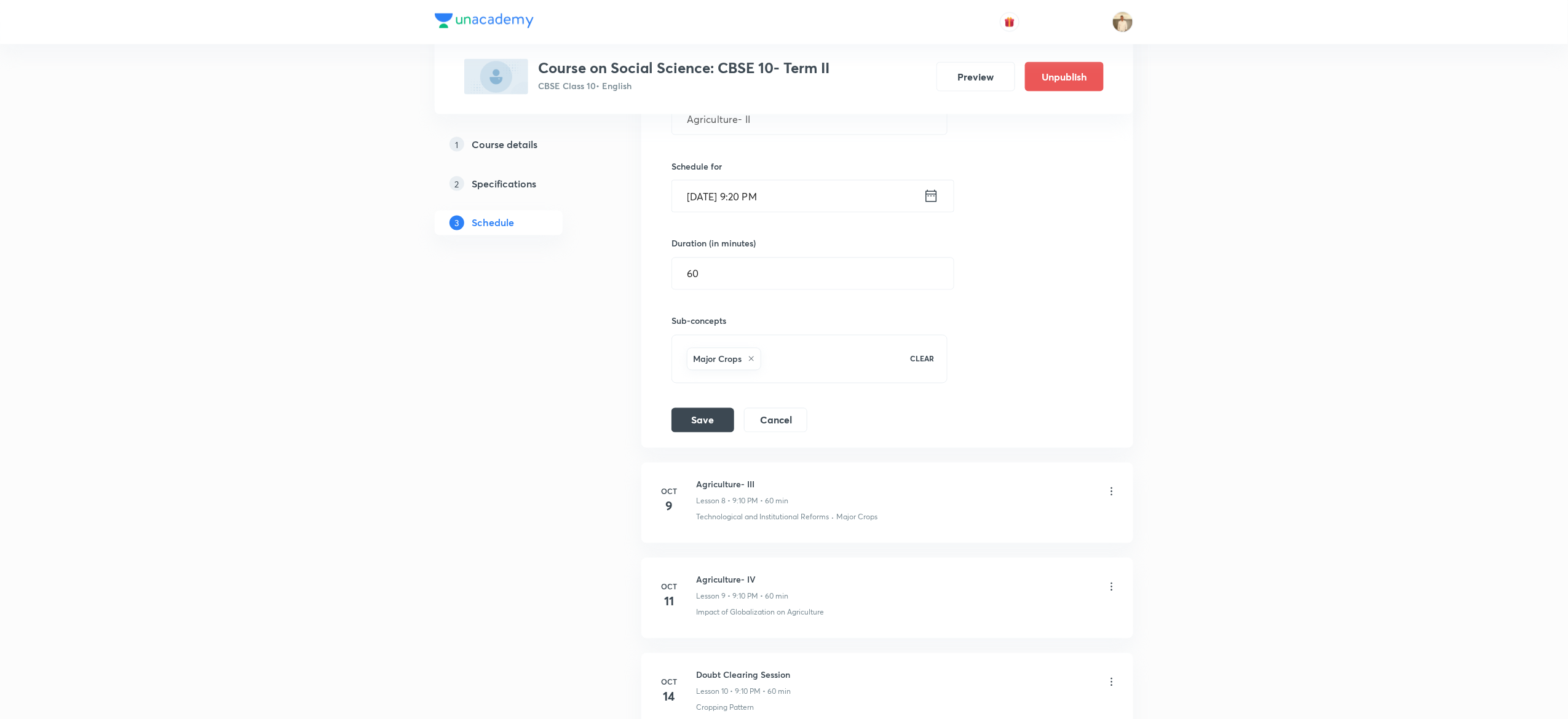
scroll to position [927, 0]
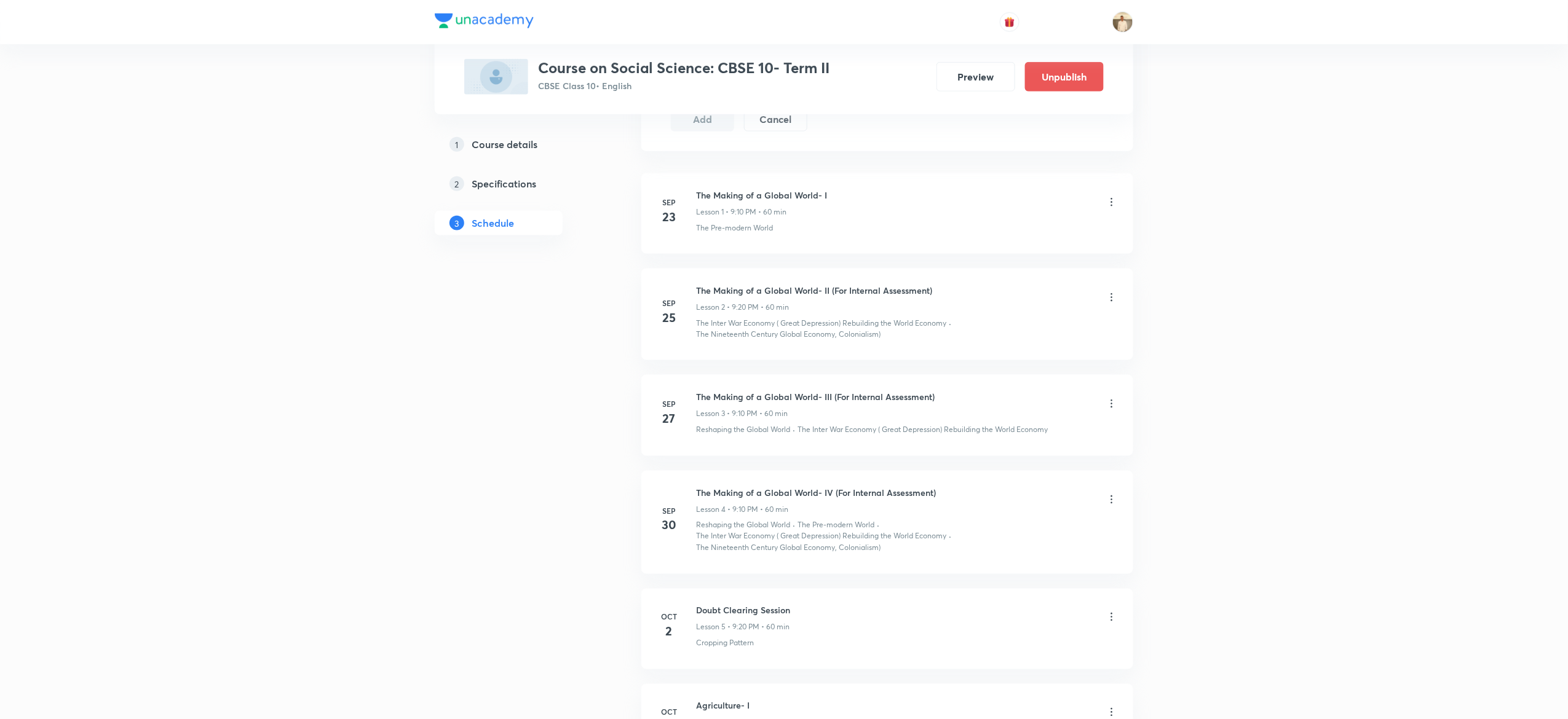
scroll to position [650, 0]
click at [1107, 408] on icon at bounding box center [1112, 406] width 12 height 12
click at [1011, 431] on li "Edit" at bounding box center [1043, 440] width 134 height 23
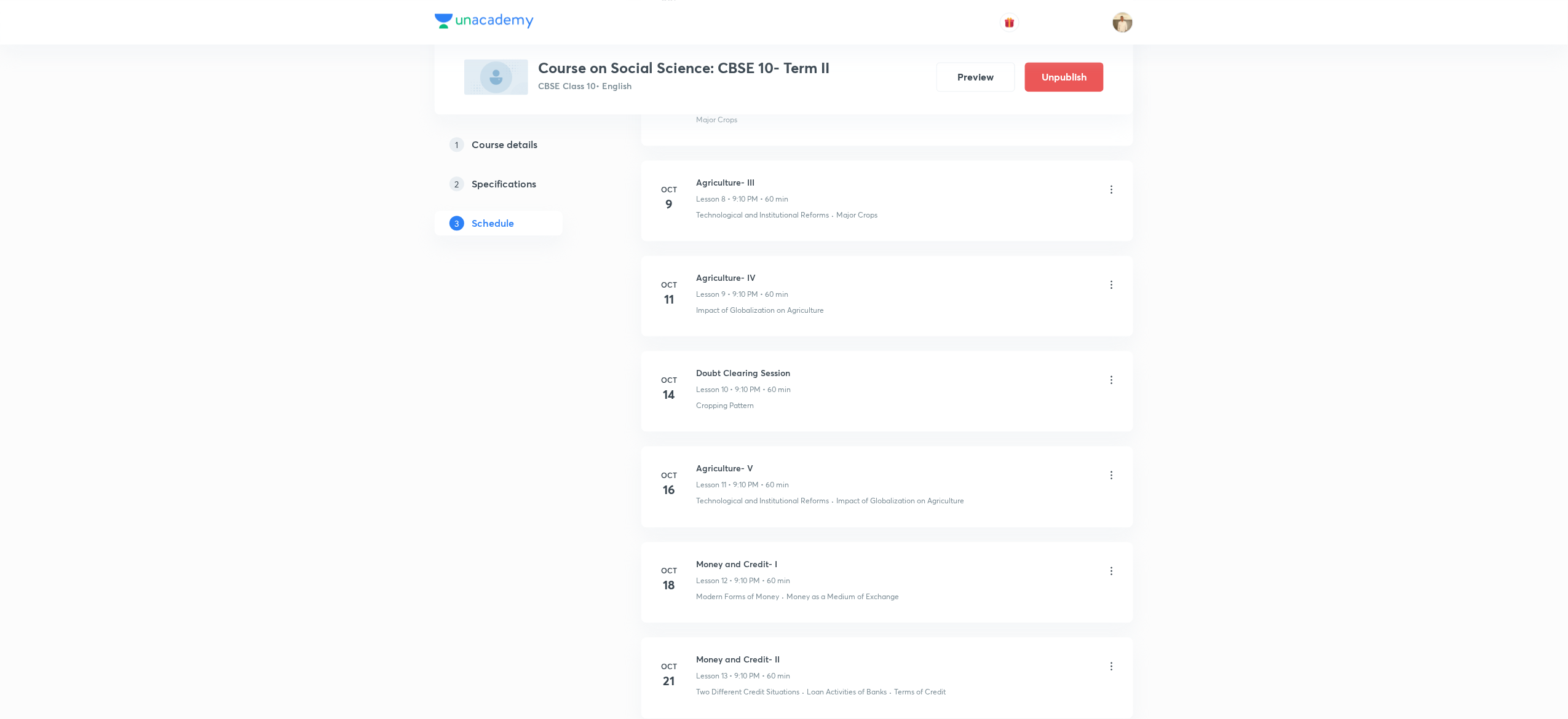
scroll to position [1368, 0]
click at [1110, 190] on icon at bounding box center [1112, 188] width 12 height 12
click at [1005, 223] on li "Edit" at bounding box center [1043, 224] width 134 height 23
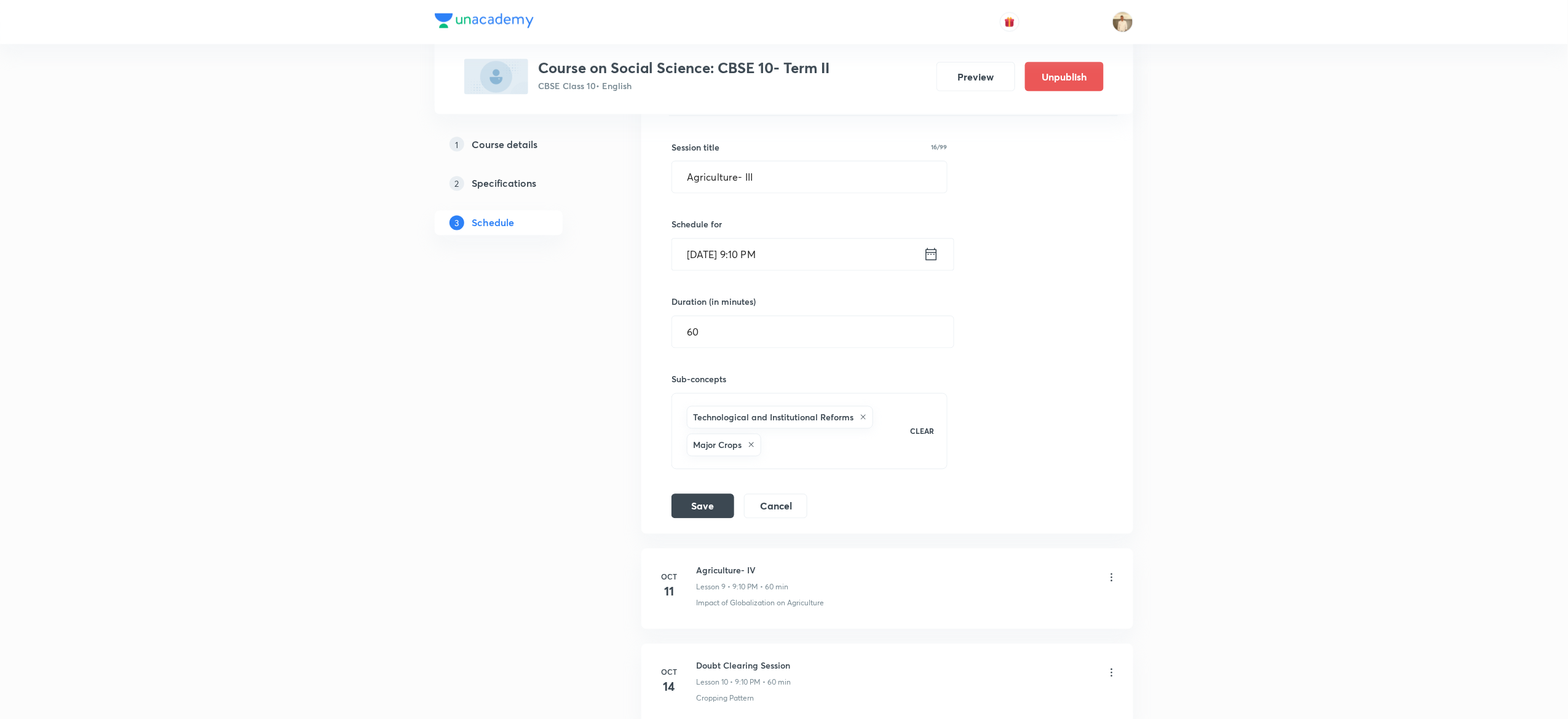
scroll to position [1004, 0]
click at [754, 258] on input "[DATE] 9:10 PM" at bounding box center [798, 256] width 252 height 32
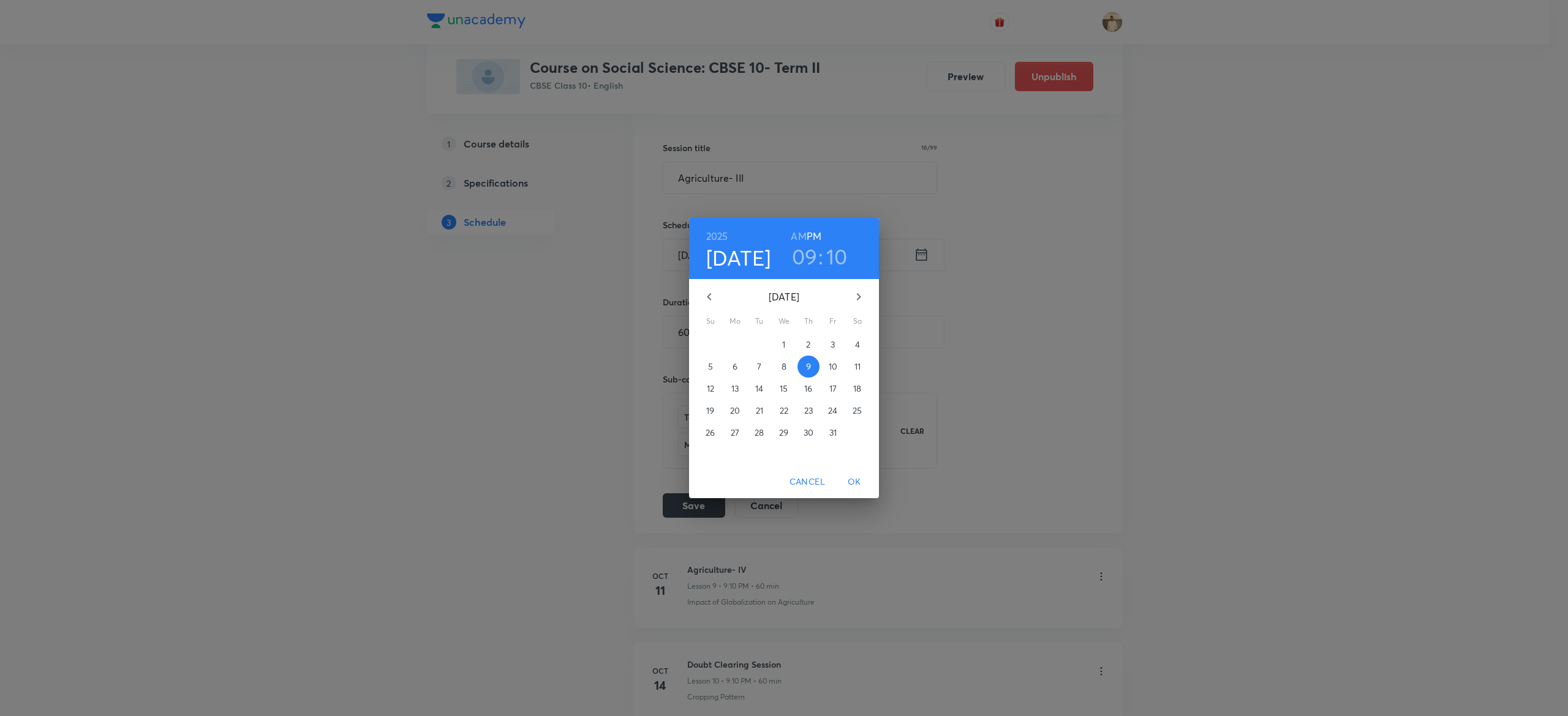
click at [828, 257] on h3 "10" at bounding box center [837, 256] width 21 height 26
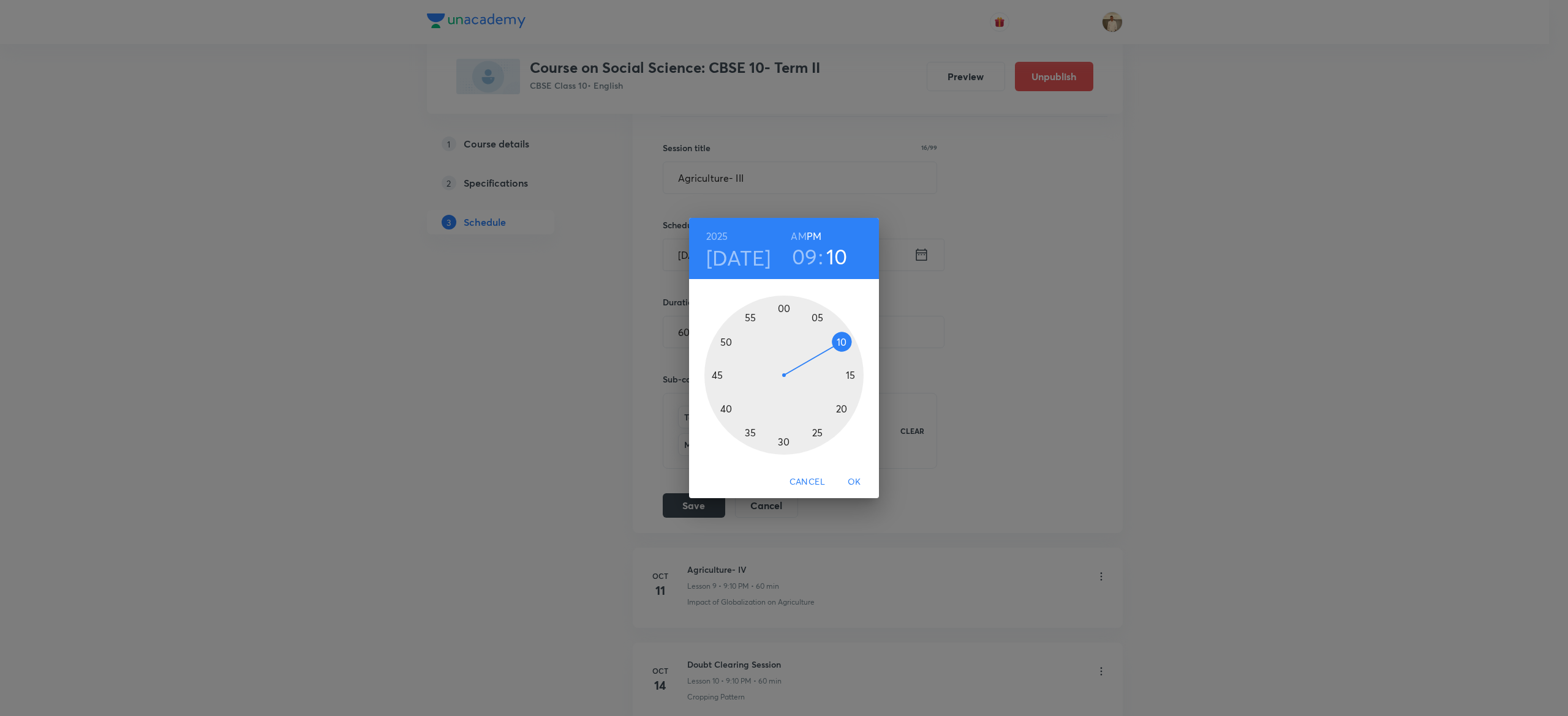
click at [840, 408] on div at bounding box center [784, 375] width 160 height 159
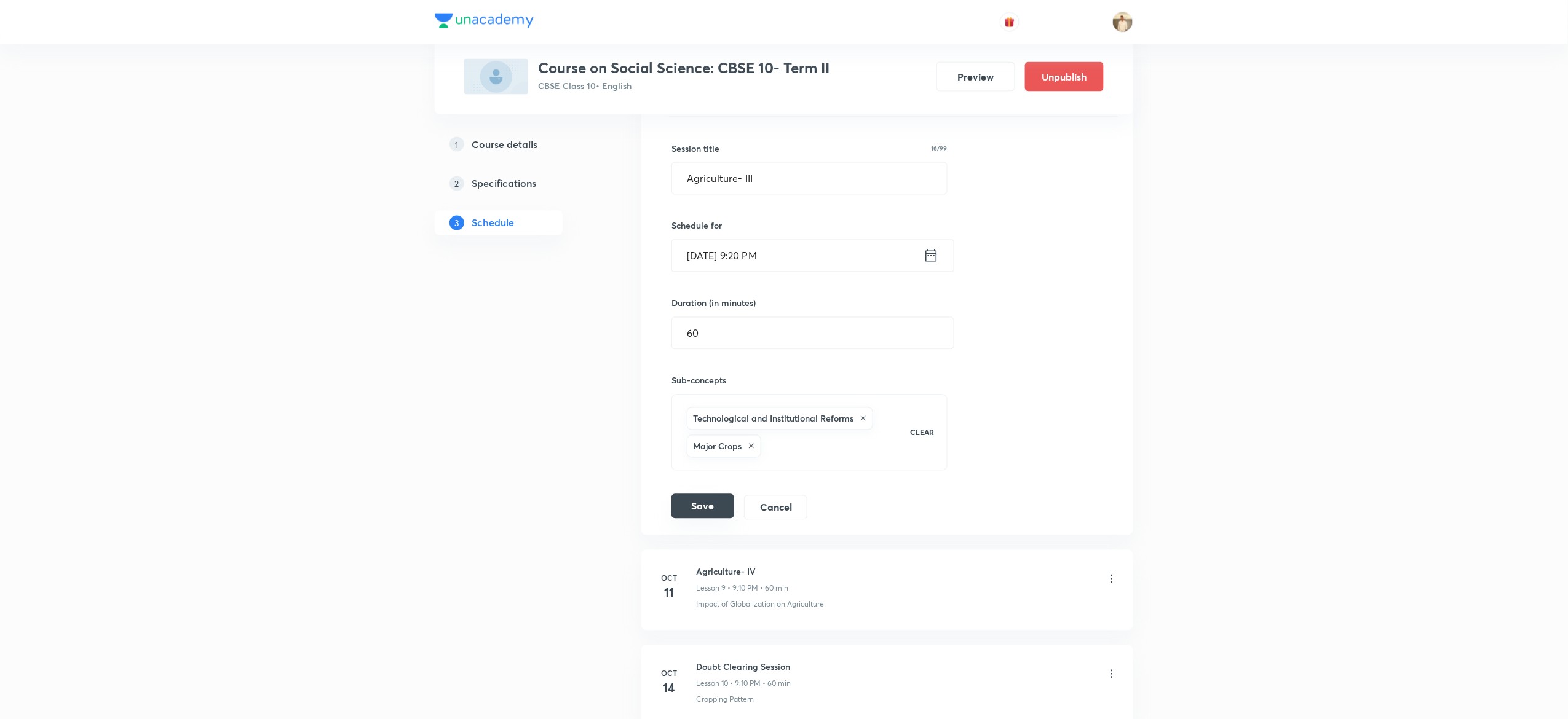
click at [707, 519] on button "Save" at bounding box center [702, 507] width 63 height 25
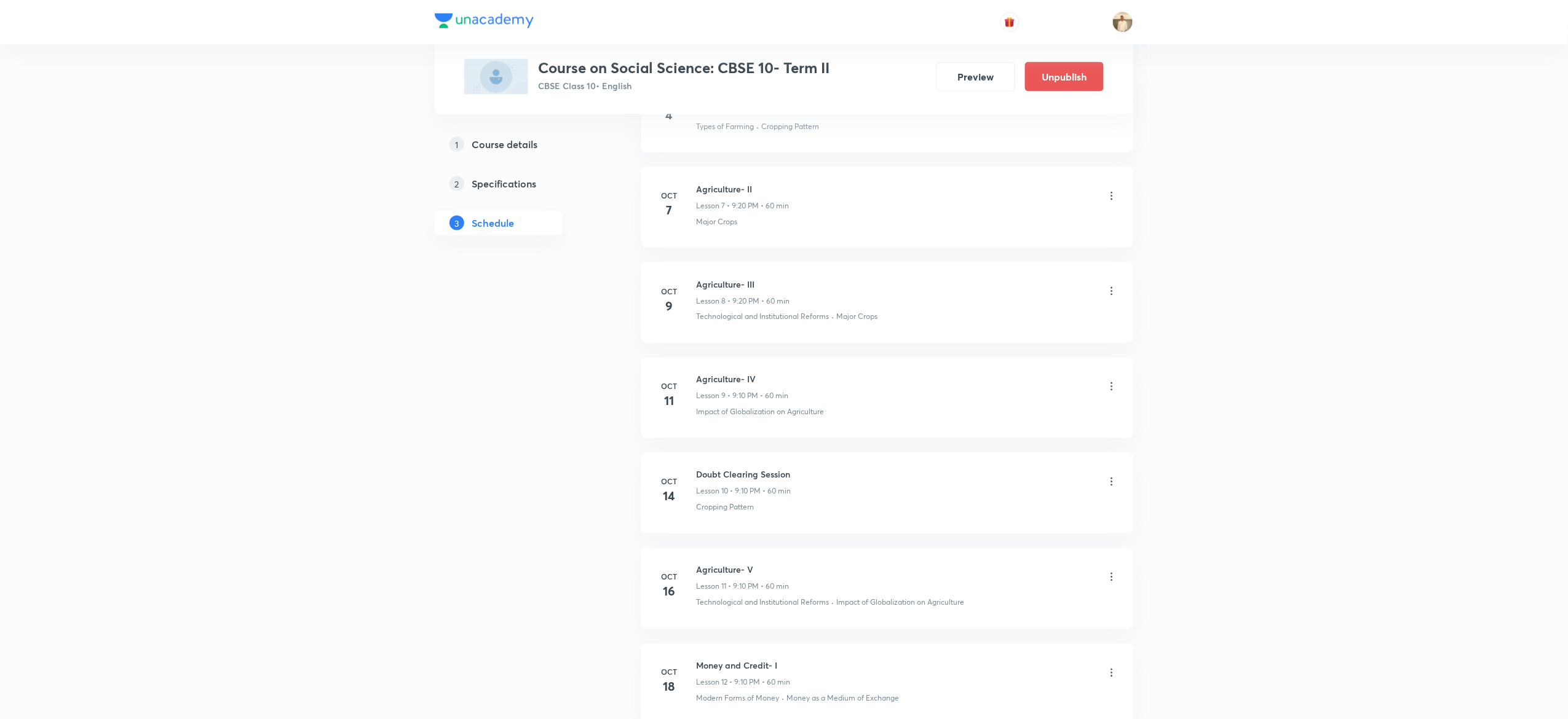
scroll to position [856, 0]
click at [1115, 390] on icon at bounding box center [1112, 388] width 12 height 12
click at [1036, 415] on li "Edit" at bounding box center [1043, 423] width 134 height 23
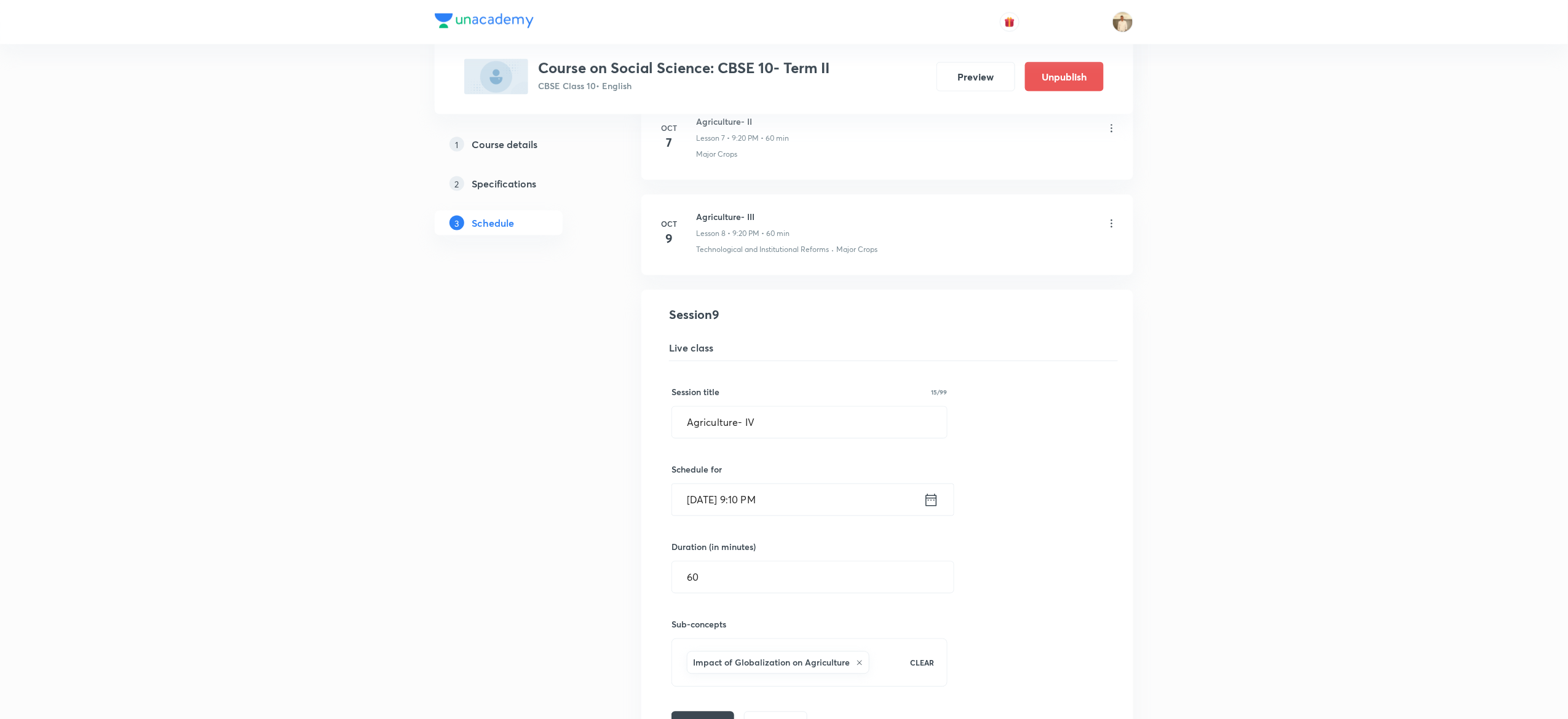
click at [758, 505] on input "[DATE] 9:10 PM" at bounding box center [798, 501] width 252 height 32
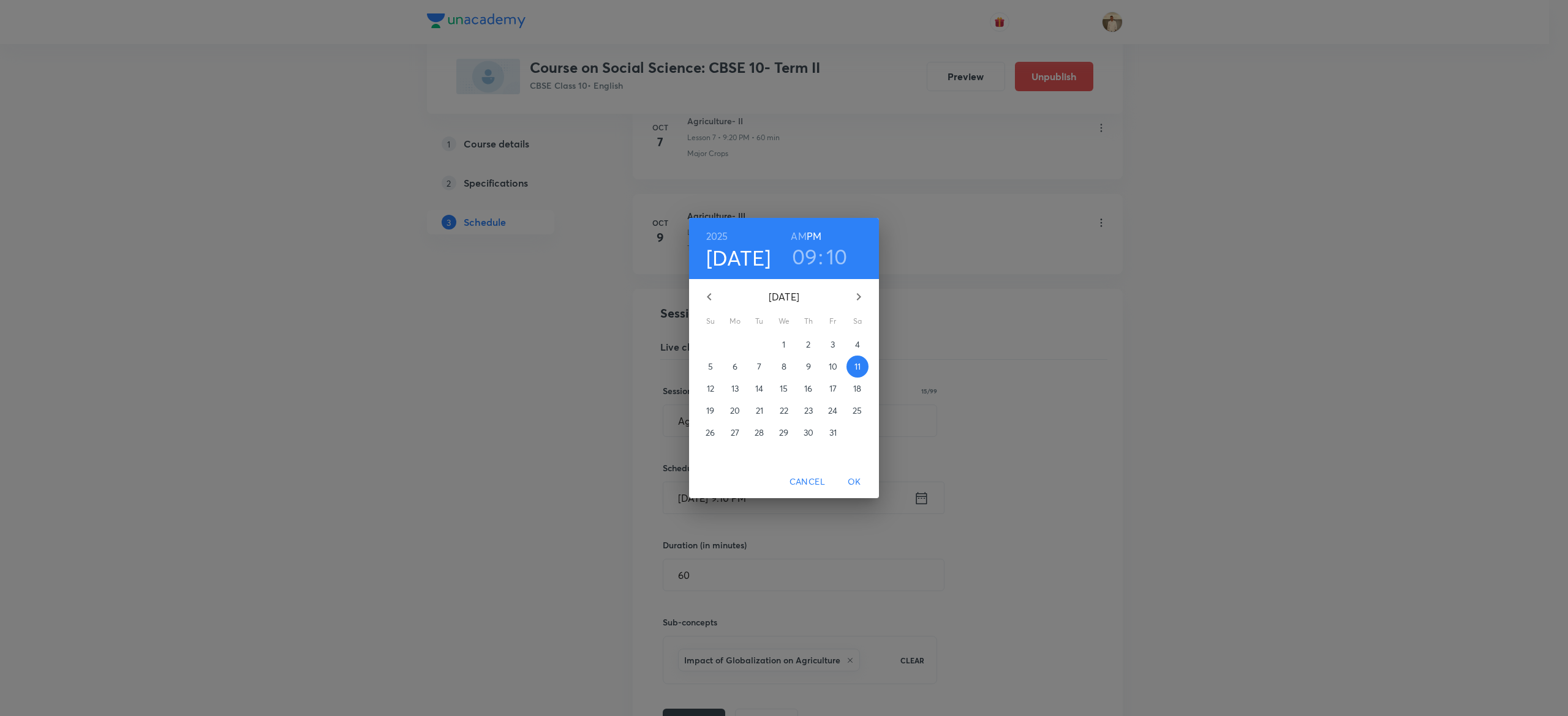
click at [839, 259] on h3 "10" at bounding box center [837, 256] width 21 height 26
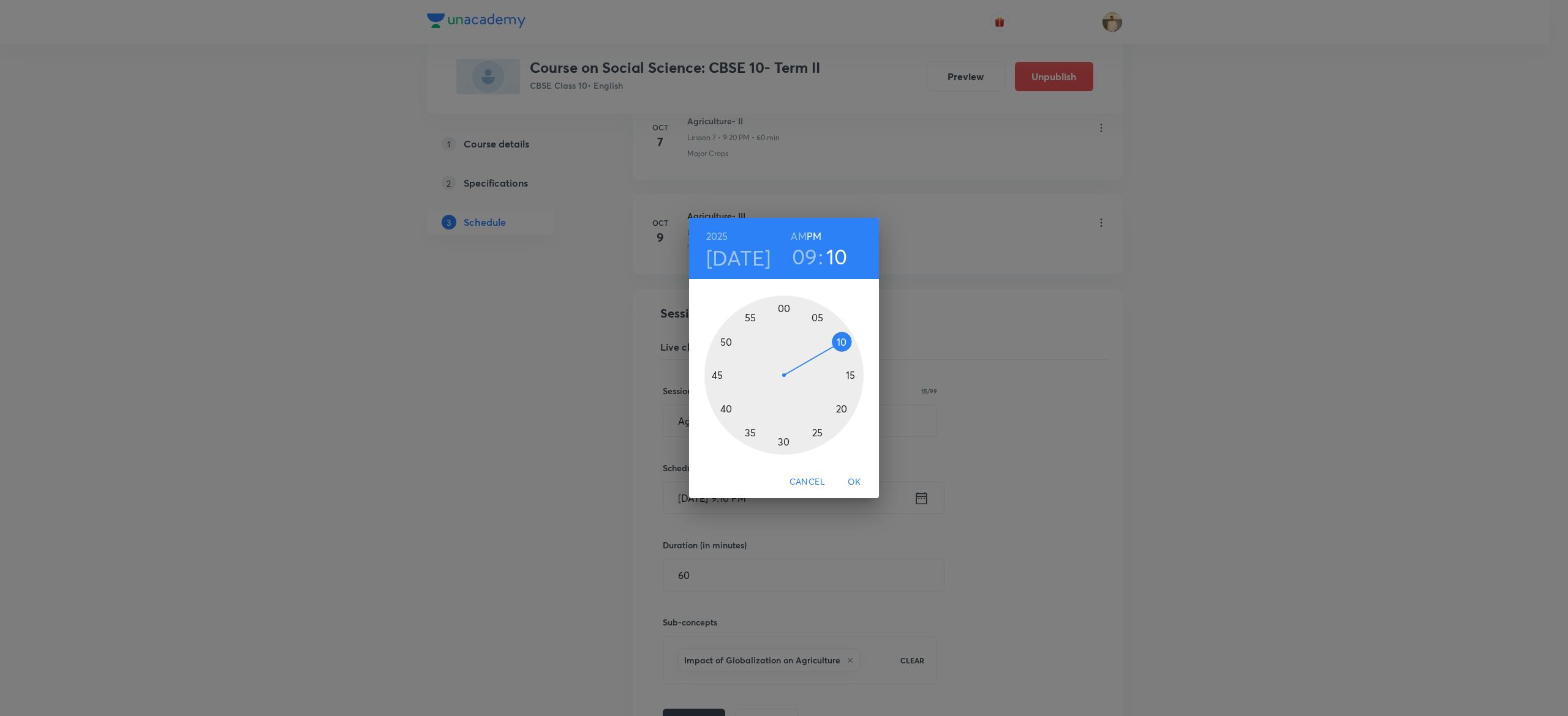
click at [844, 406] on div at bounding box center [784, 375] width 160 height 159
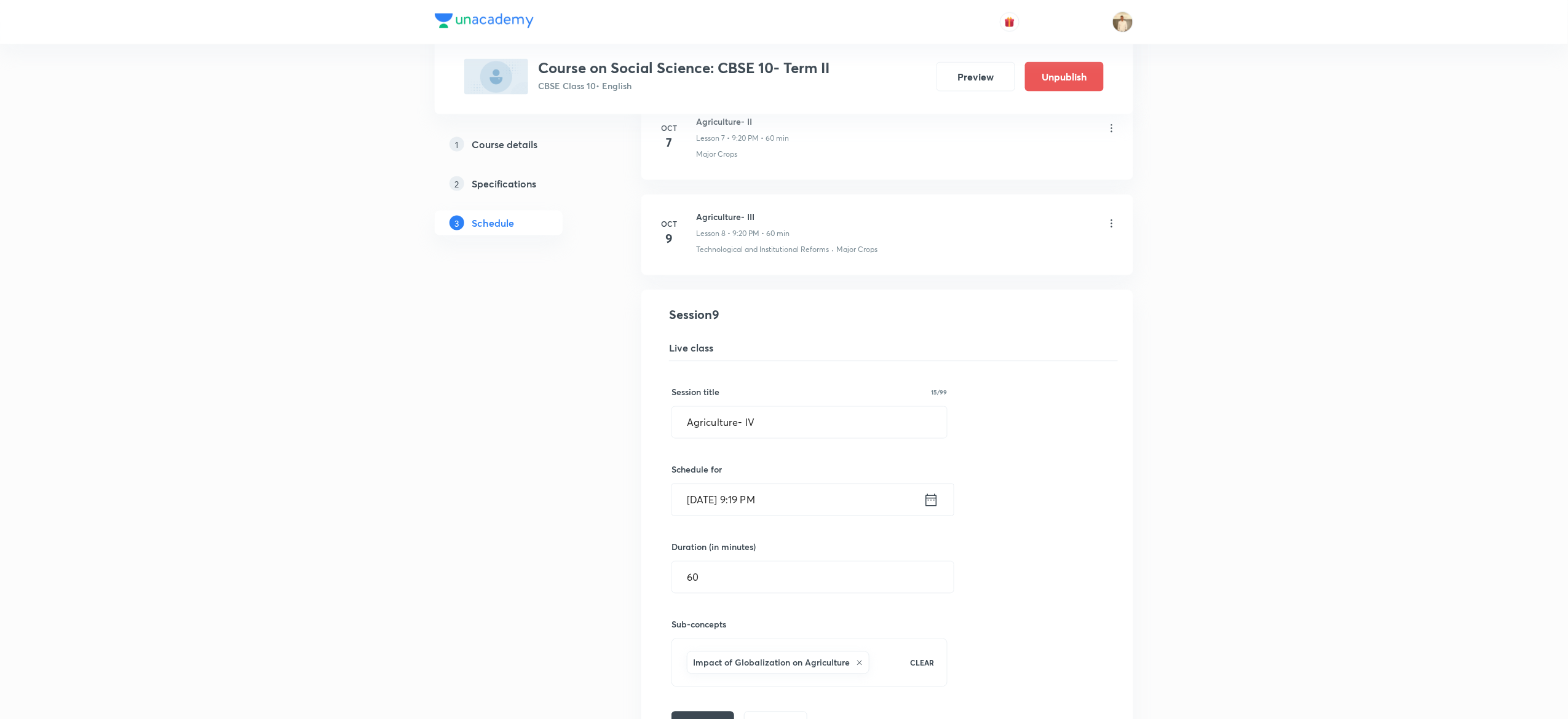
click at [763, 511] on input "[DATE] 9:19 PM" at bounding box center [798, 501] width 252 height 32
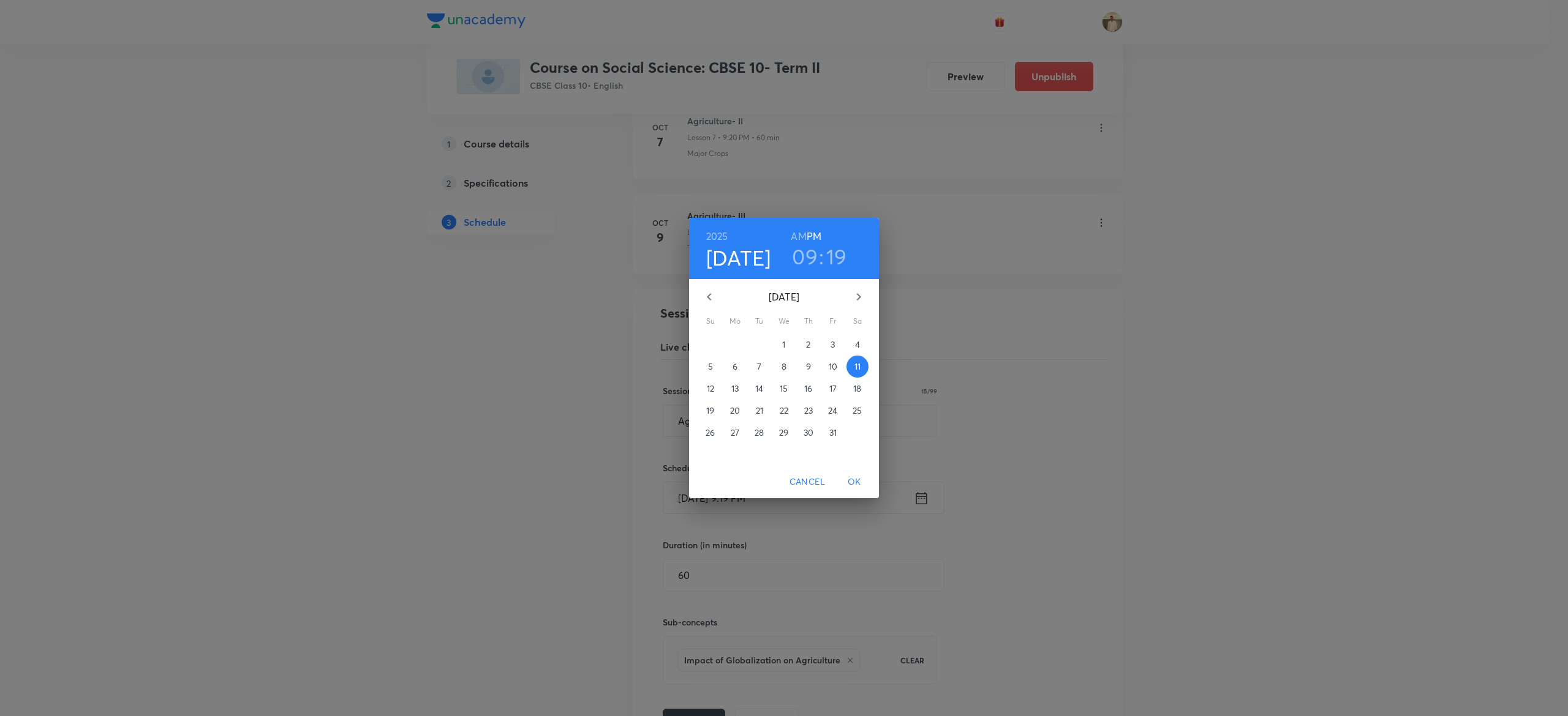
click at [832, 250] on h3 "19" at bounding box center [837, 256] width 21 height 26
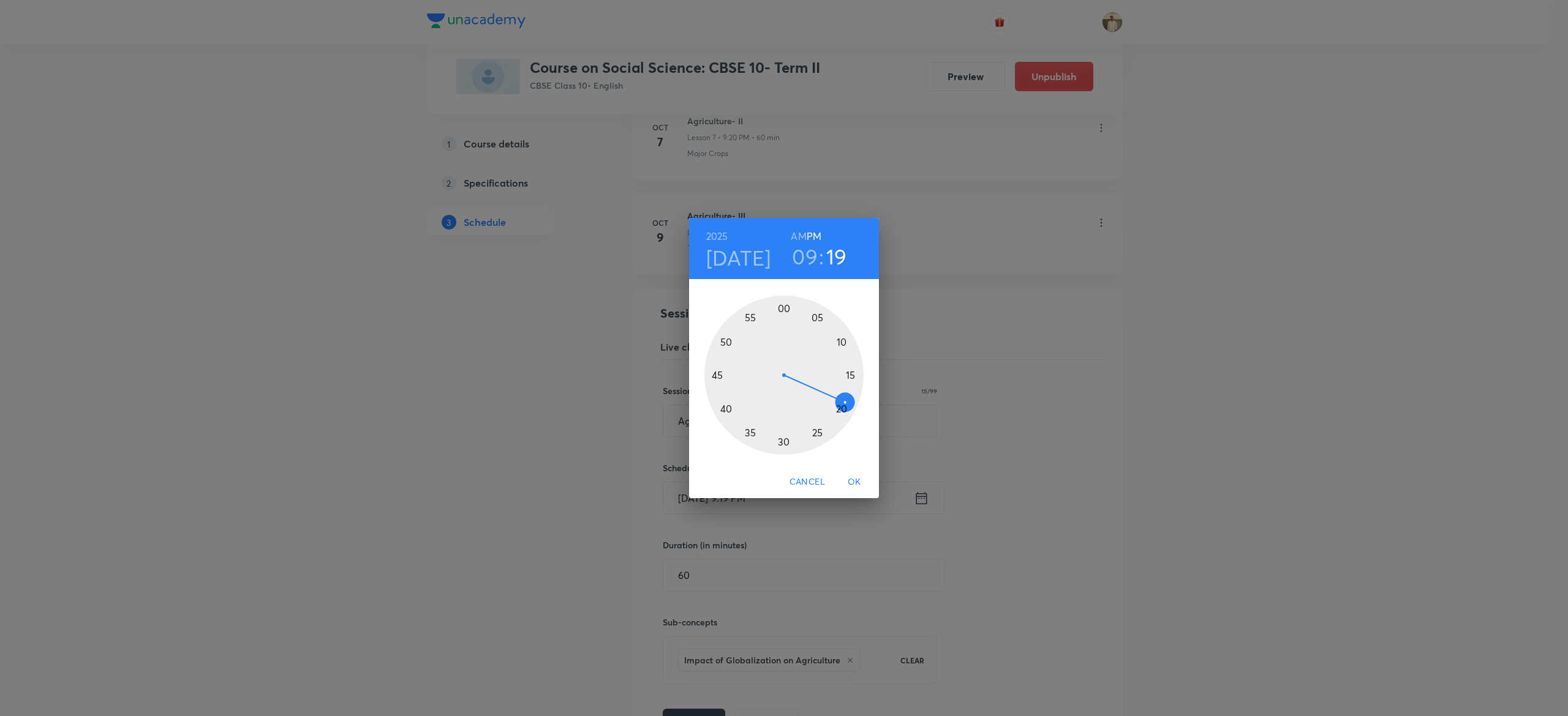
click at [842, 408] on div at bounding box center [784, 375] width 160 height 159
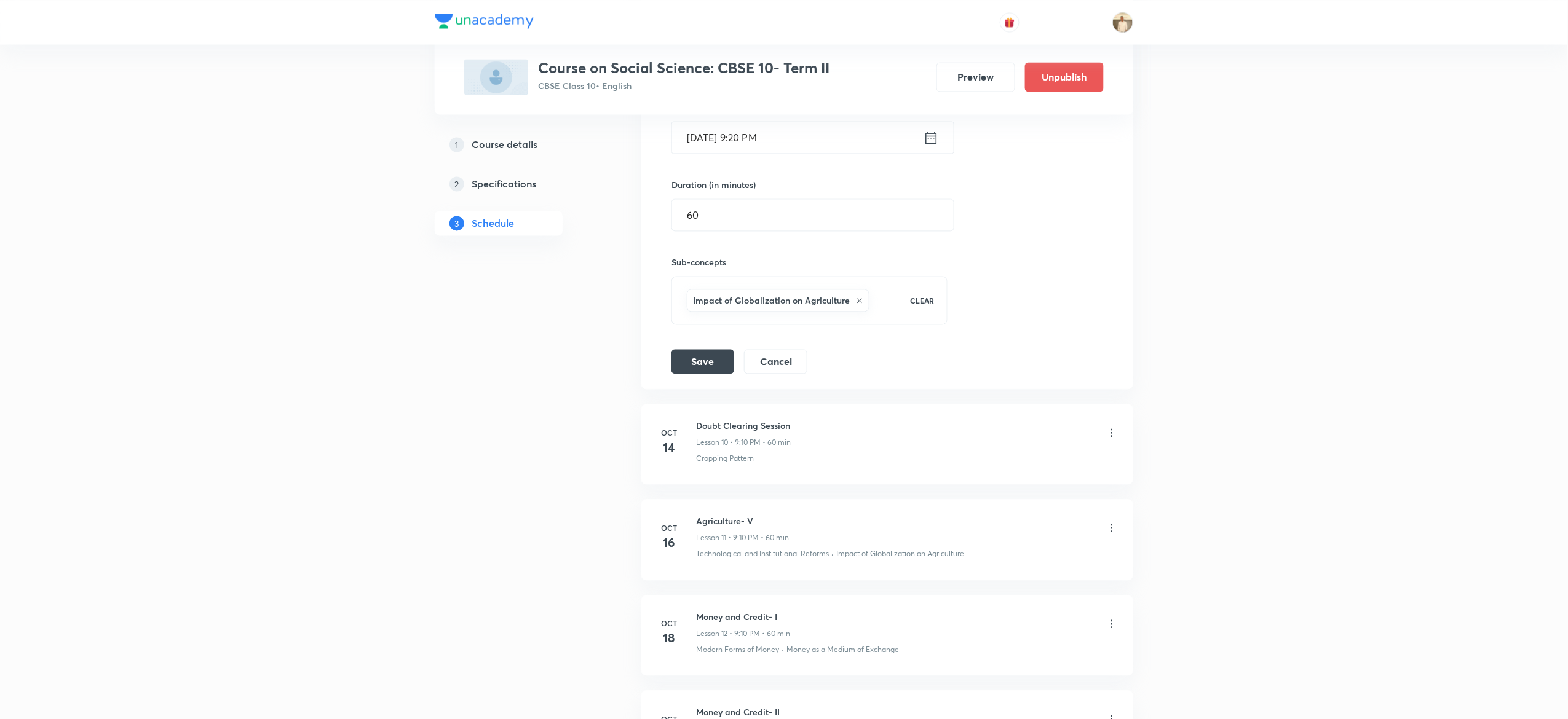
scroll to position [1267, 0]
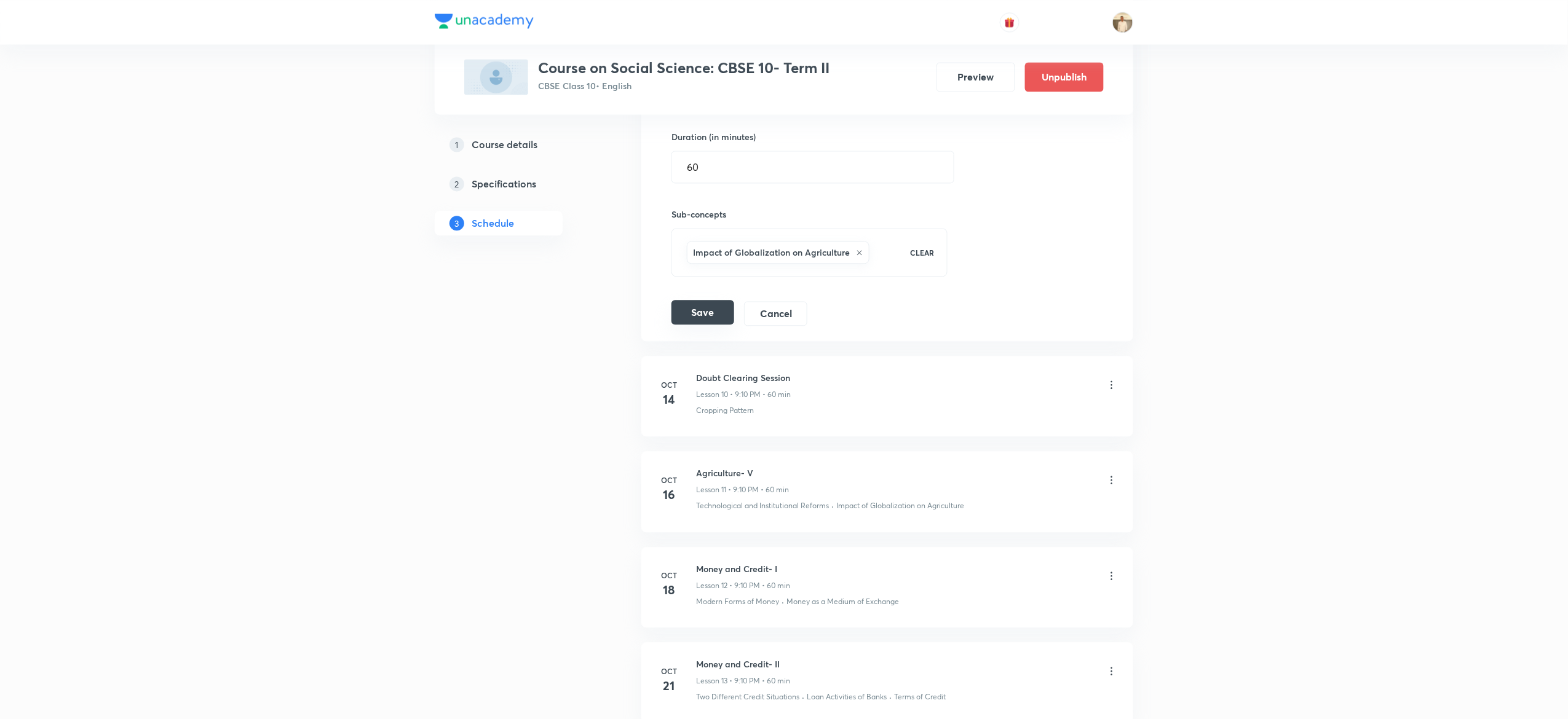
click at [706, 321] on button "Save" at bounding box center [702, 312] width 63 height 25
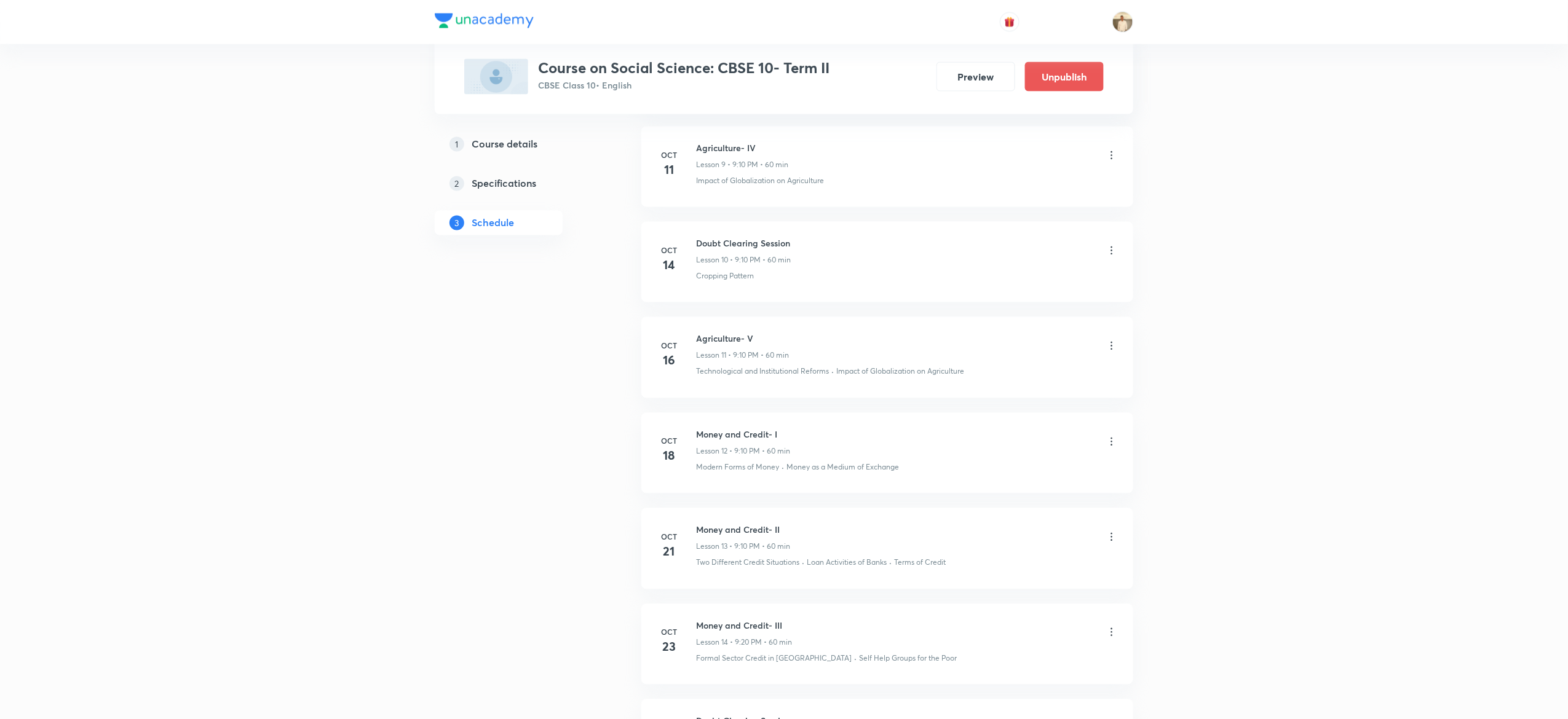
scroll to position [1083, 0]
click at [1113, 261] on icon at bounding box center [1112, 256] width 12 height 12
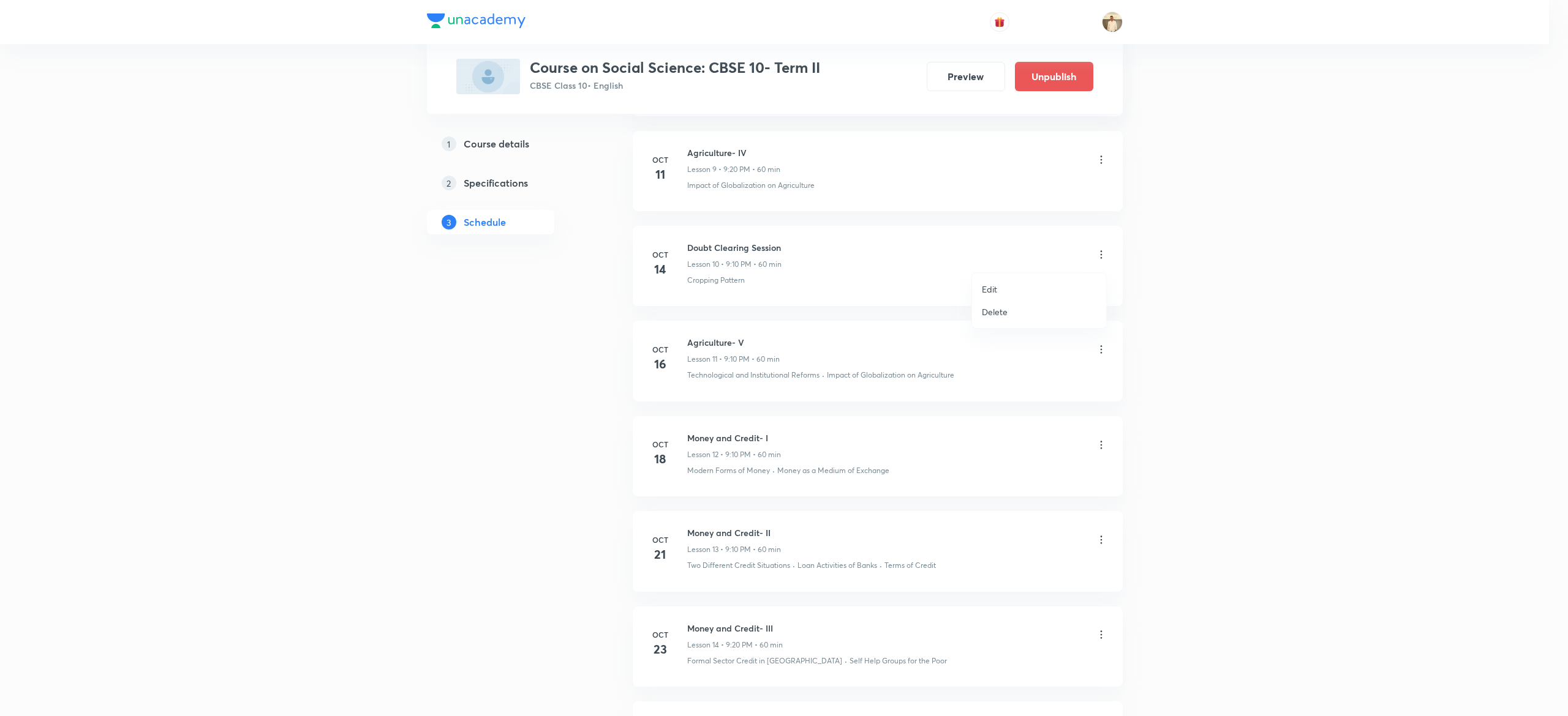
click at [1020, 288] on li "Edit" at bounding box center [1039, 290] width 134 height 23
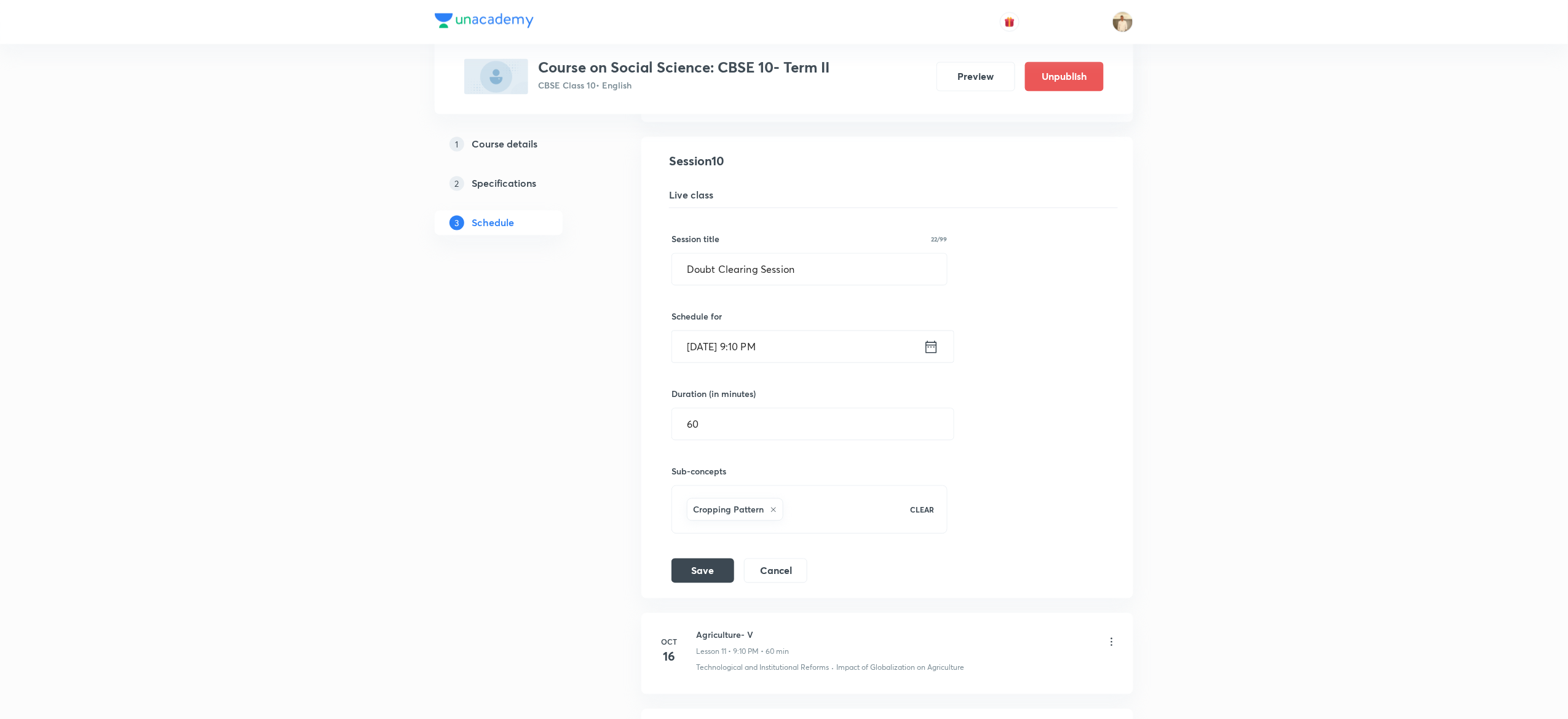
scroll to position [1119, 0]
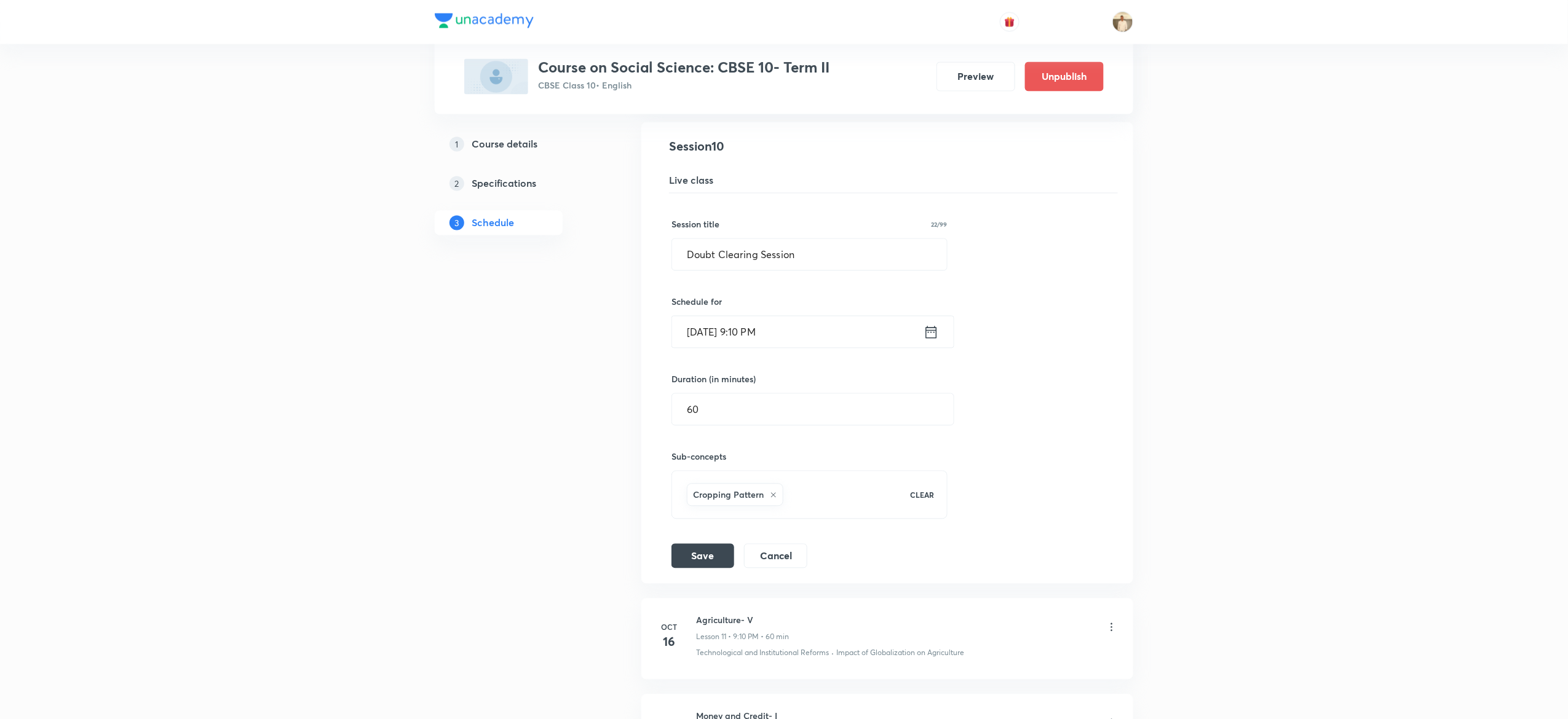
click at [759, 332] on input "Oct 14, 2025, 9:10 PM" at bounding box center [798, 332] width 252 height 32
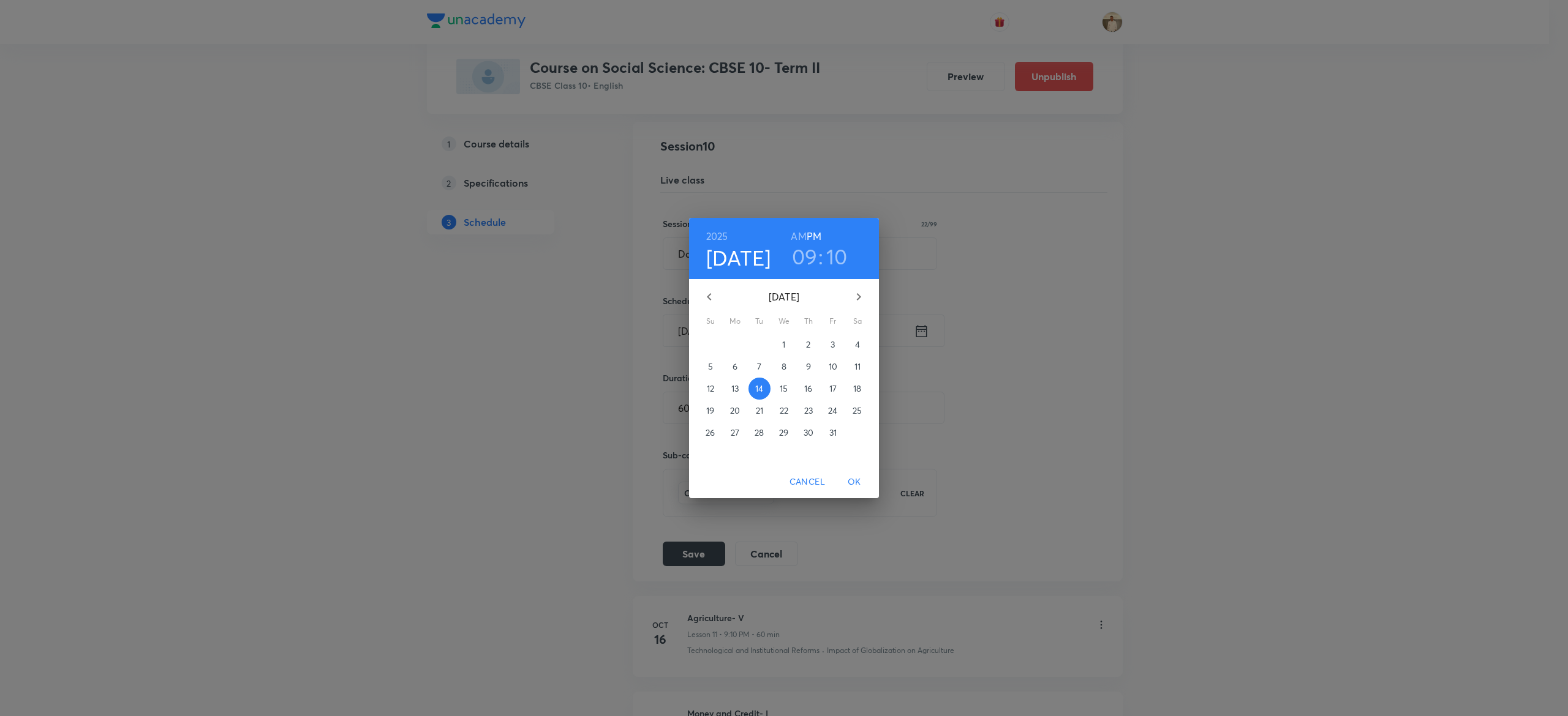
click at [839, 249] on h3 "10" at bounding box center [837, 256] width 21 height 26
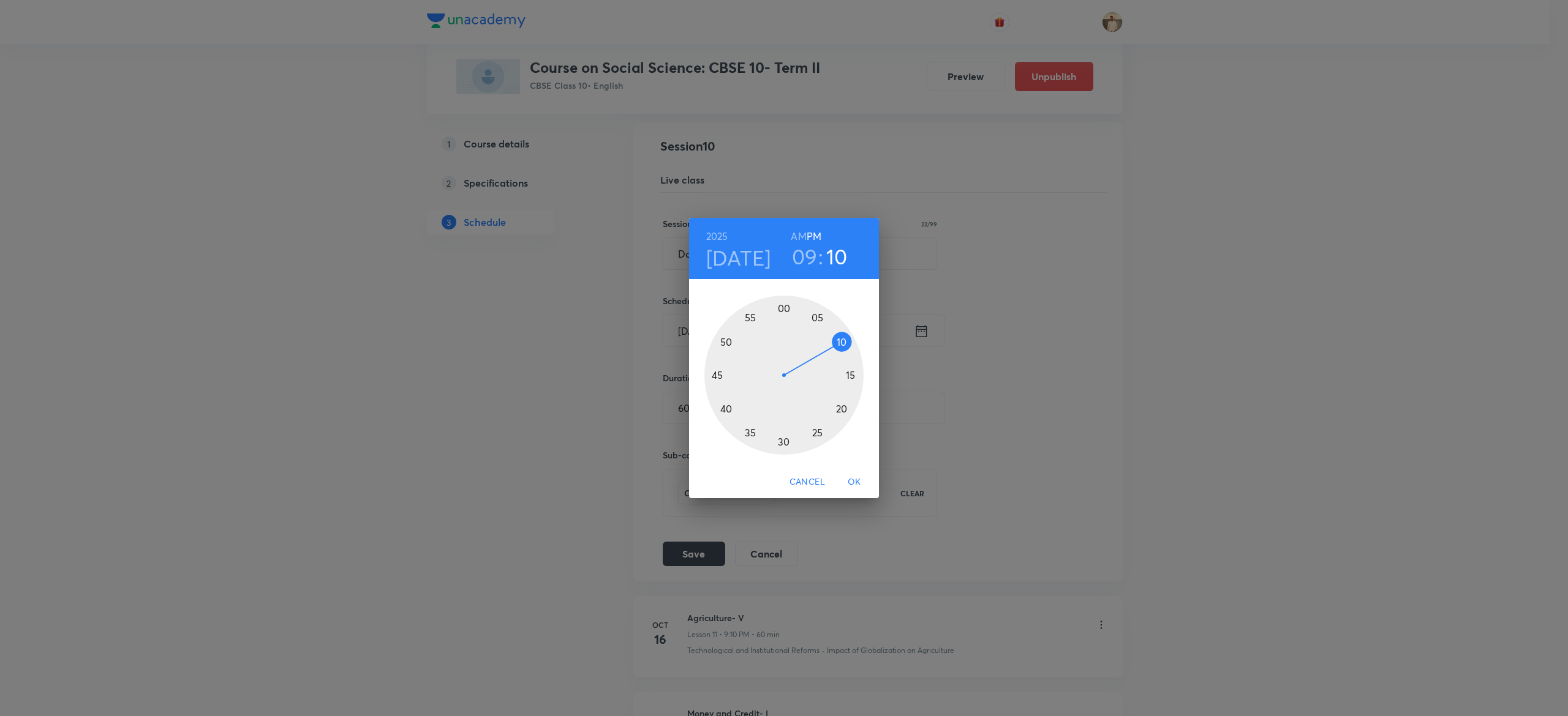
click at [843, 407] on div at bounding box center [784, 375] width 160 height 159
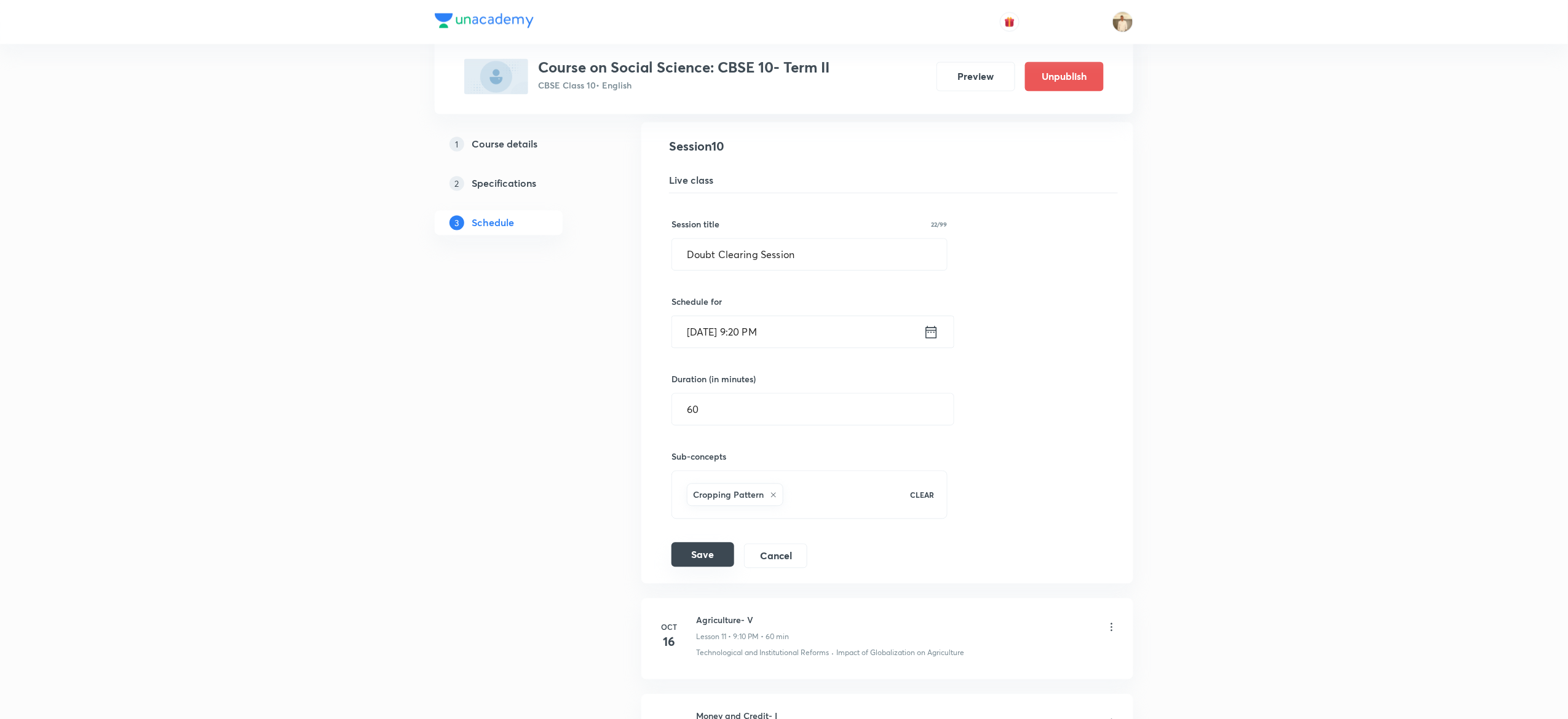
click at [703, 560] on button "Save" at bounding box center [702, 555] width 63 height 25
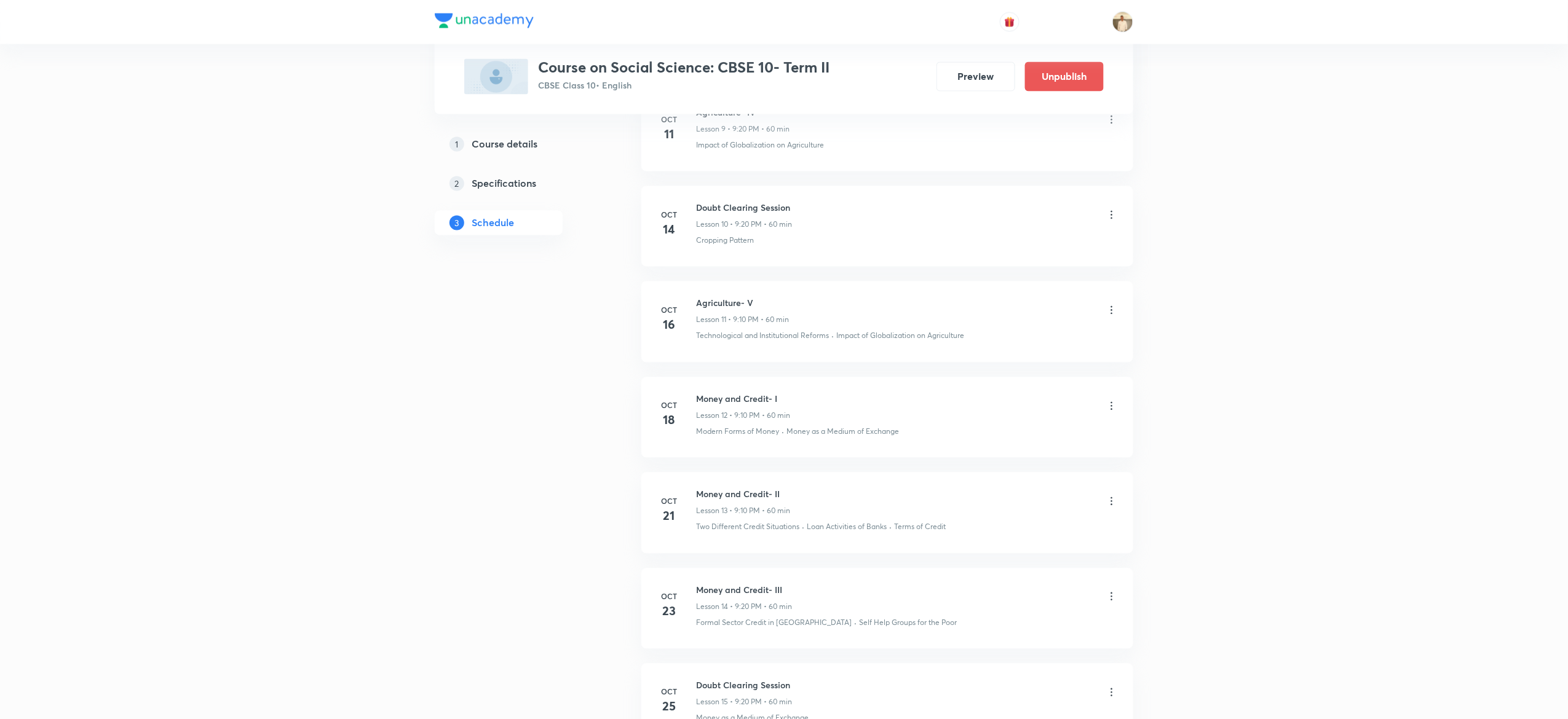
scroll to position [1183, 0]
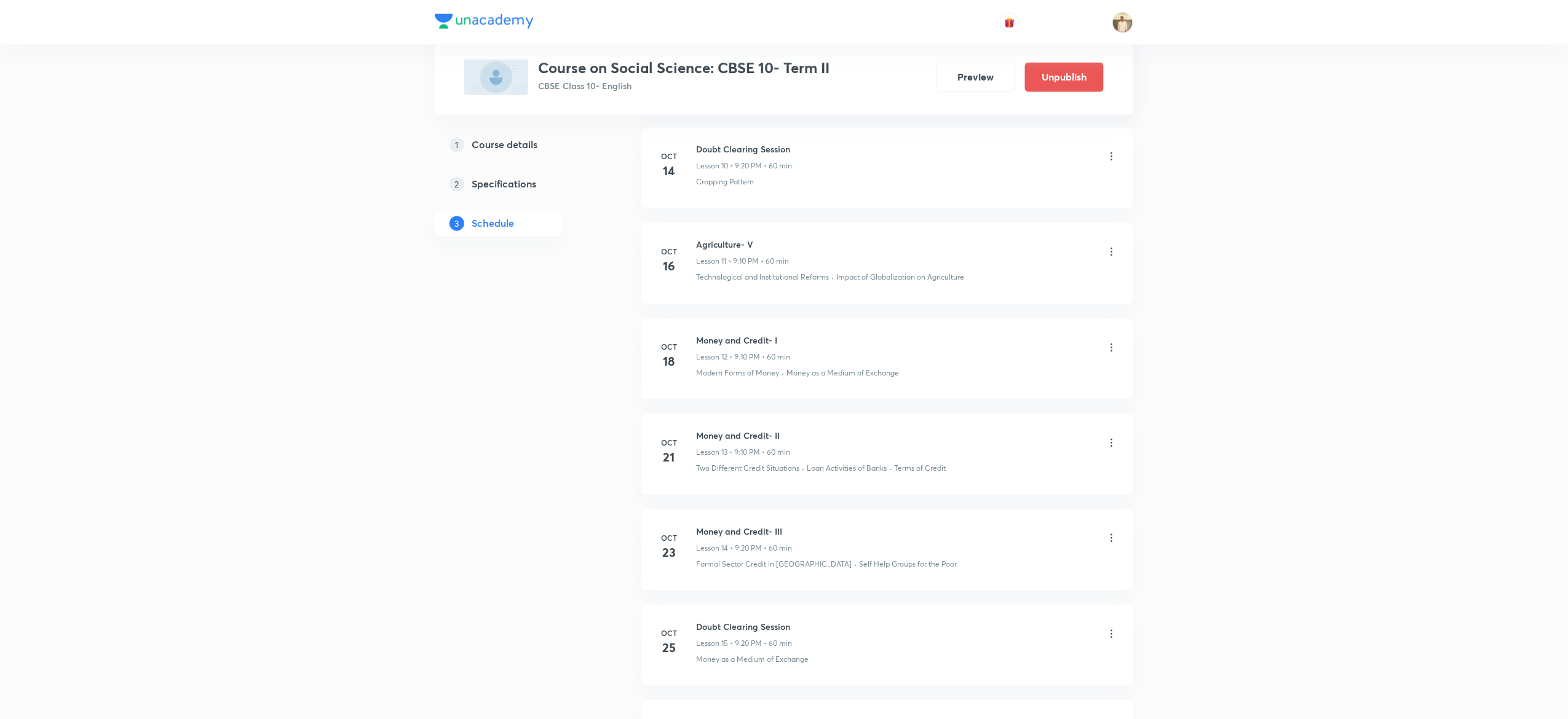
click at [1110, 255] on icon at bounding box center [1112, 251] width 12 height 12
click at [1021, 280] on li "Edit" at bounding box center [1043, 288] width 134 height 23
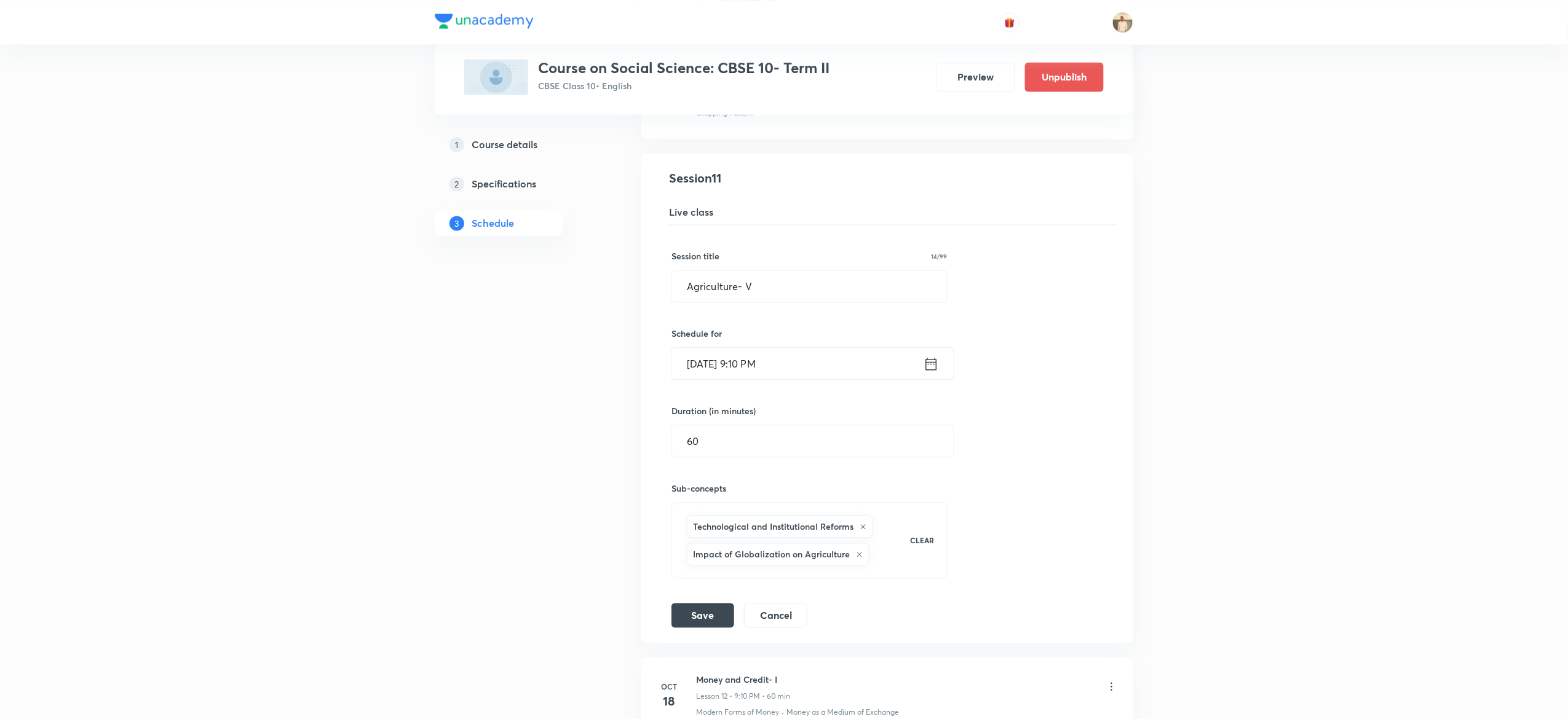
click at [756, 369] on input "Oct 16, 2025, 9:10 PM" at bounding box center [798, 364] width 252 height 32
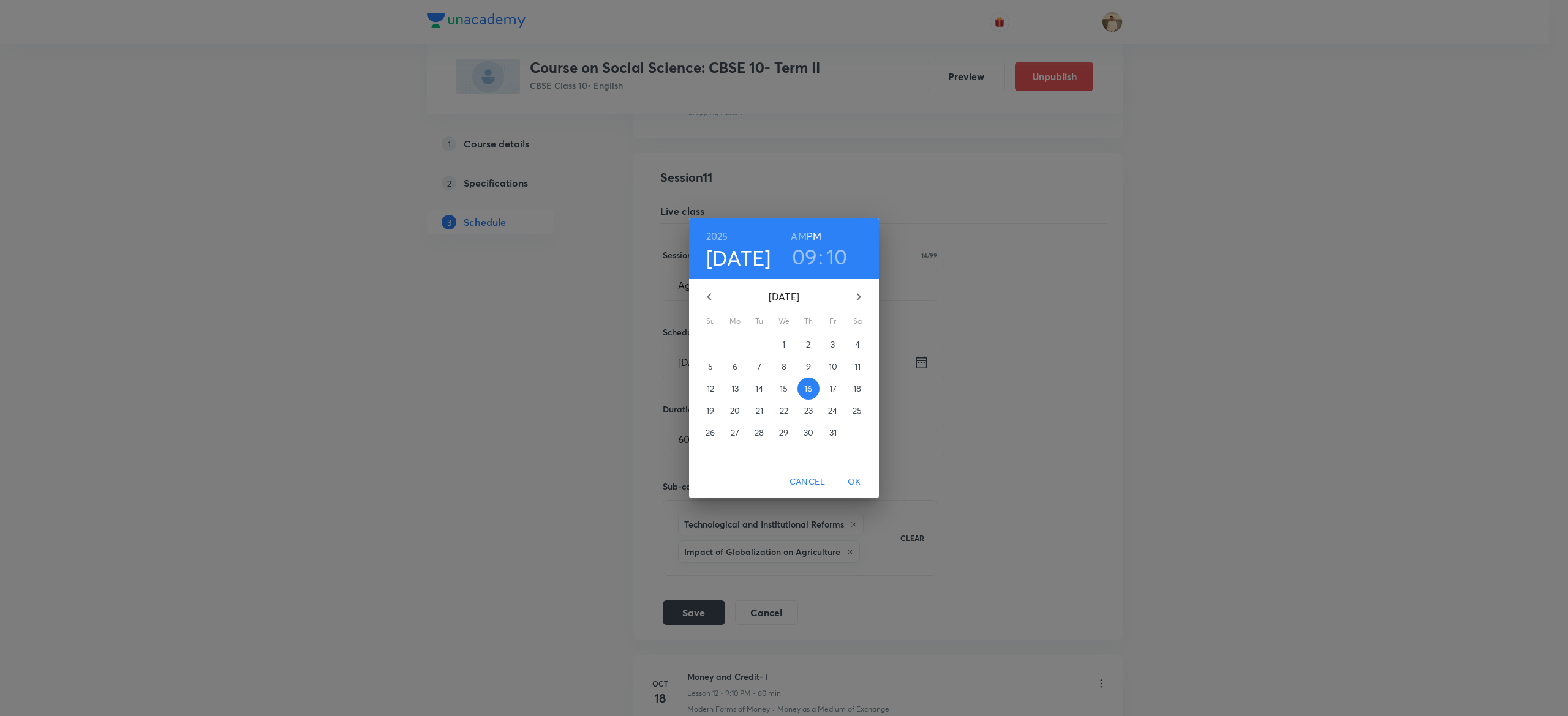
click at [839, 247] on h3 "10" at bounding box center [837, 256] width 21 height 26
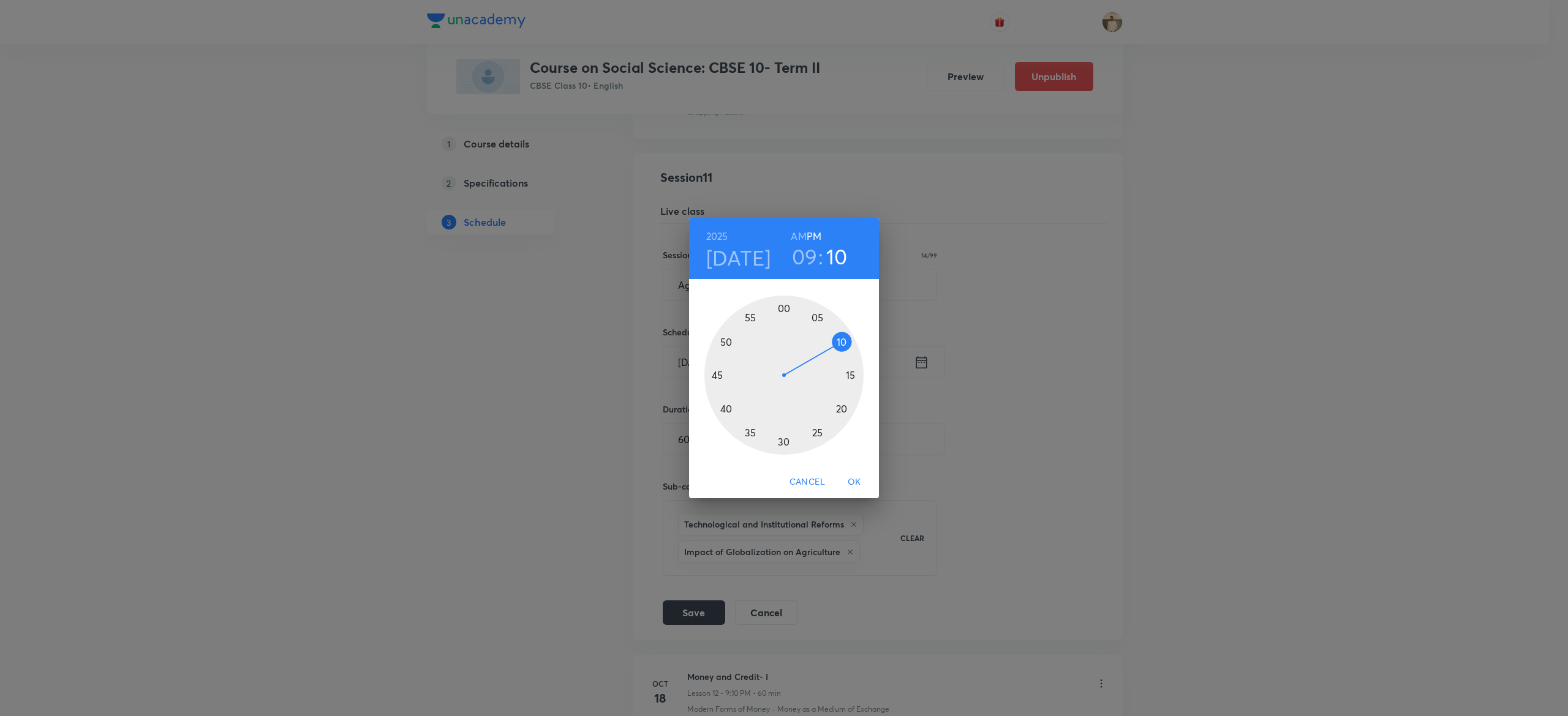
click at [838, 408] on div at bounding box center [784, 375] width 160 height 159
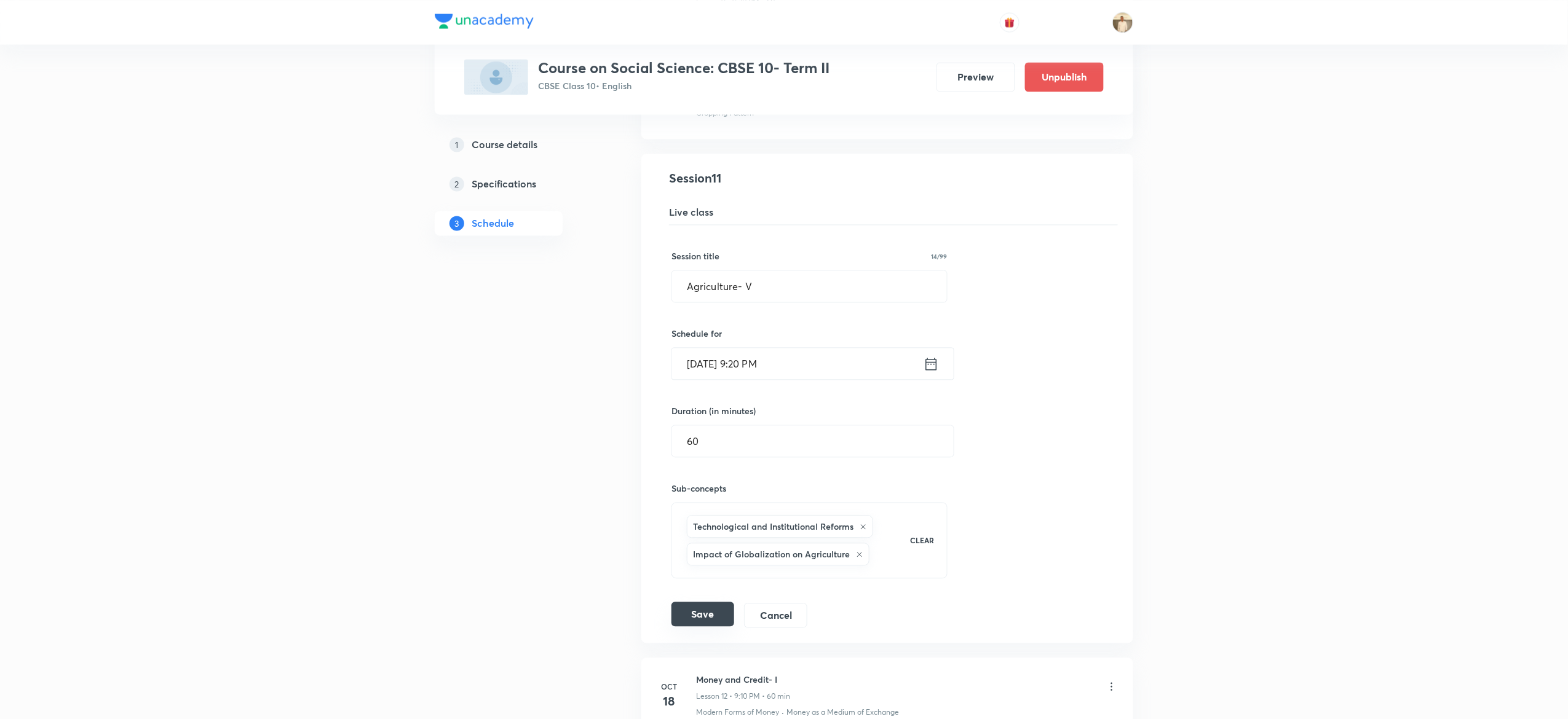
click at [699, 625] on button "Save" at bounding box center [702, 614] width 63 height 25
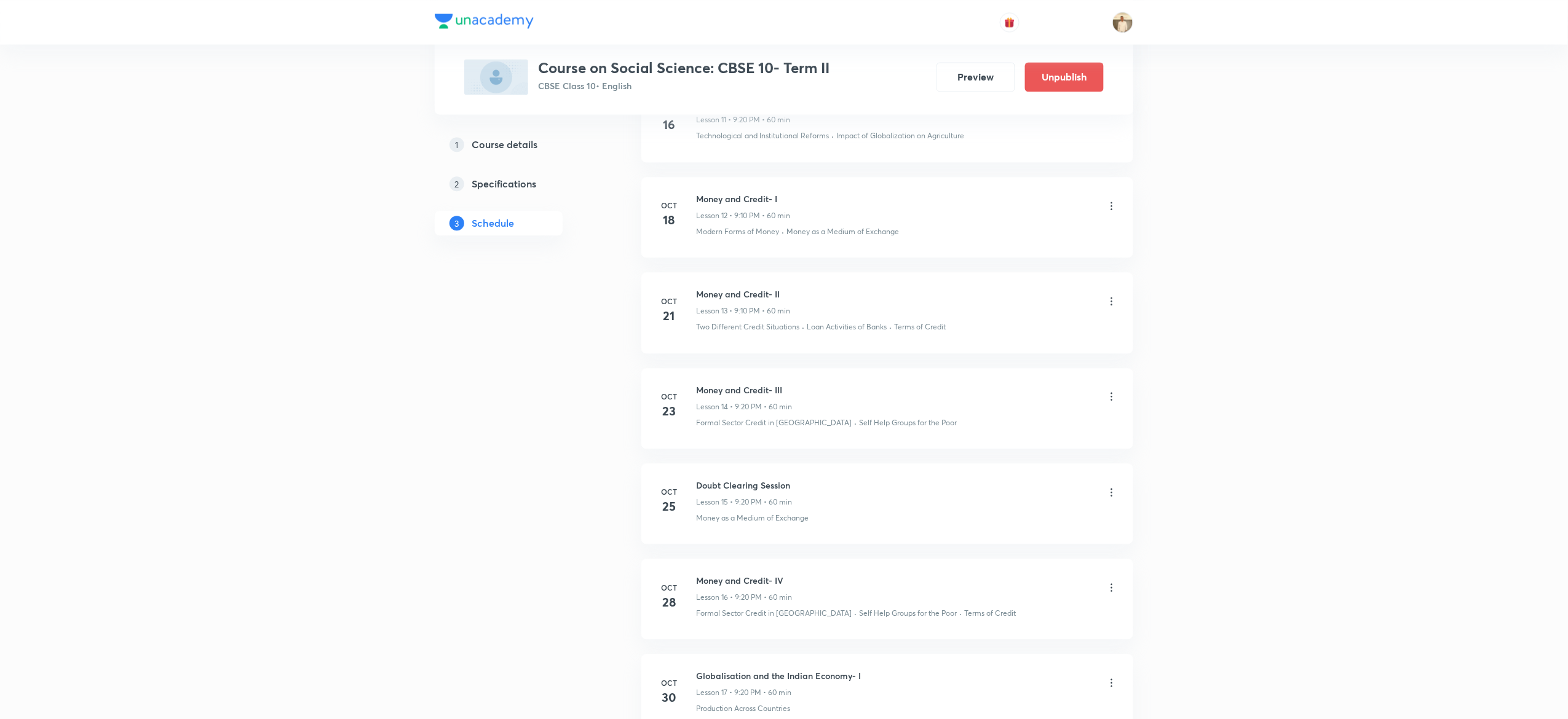
scroll to position [1325, 0]
click at [1110, 203] on icon at bounding box center [1112, 205] width 12 height 12
click at [1032, 236] on li "Edit" at bounding box center [1043, 241] width 134 height 23
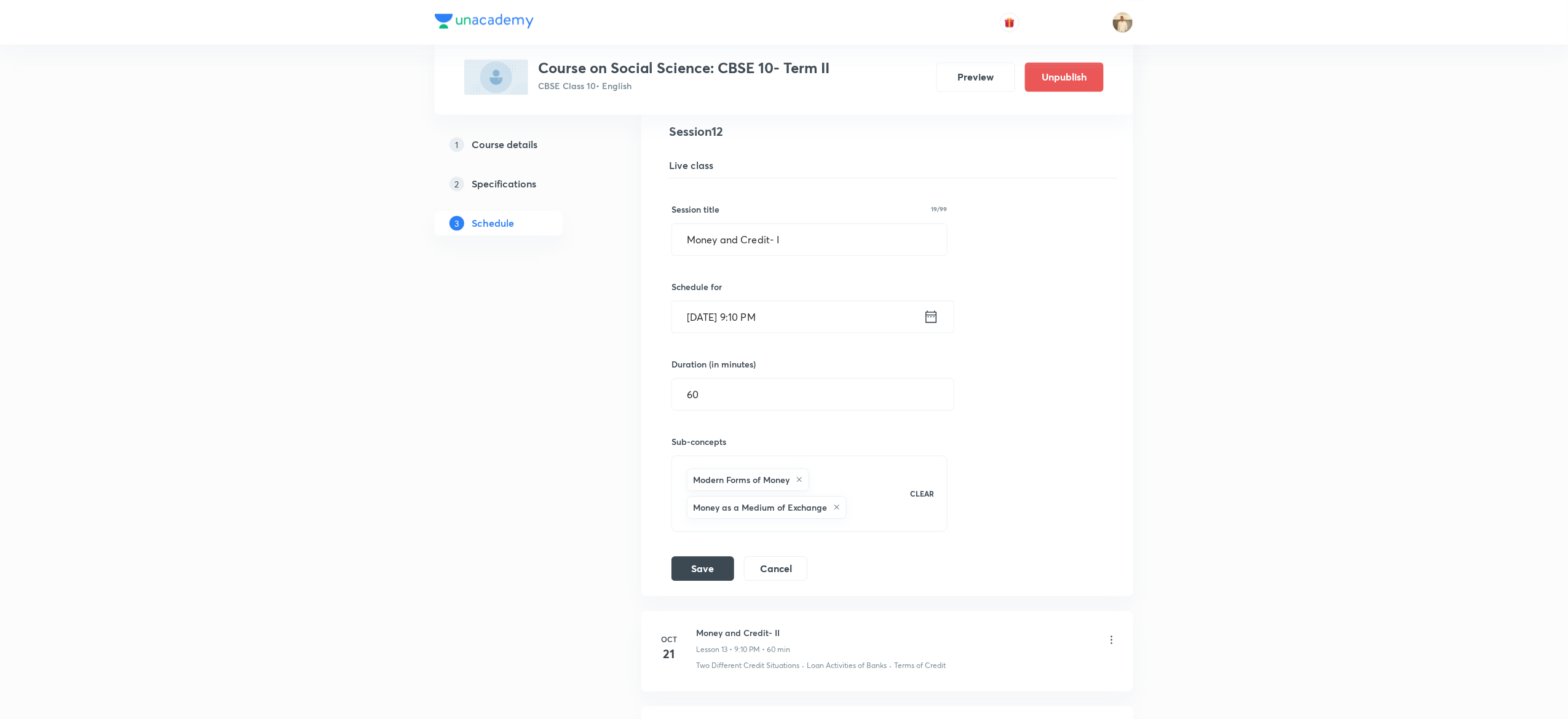
click at [762, 321] on input "Oct 18, 2025, 9:10 PM" at bounding box center [798, 317] width 252 height 32
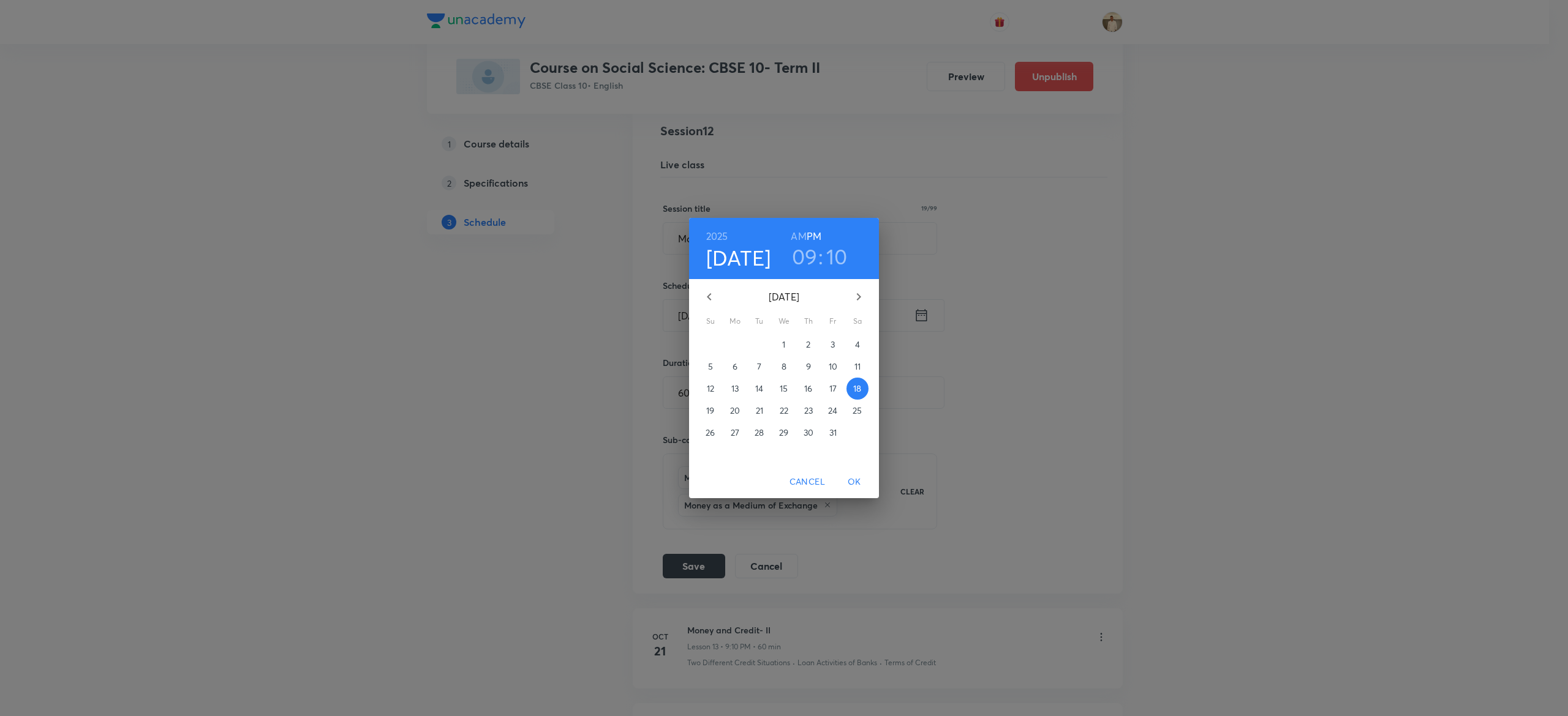
click at [836, 253] on h3 "10" at bounding box center [837, 256] width 21 height 26
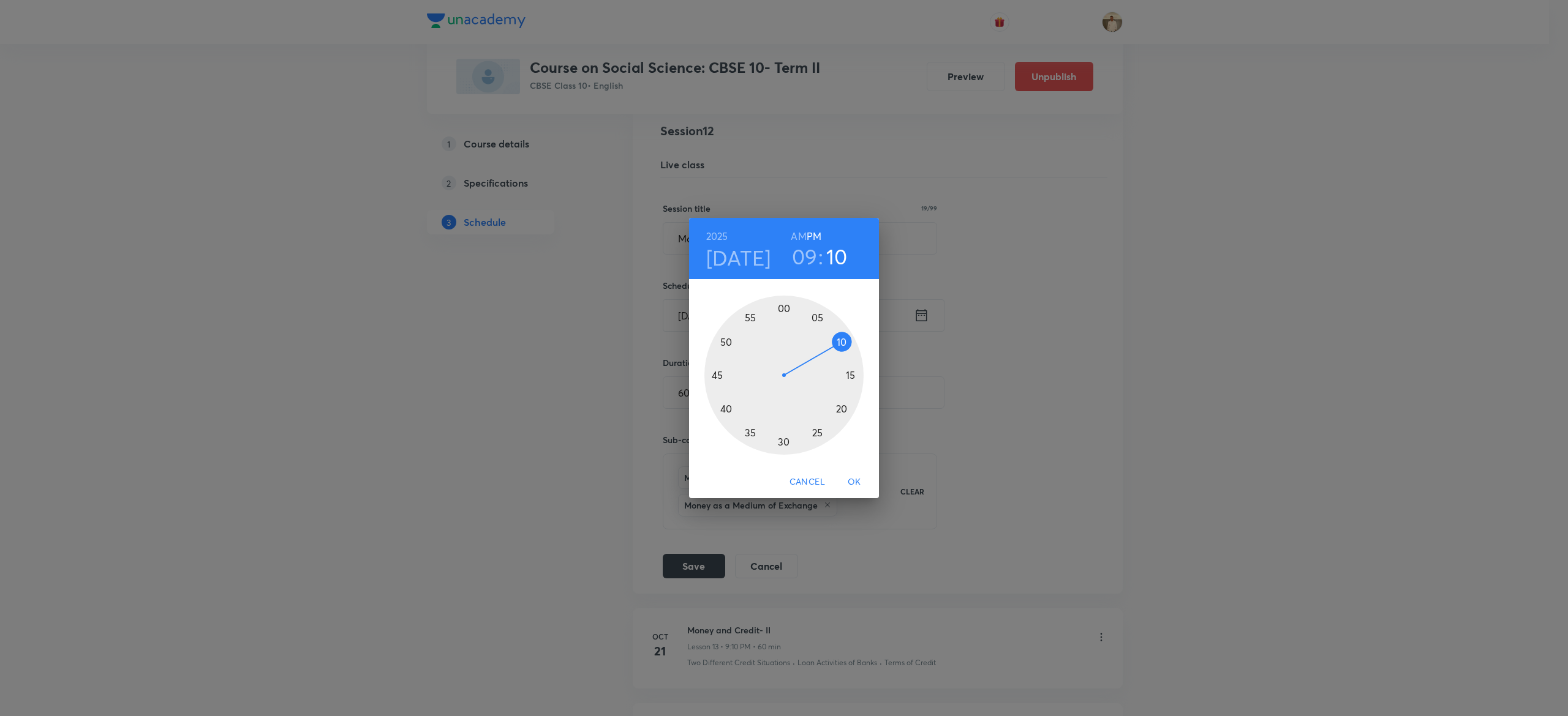
click at [840, 405] on div at bounding box center [784, 375] width 160 height 159
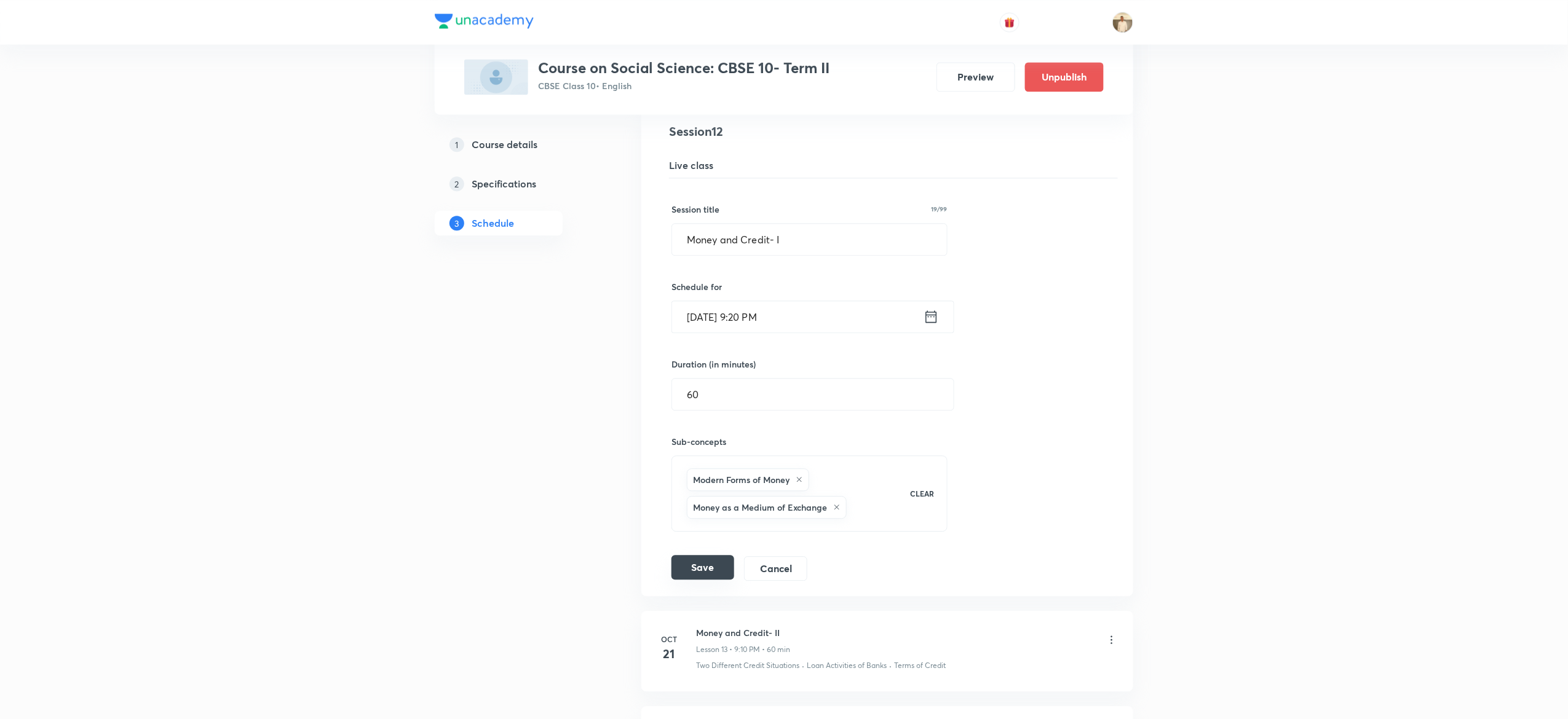
click at [706, 572] on button "Save" at bounding box center [702, 567] width 63 height 25
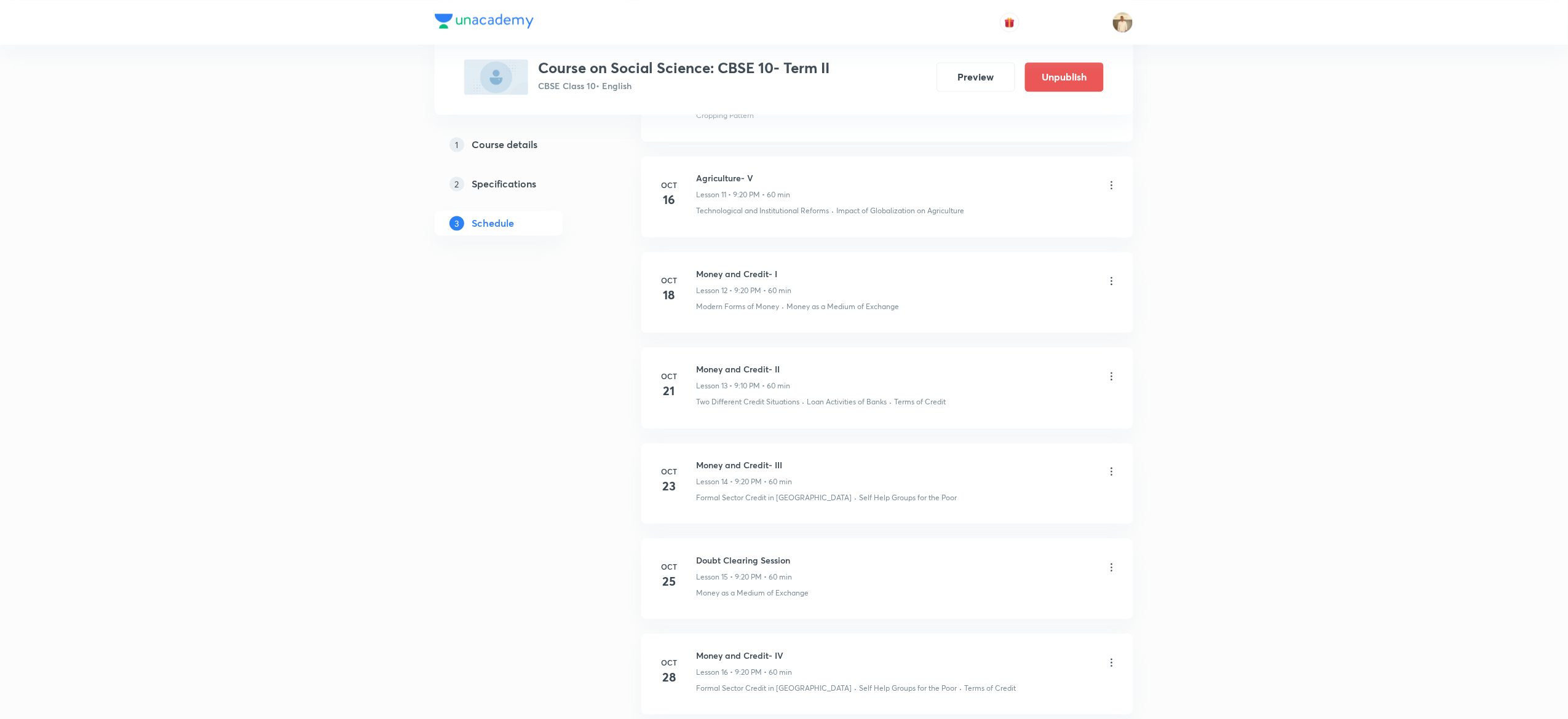
scroll to position [1235, 0]
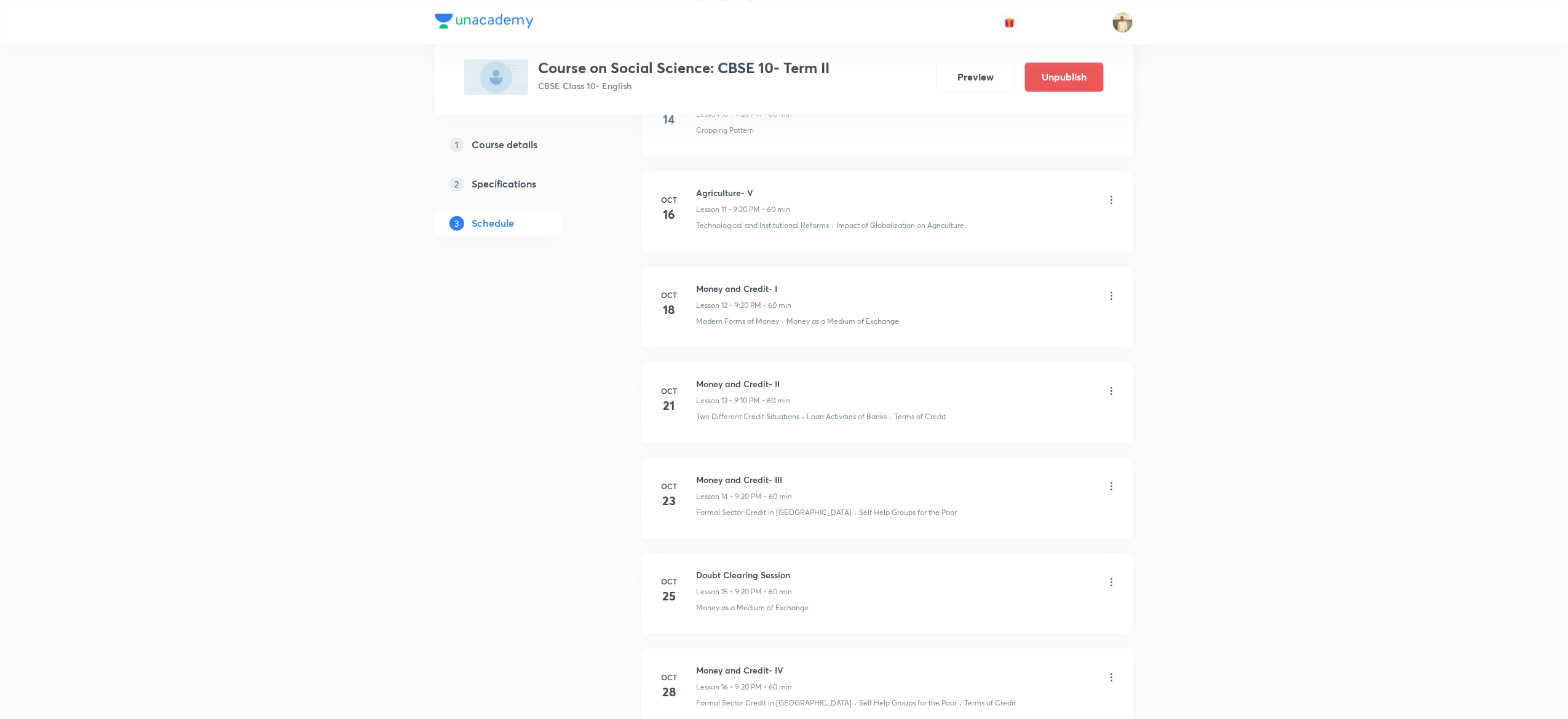
click at [1113, 393] on icon at bounding box center [1112, 391] width 12 height 12
click at [1004, 425] on li "Edit" at bounding box center [1043, 427] width 134 height 23
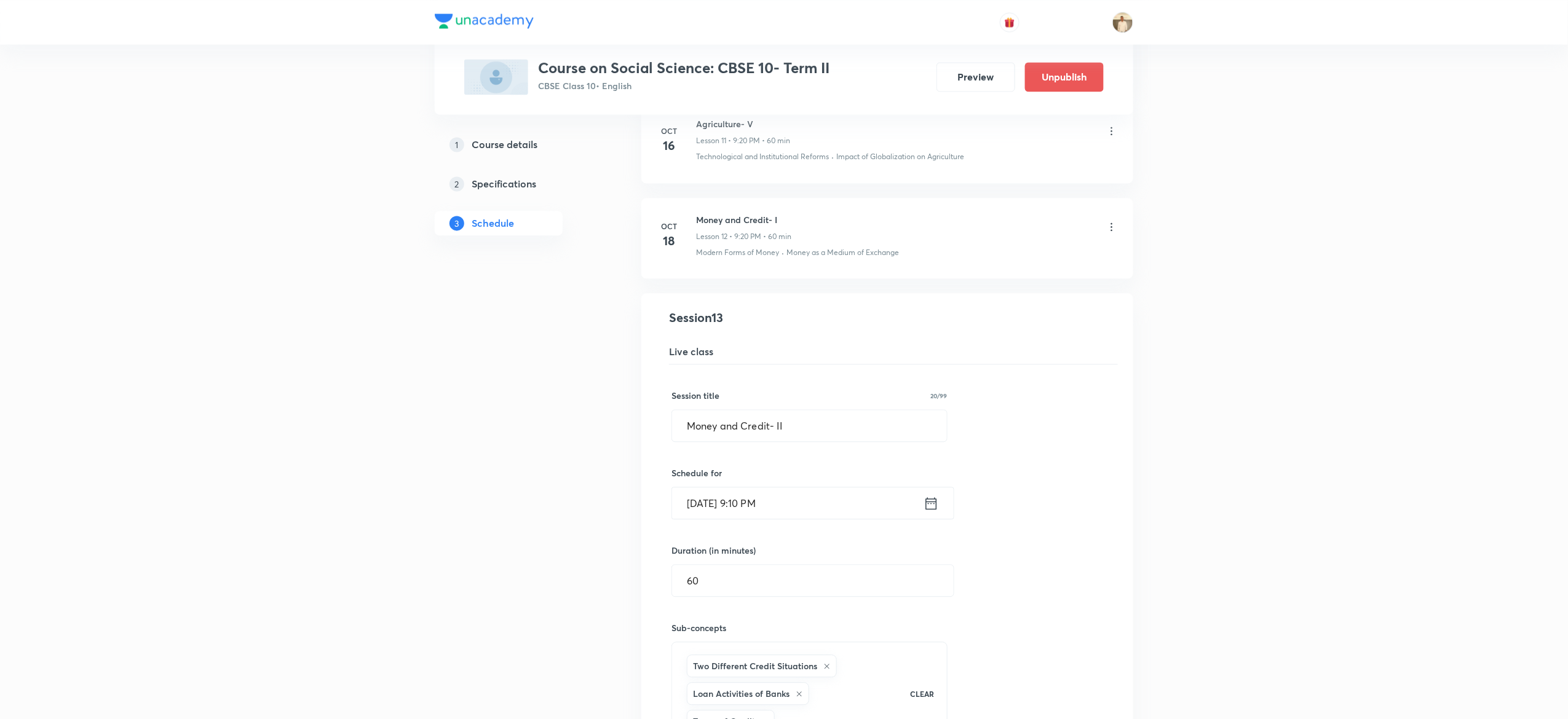
click at [761, 506] on input "Oct 21, 2025, 9:10 PM" at bounding box center [798, 504] width 252 height 32
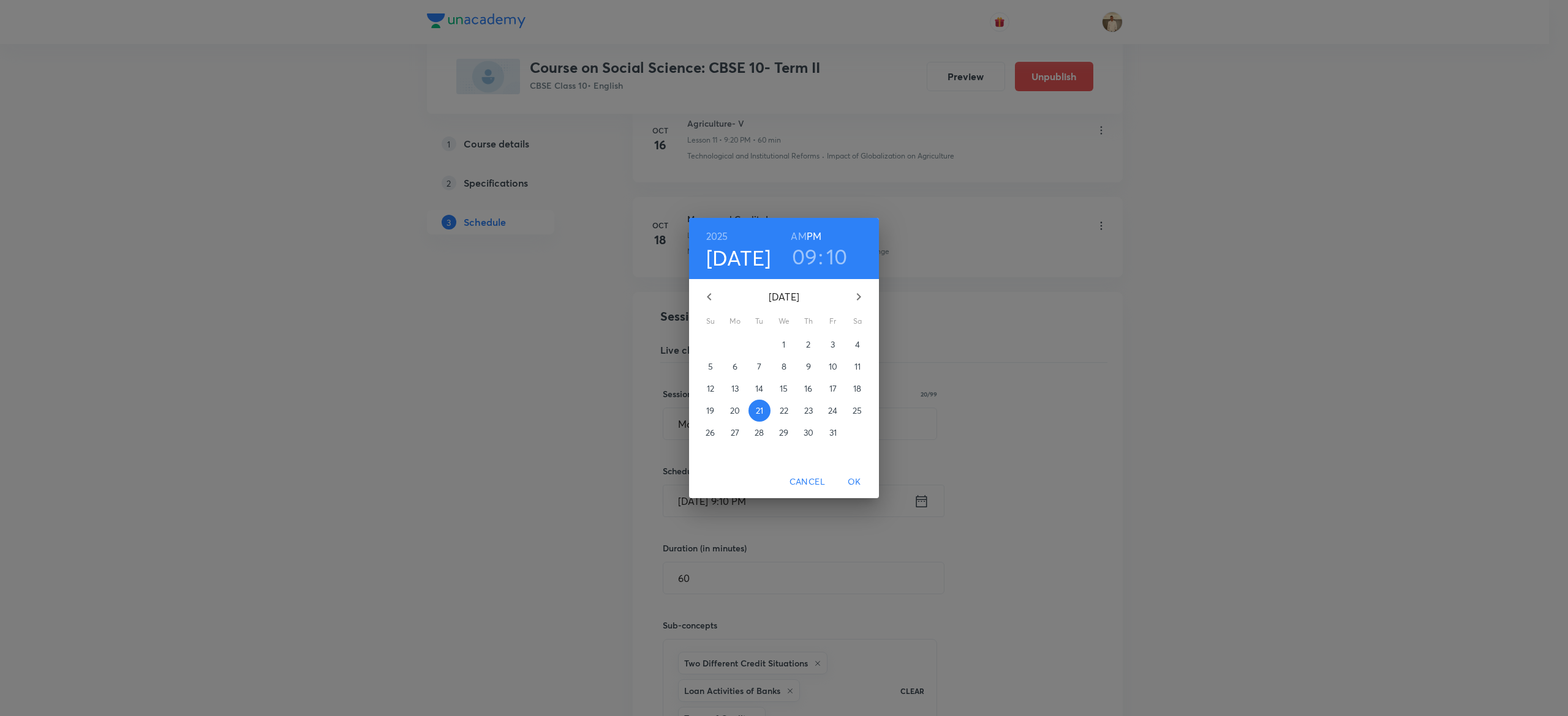
click at [837, 254] on h3 "10" at bounding box center [837, 256] width 21 height 26
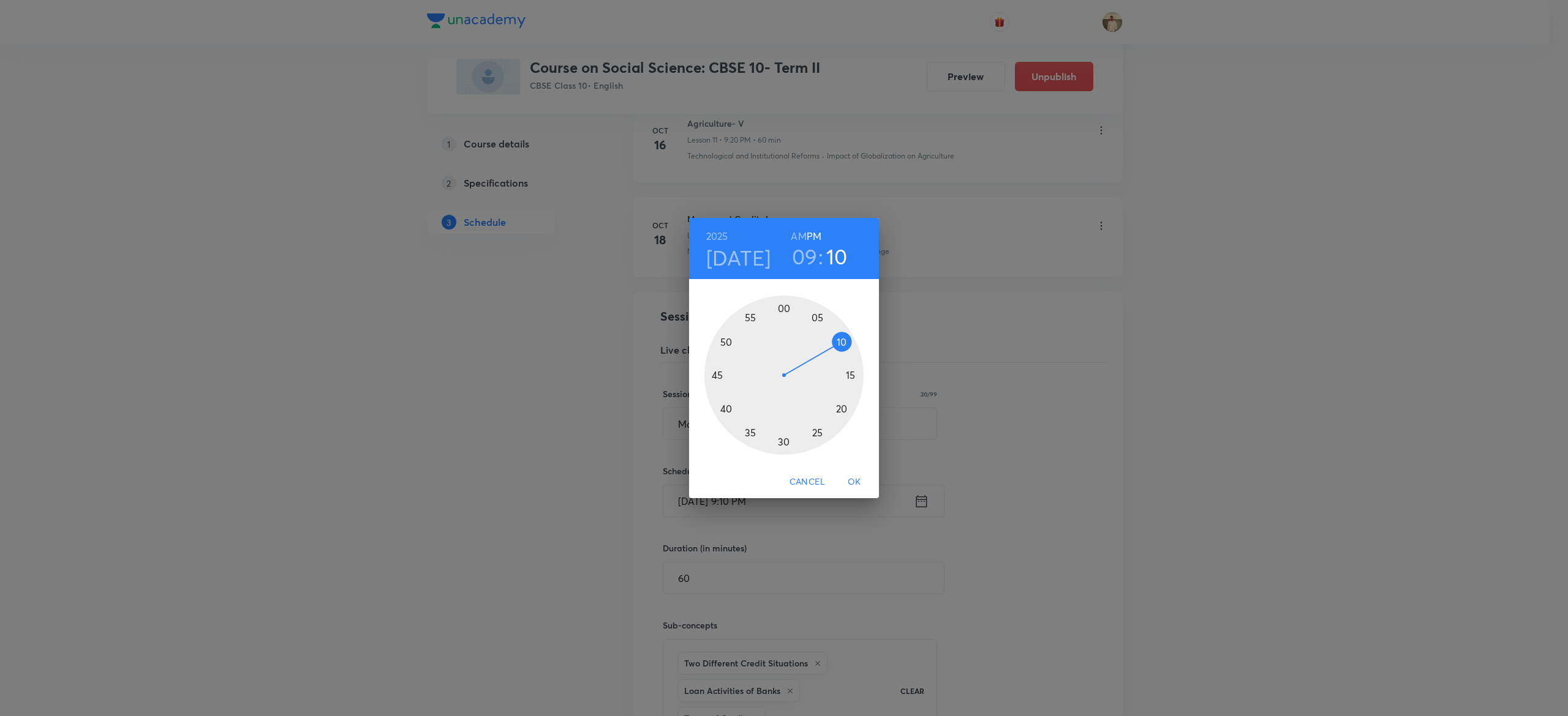
click at [839, 405] on div at bounding box center [784, 375] width 160 height 159
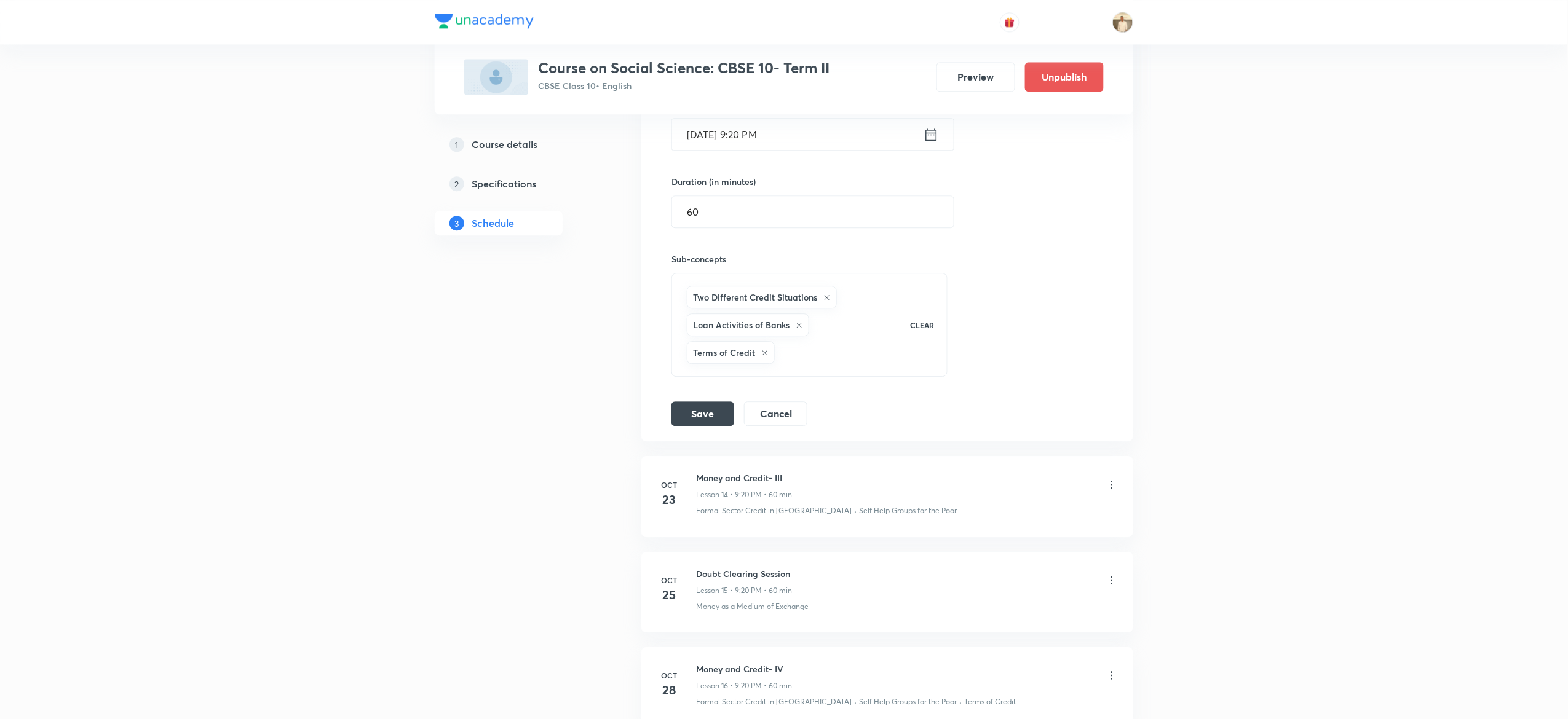
scroll to position [1605, 0]
click at [708, 424] on button "Save" at bounding box center [702, 411] width 63 height 25
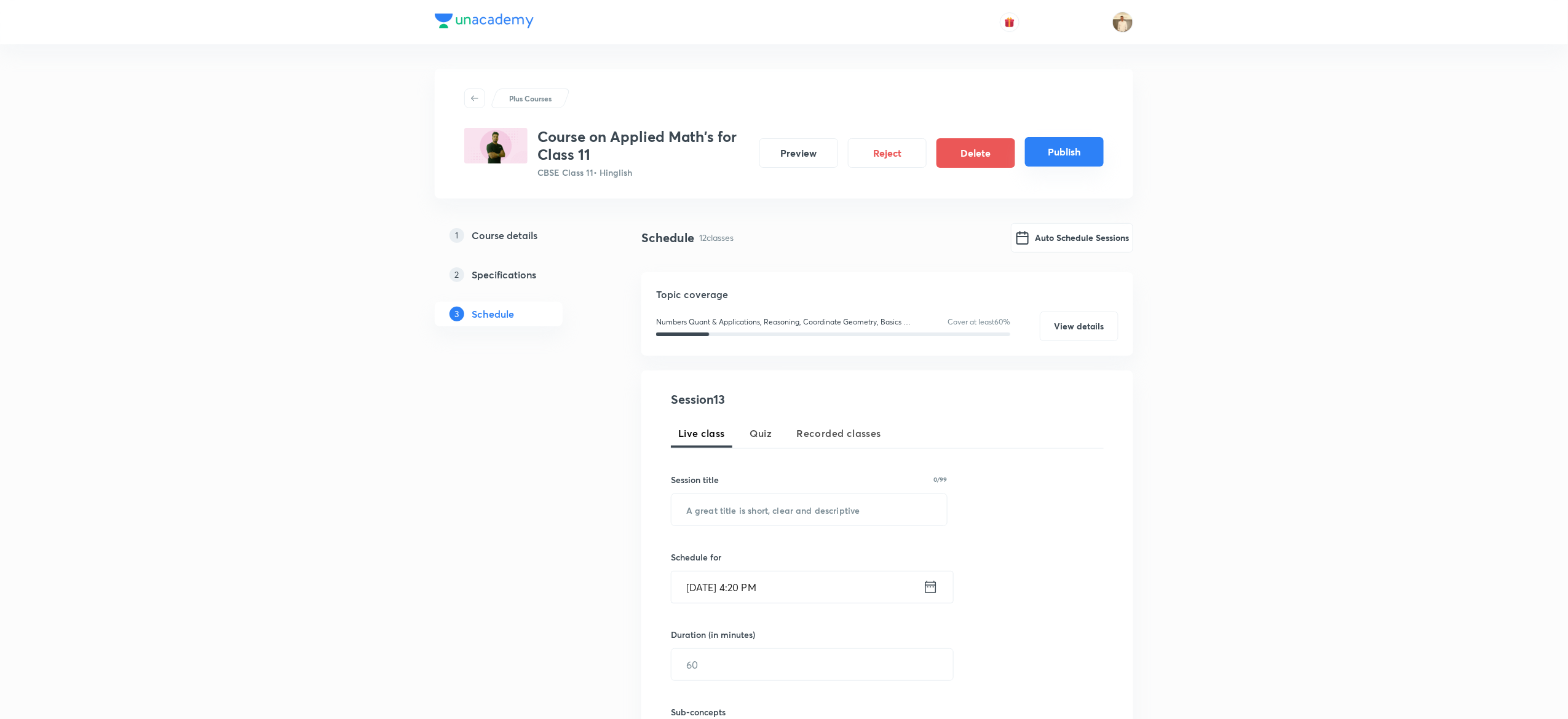
click at [1061, 164] on button "Publish" at bounding box center [1064, 152] width 79 height 29
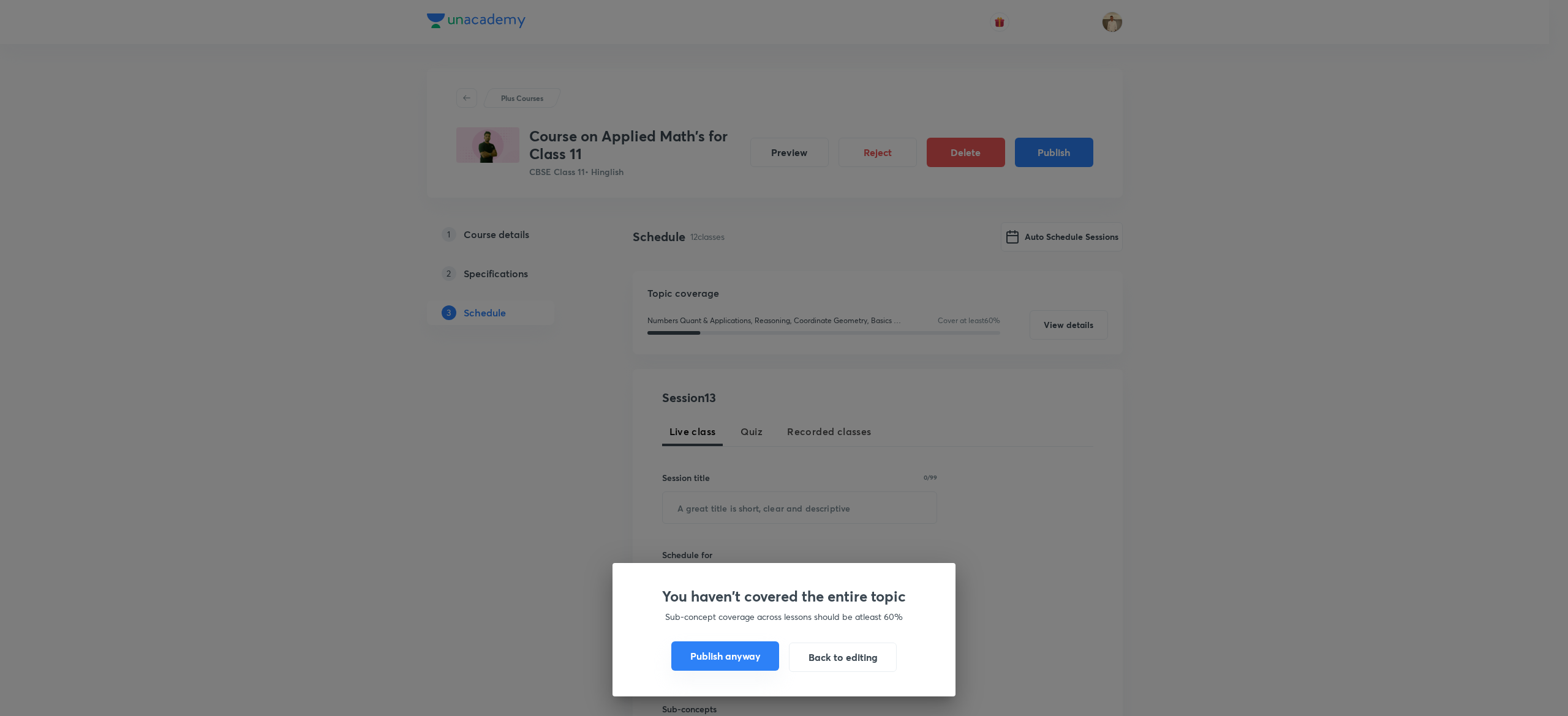
click at [725, 651] on button "Publish anyway" at bounding box center [725, 656] width 108 height 29
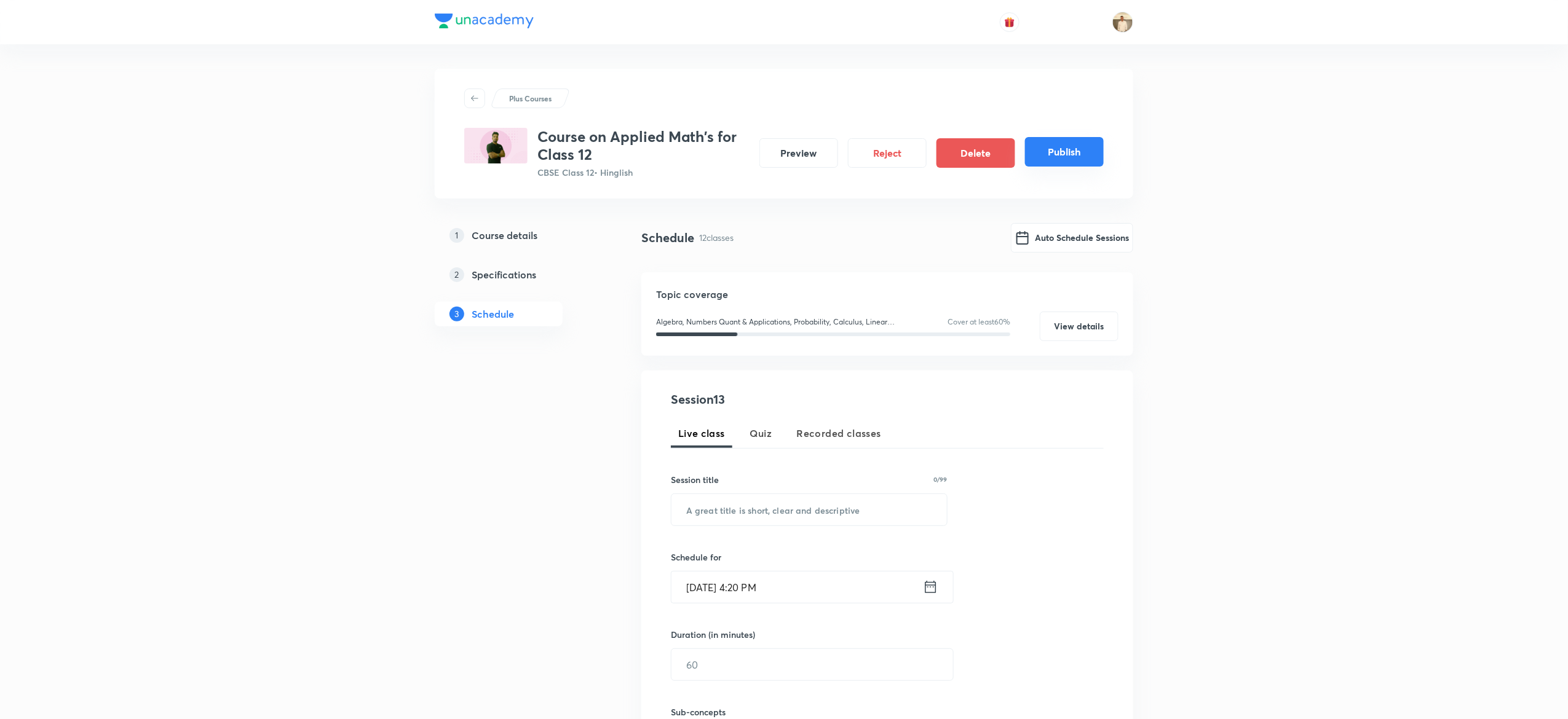
click at [1070, 155] on button "Publish" at bounding box center [1064, 152] width 79 height 29
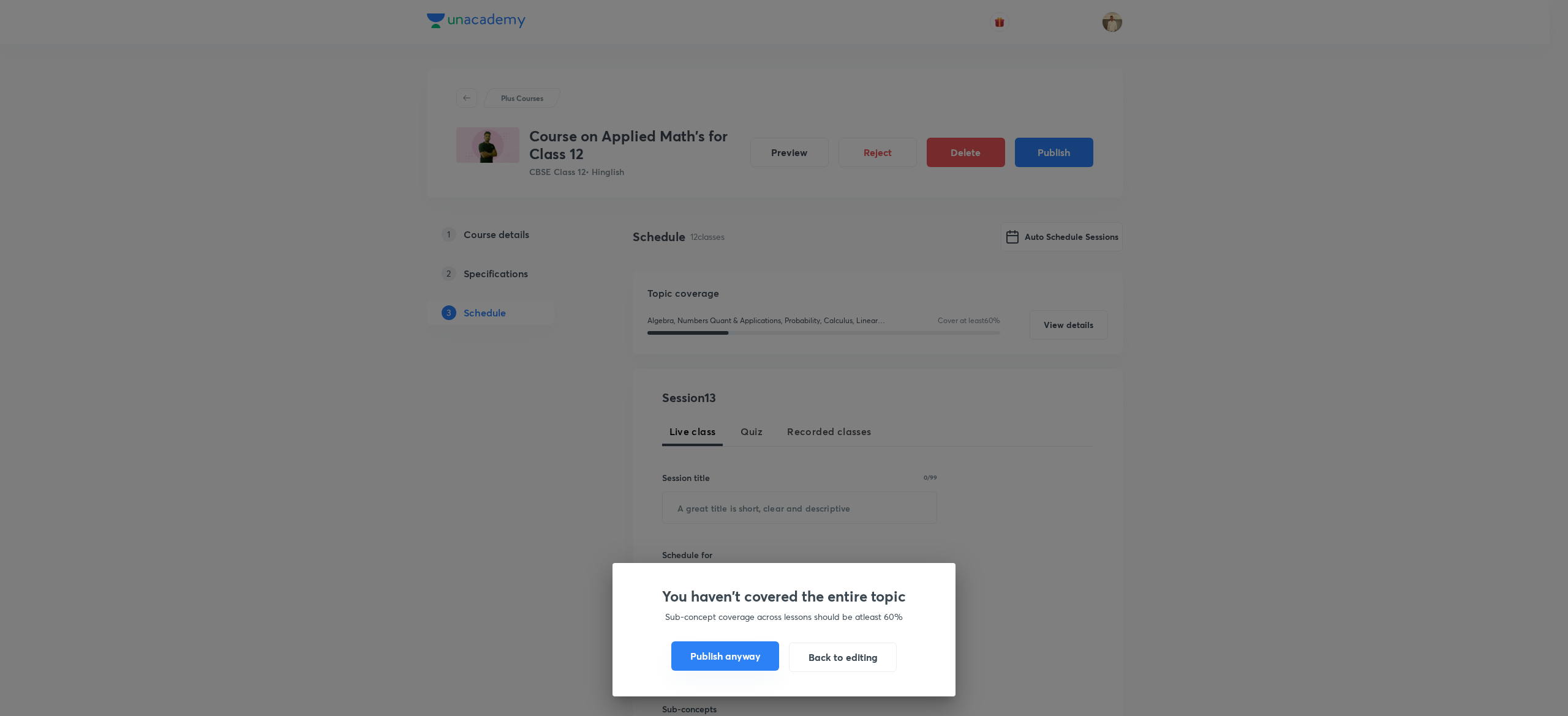
click at [736, 657] on button "Publish anyway" at bounding box center [725, 656] width 108 height 29
